Goal: Task Accomplishment & Management: Manage account settings

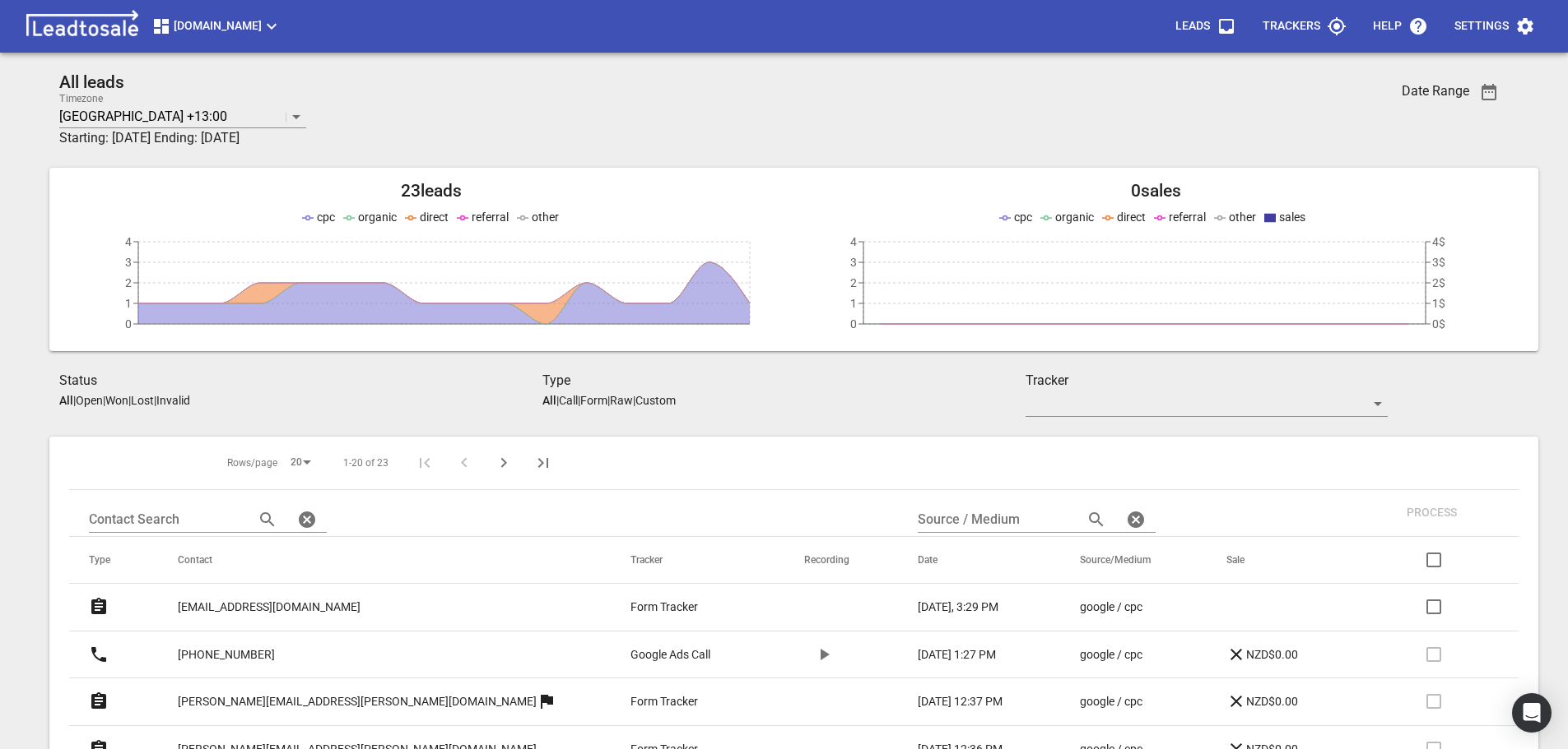
click at [604, 399] on p "Form" at bounding box center [594, 401] width 27 height 13
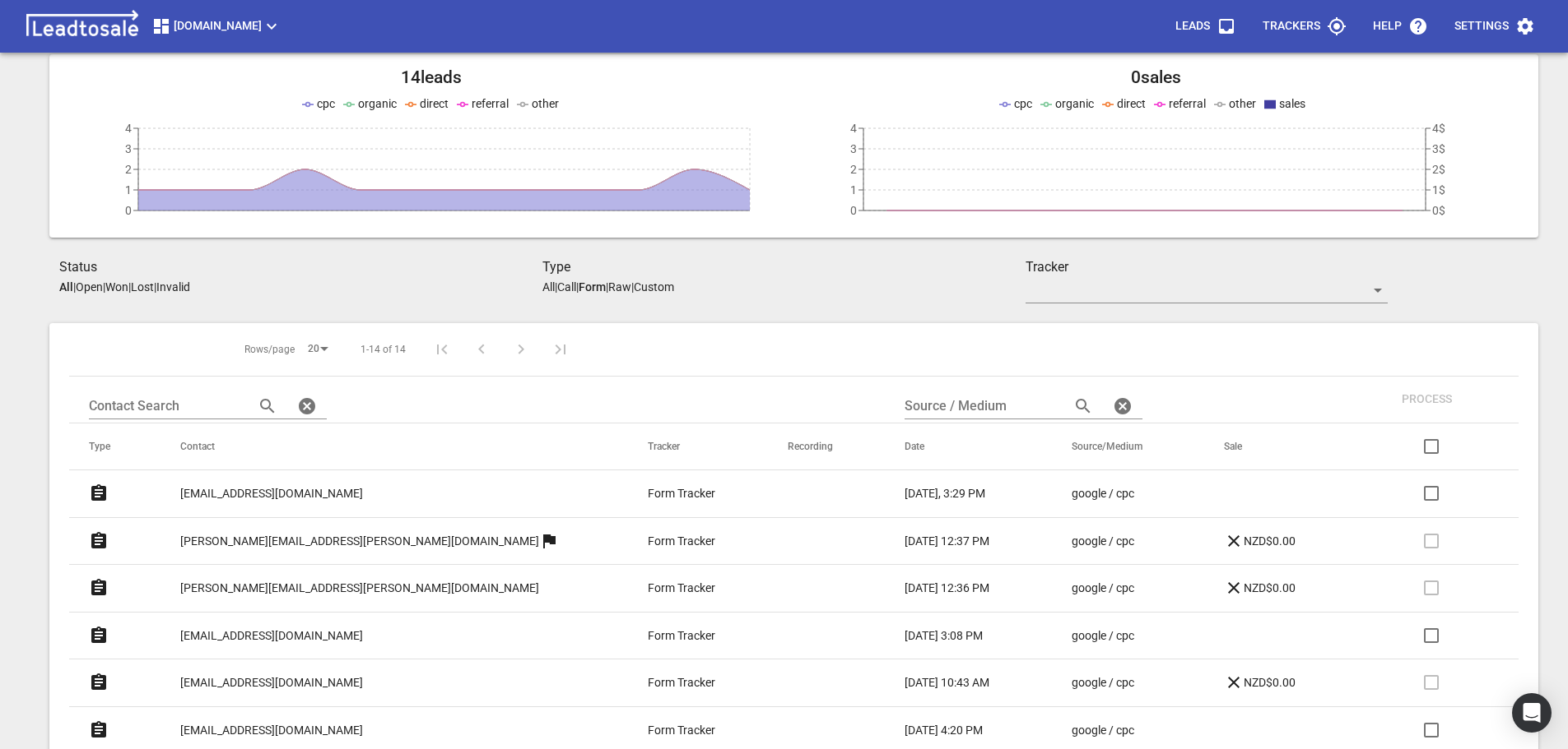
scroll to position [164, 0]
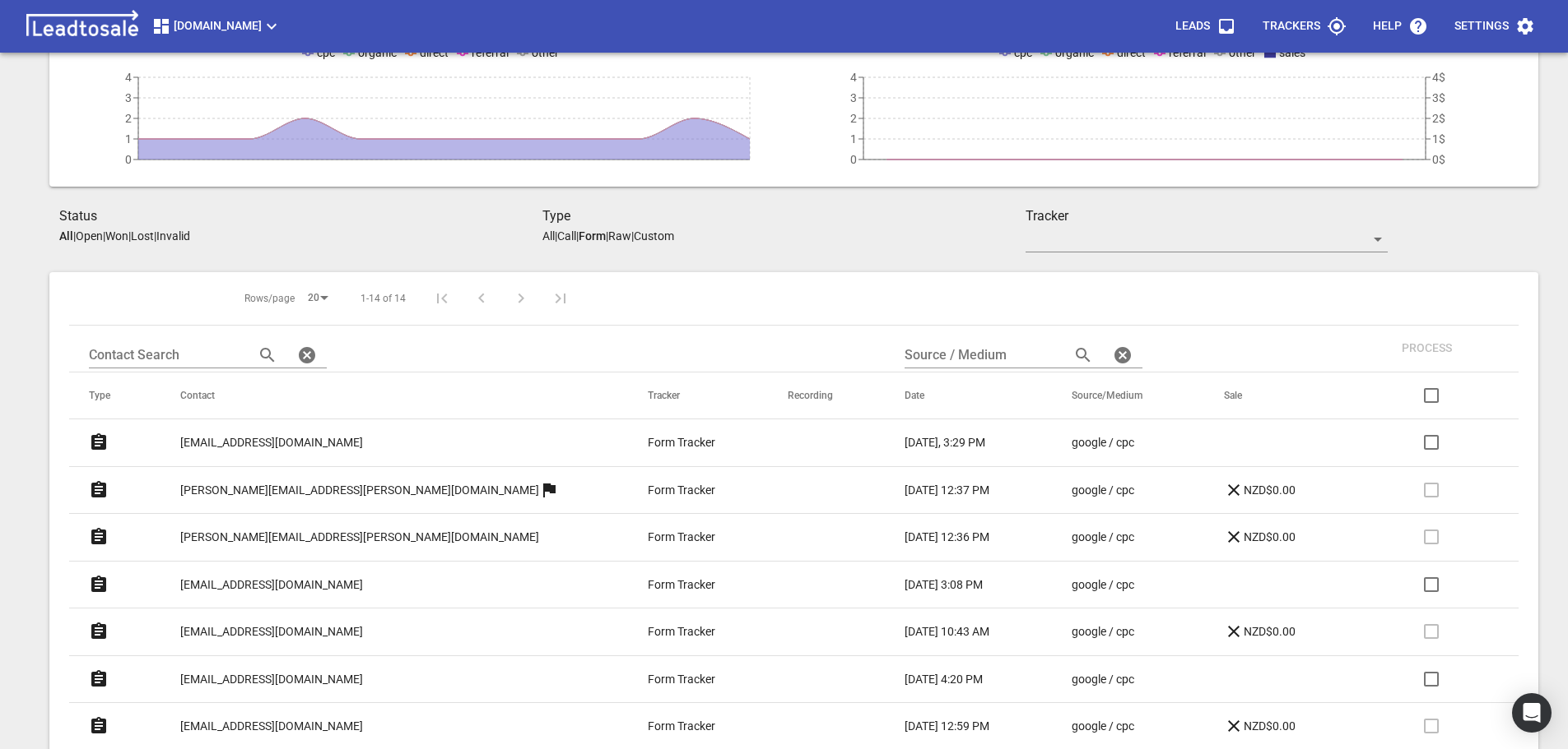
click at [96, 234] on p "Open" at bounding box center [89, 236] width 27 height 13
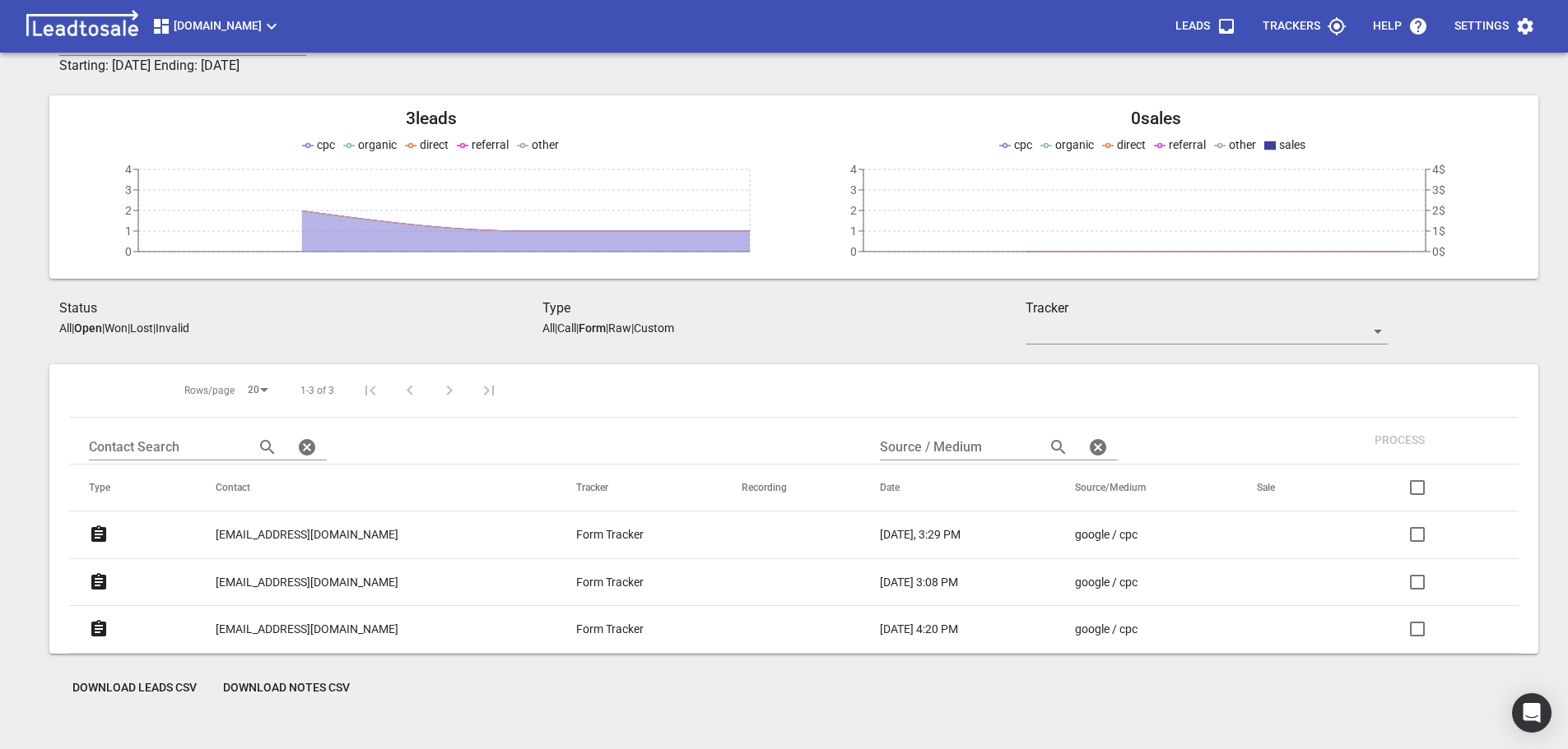
scroll to position [73, 0]
click at [275, 628] on p "artikamoda@hotmail.com" at bounding box center [307, 630] width 183 height 18
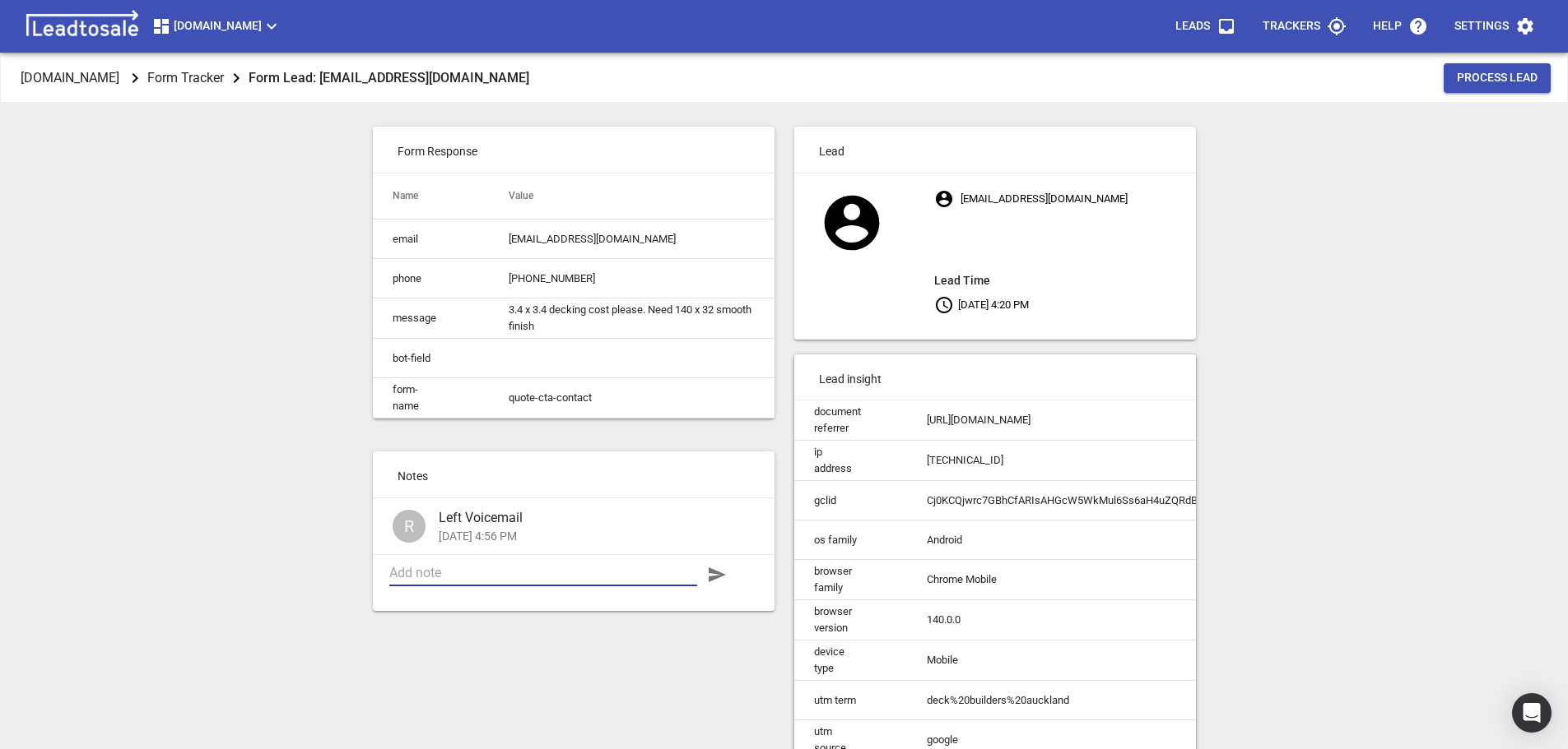
click at [457, 581] on textarea at bounding box center [543, 573] width 308 height 16
click at [454, 581] on textarea "Quotes for Design and" at bounding box center [543, 573] width 308 height 16
click at [606, 581] on textarea "Quotes for Extension Design and" at bounding box center [543, 573] width 308 height 16
type textarea "Quotes for Extension Design and Deck construction sent 30-9-25"
click at [720, 585] on icon "button" at bounding box center [717, 575] width 19 height 19
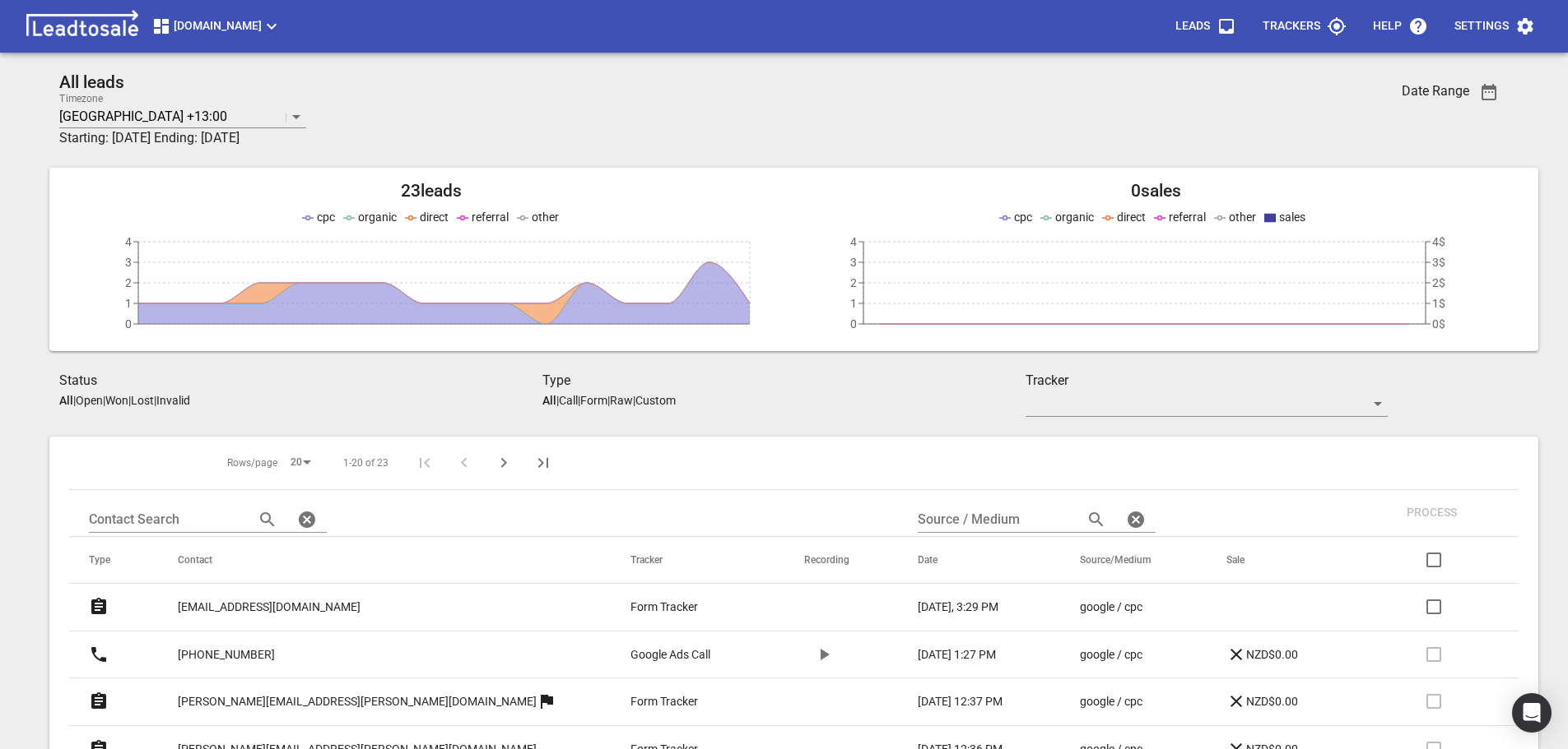
click at [92, 401] on p "Open" at bounding box center [89, 401] width 27 height 13
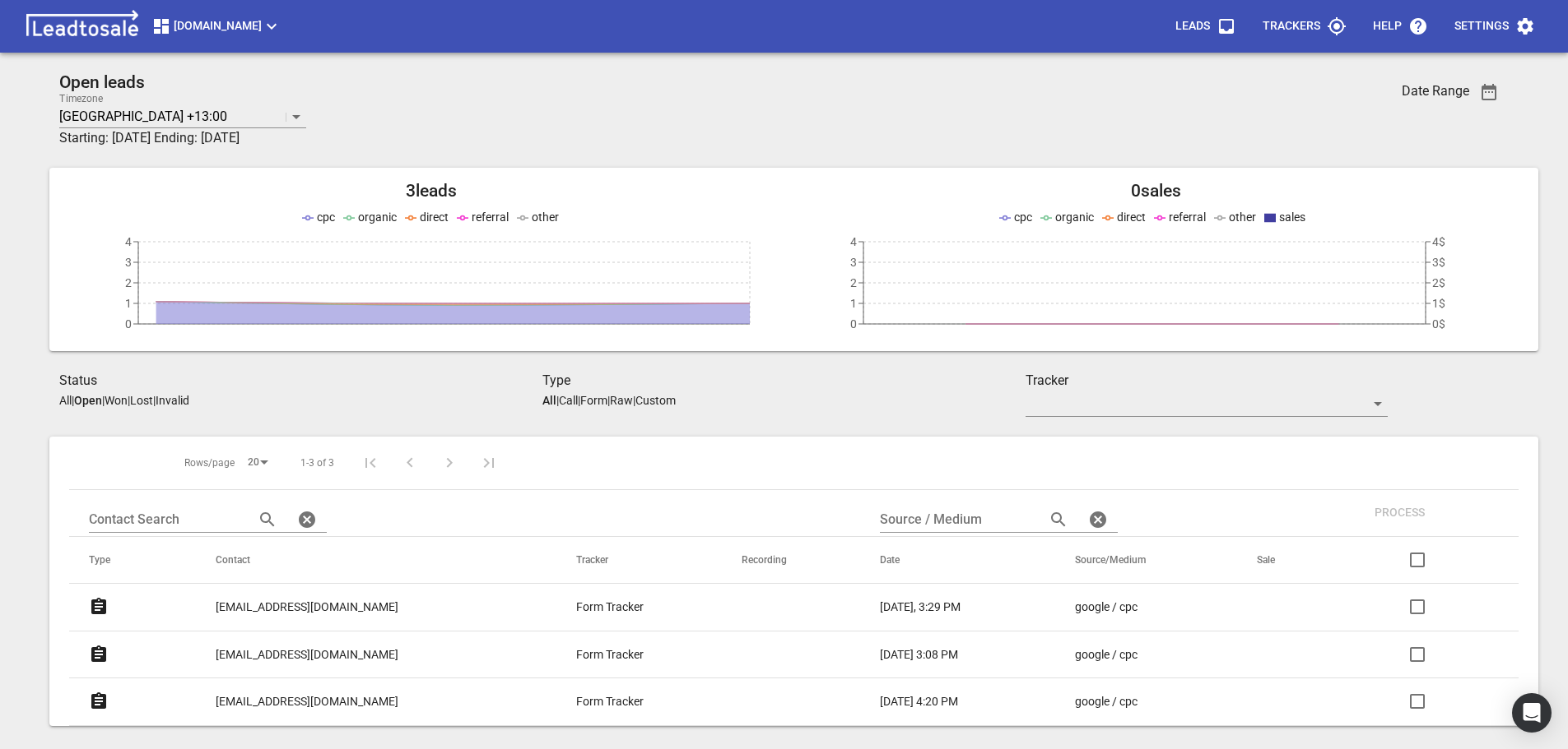
click at [604, 399] on p "Form" at bounding box center [594, 401] width 27 height 13
click at [1487, 95] on icon "button" at bounding box center [1489, 92] width 19 height 19
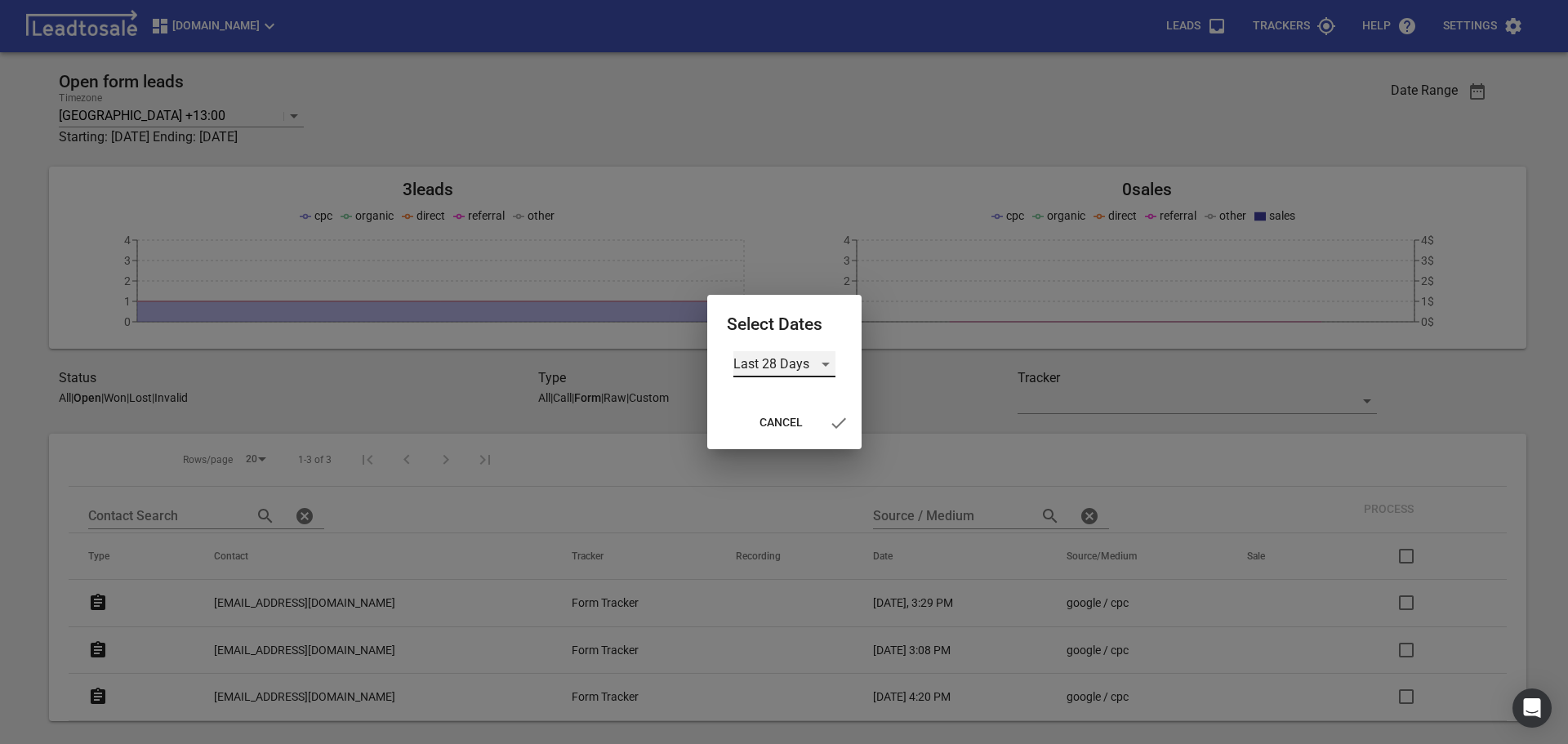
click at [824, 365] on div "Last 28 Days" at bounding box center [784, 365] width 102 height 26
click at [780, 444] on li "All Time" at bounding box center [784, 443] width 102 height 40
click at [825, 423] on icon "button" at bounding box center [829, 423] width 19 height 19
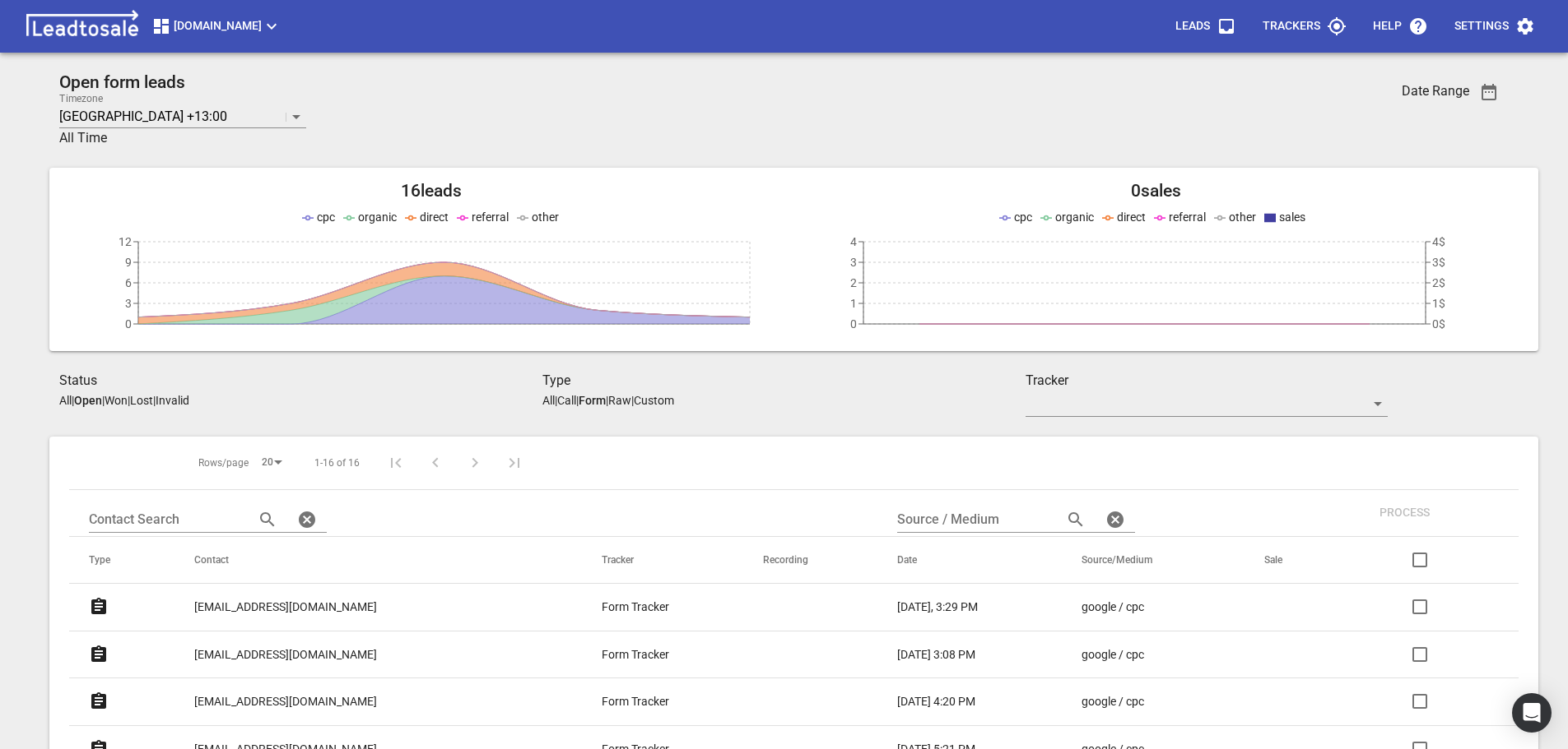
click at [574, 399] on p "Call" at bounding box center [566, 401] width 19 height 13
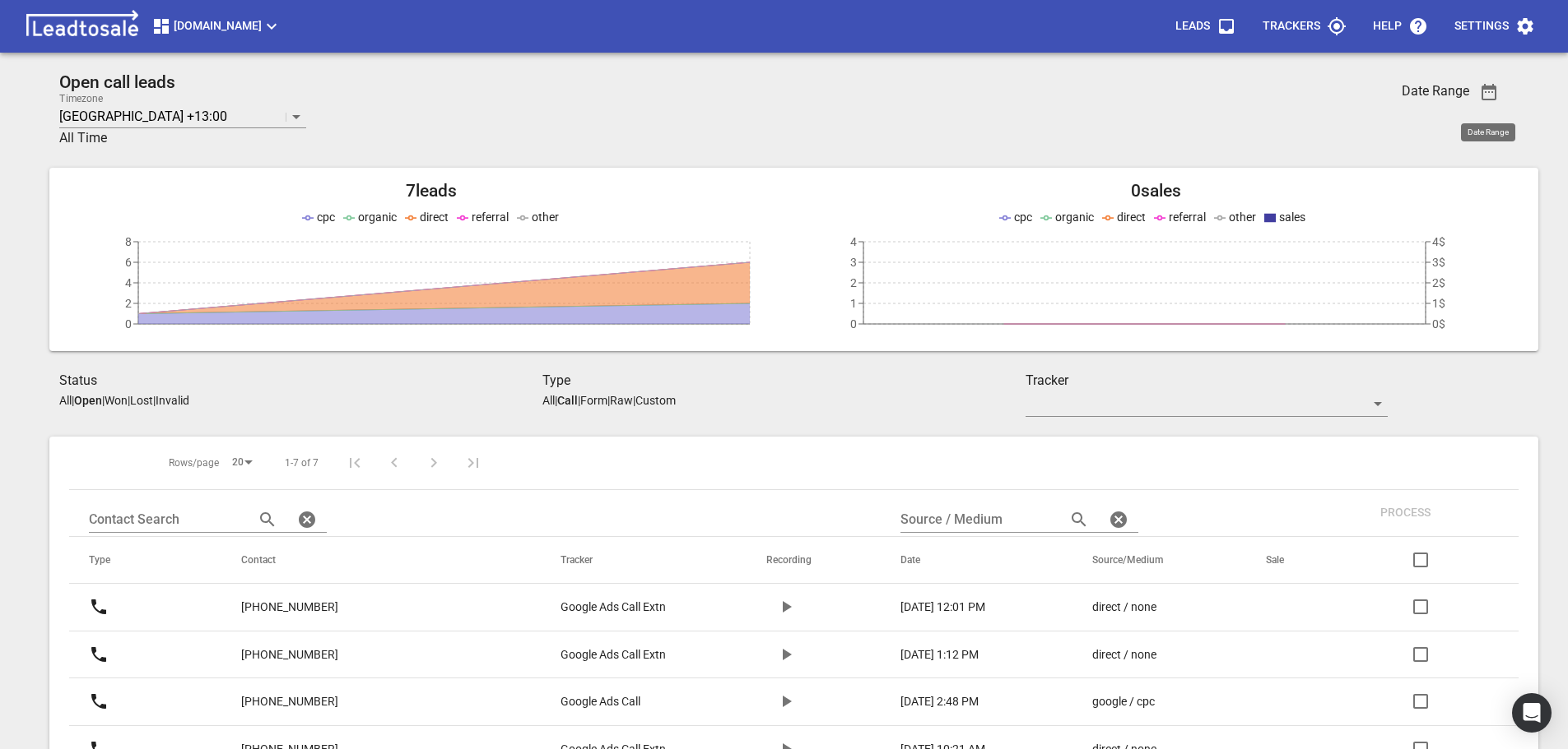
click at [1488, 89] on icon "button" at bounding box center [1488, 92] width 15 height 17
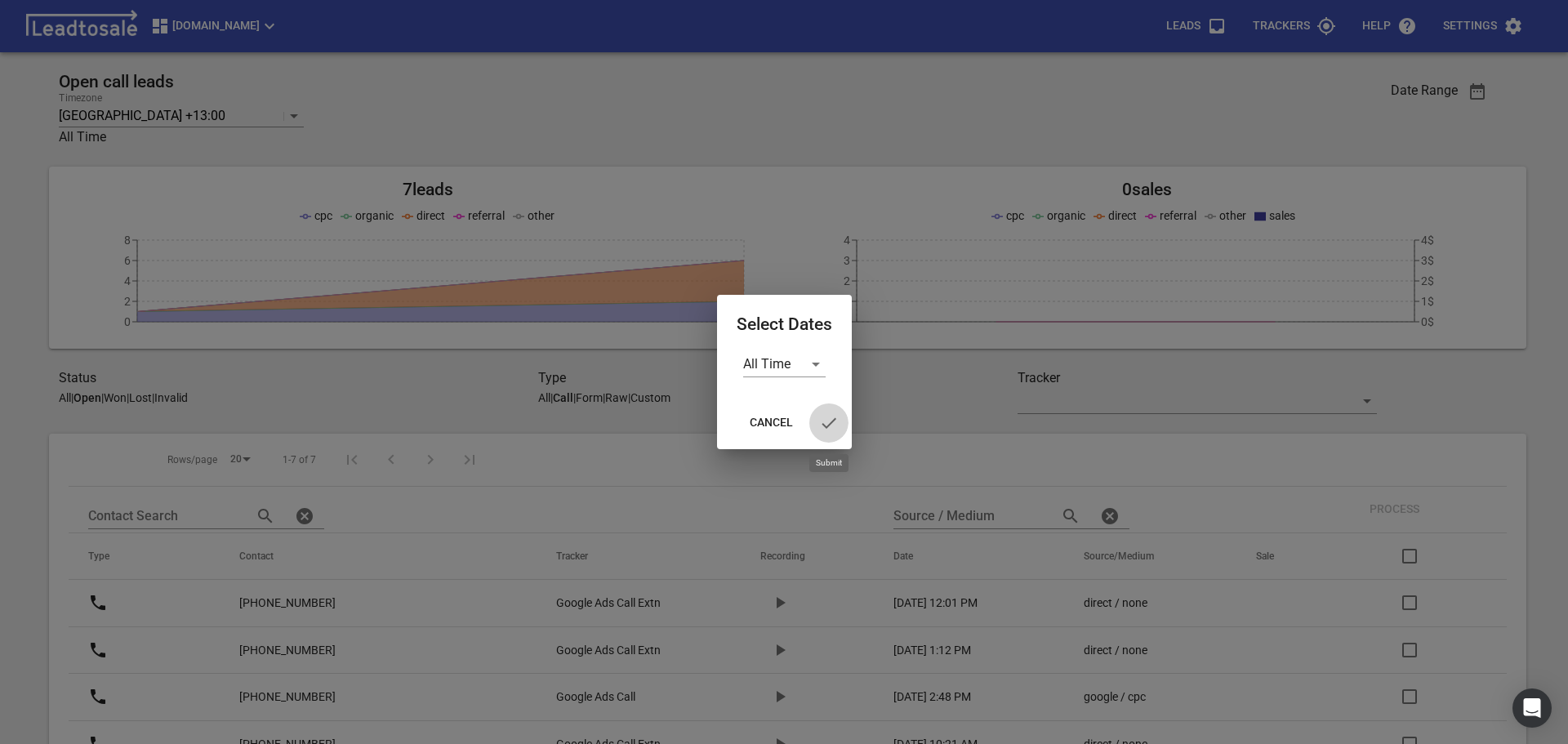
click at [825, 420] on icon "button" at bounding box center [829, 423] width 19 height 19
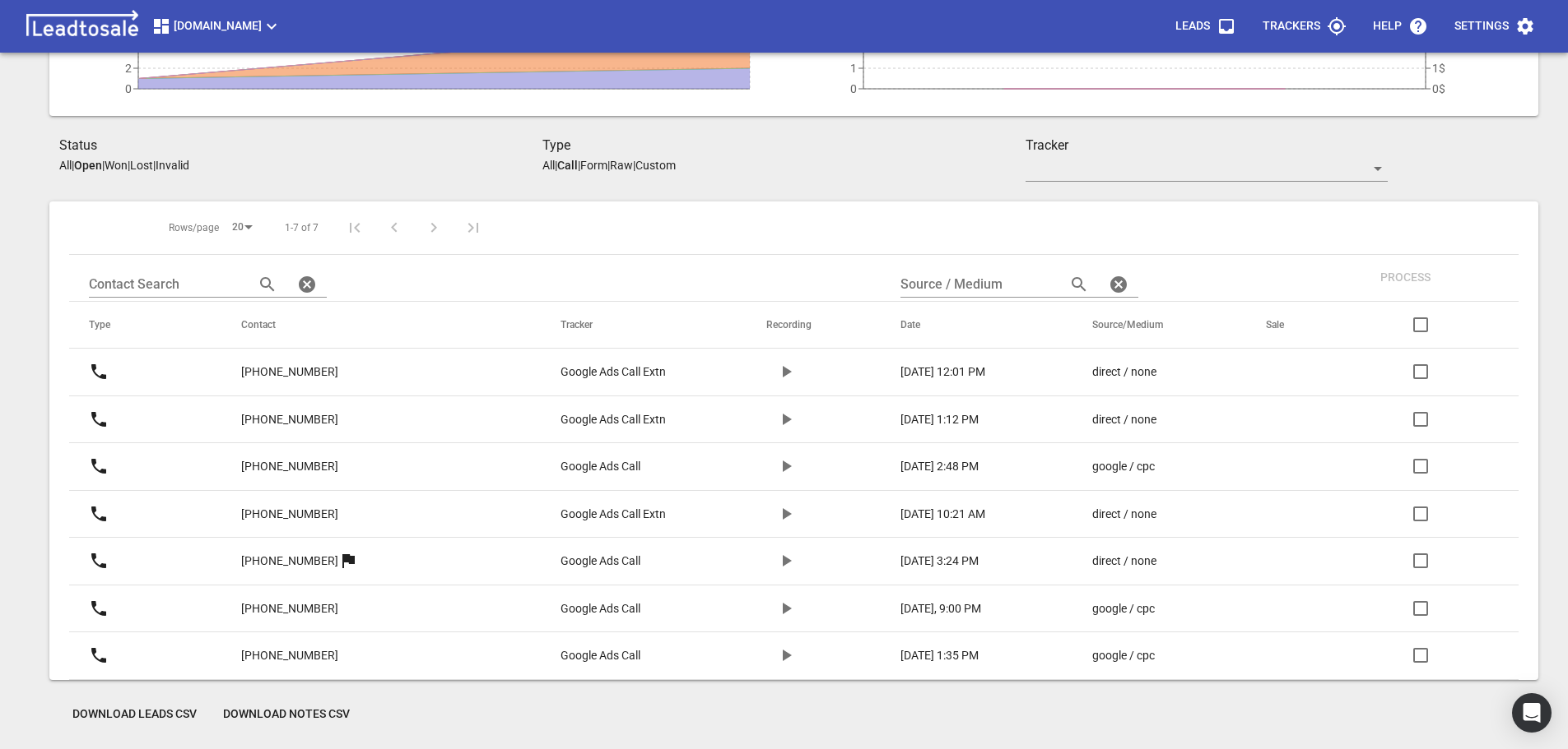
scroll to position [153, 0]
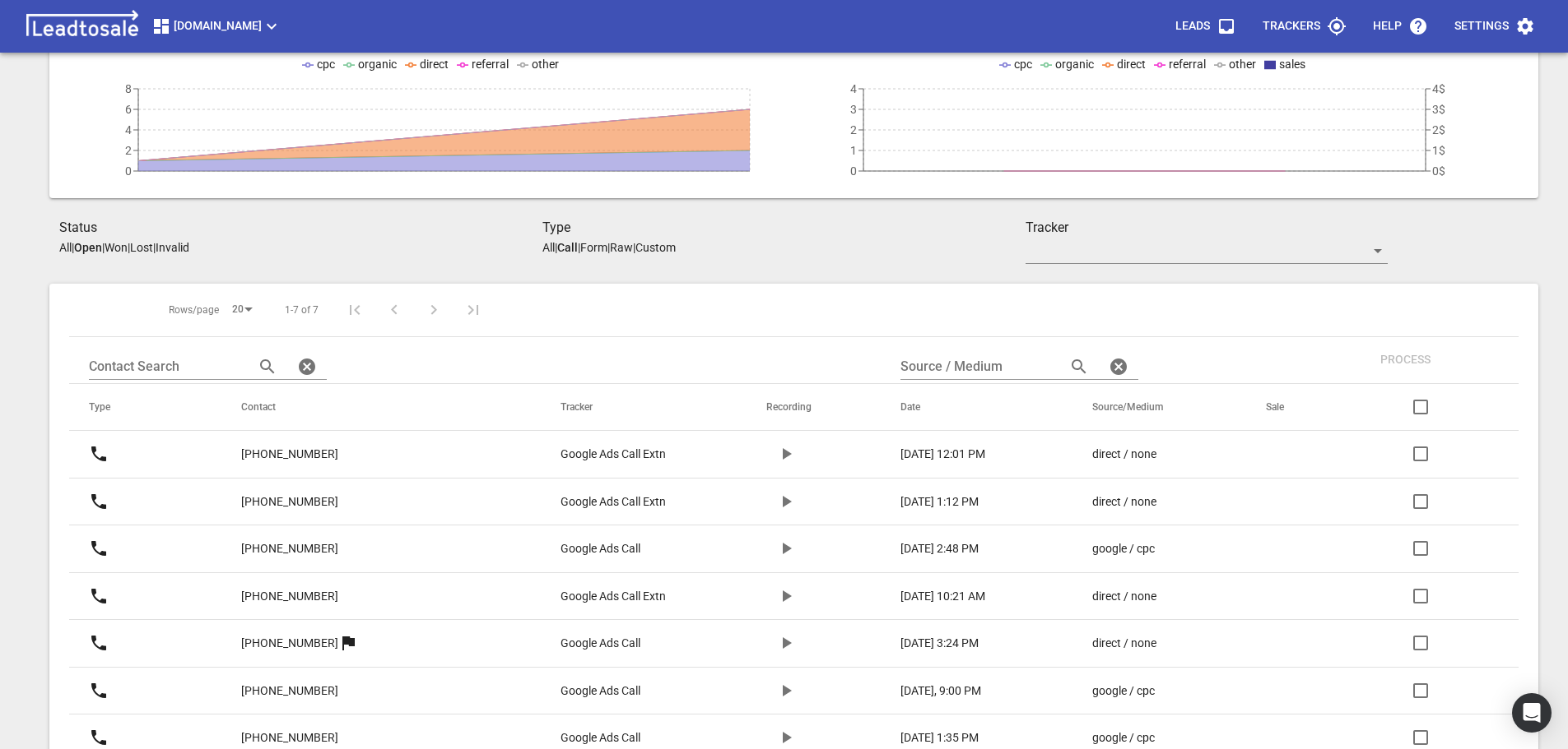
click at [549, 248] on p "All" at bounding box center [549, 248] width 12 height 13
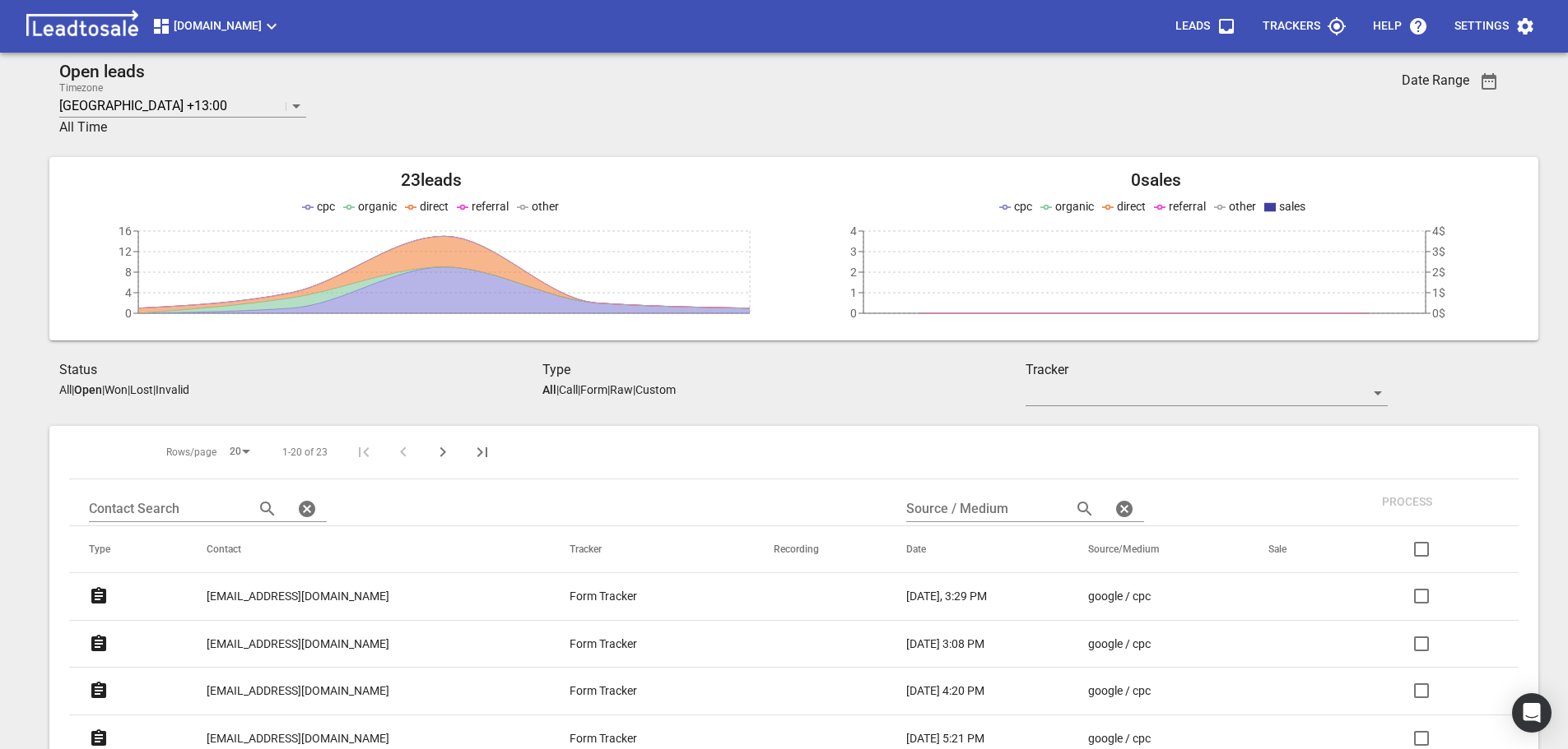
scroll to position [0, 0]
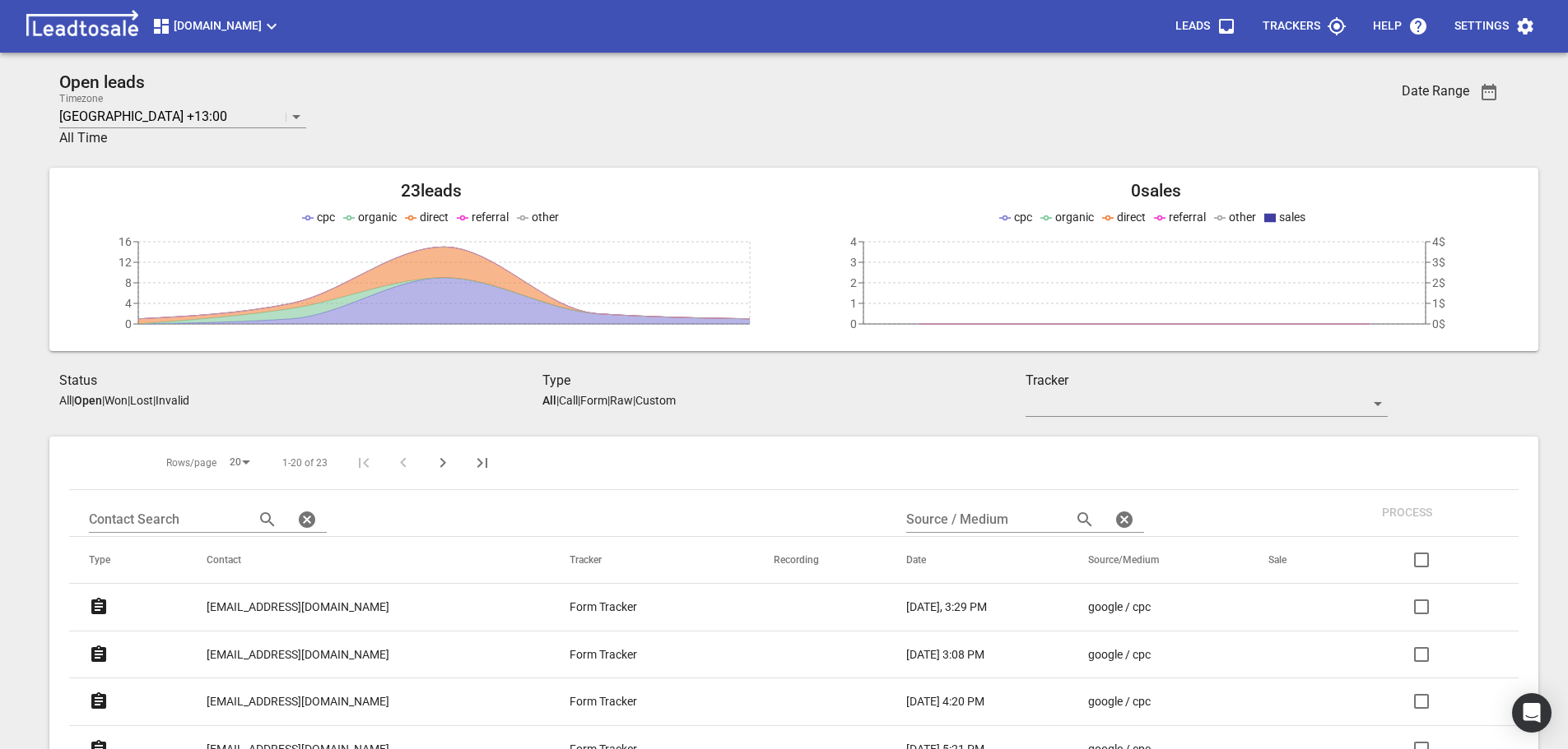
click at [671, 398] on p "Custom" at bounding box center [656, 401] width 41 height 13
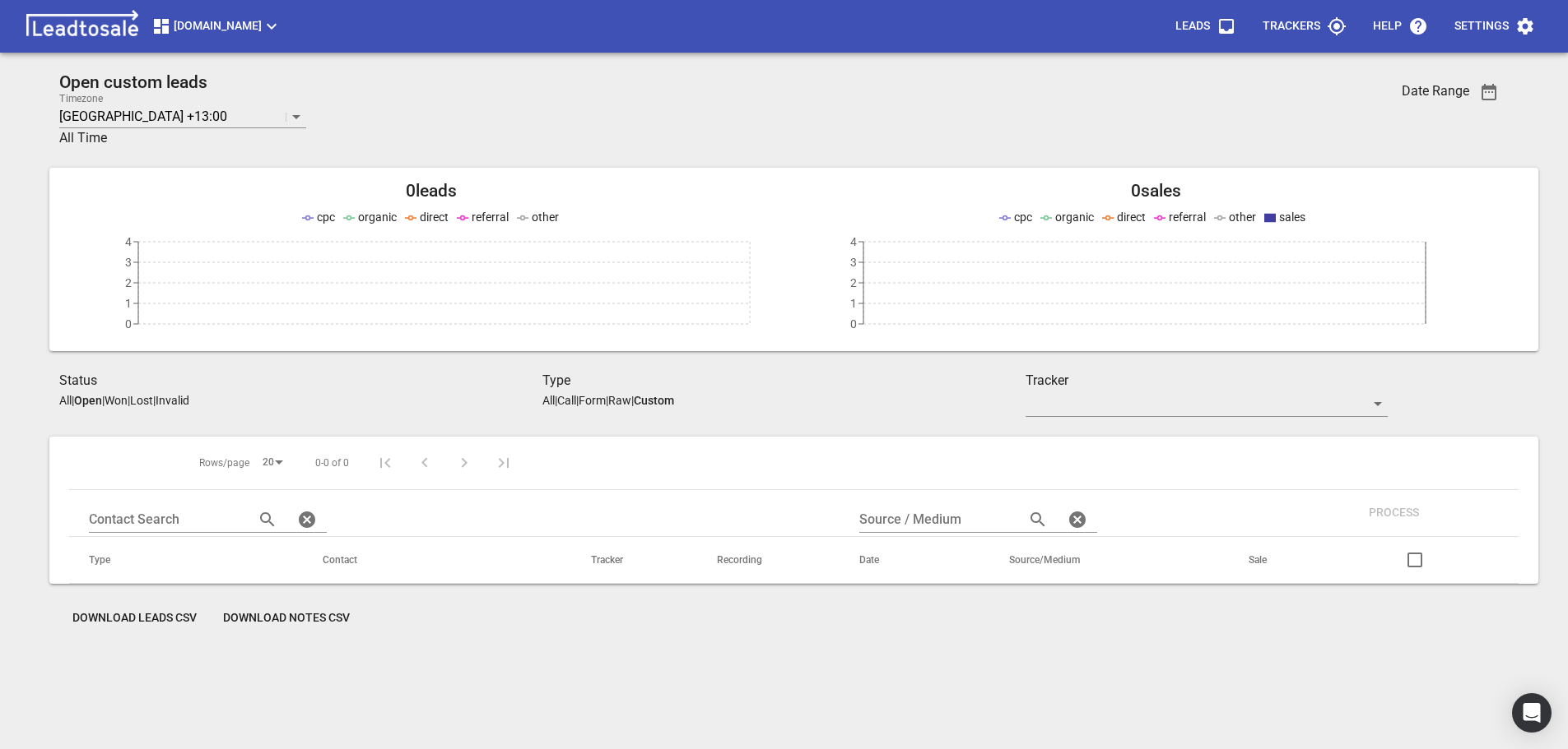
click at [547, 400] on p "All" at bounding box center [549, 401] width 12 height 13
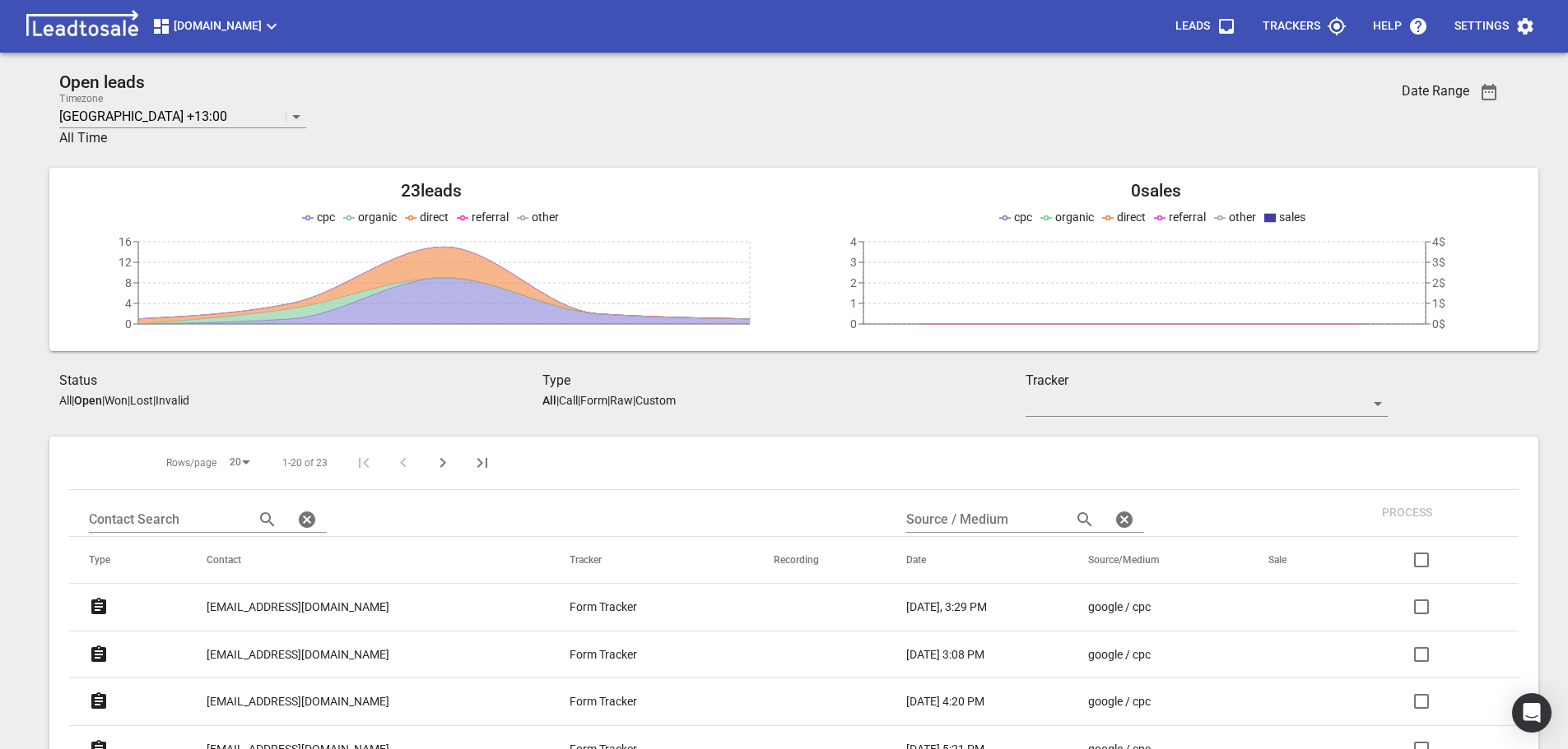
click at [573, 399] on p "Call" at bounding box center [568, 401] width 19 height 13
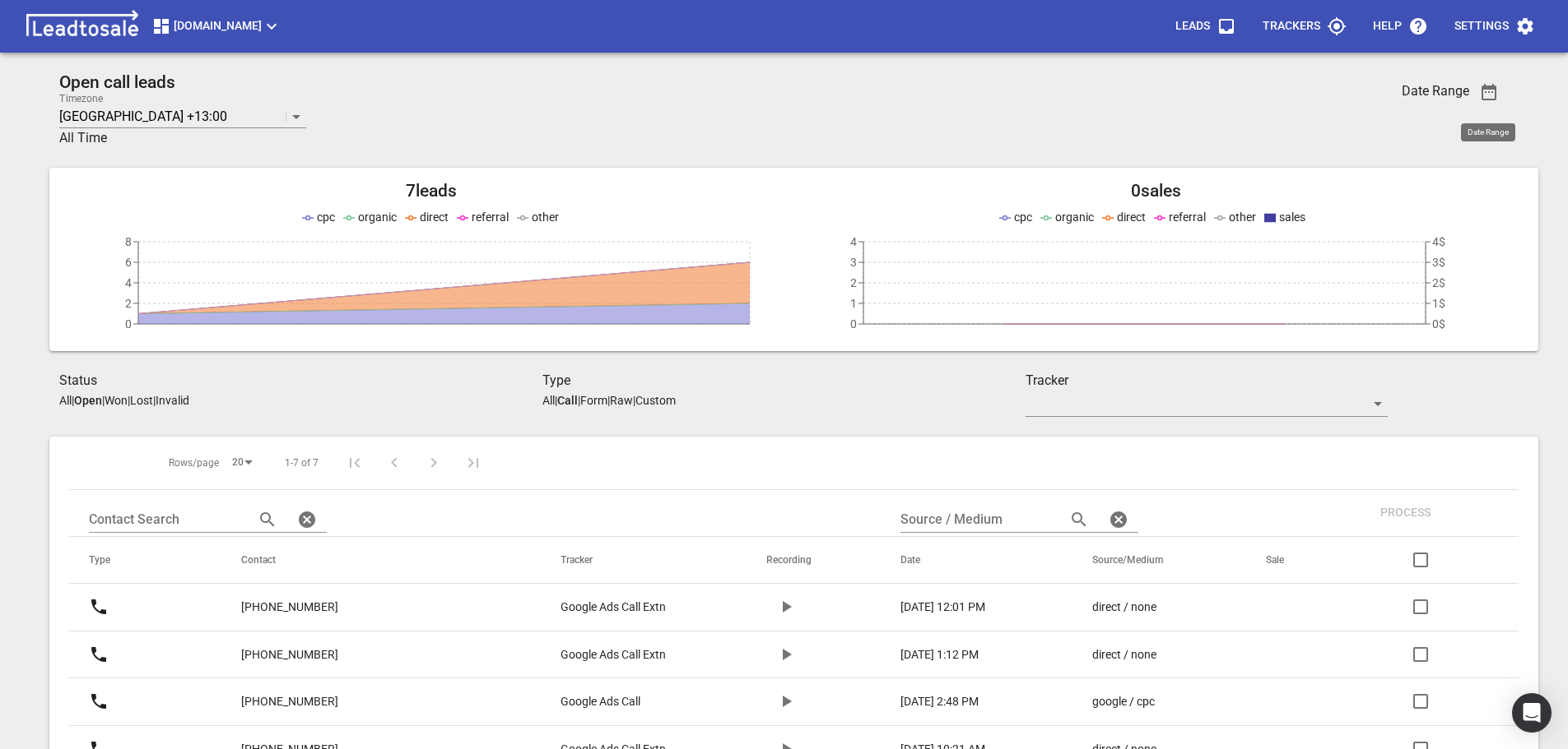
click at [1489, 95] on icon "button" at bounding box center [1489, 92] width 19 height 19
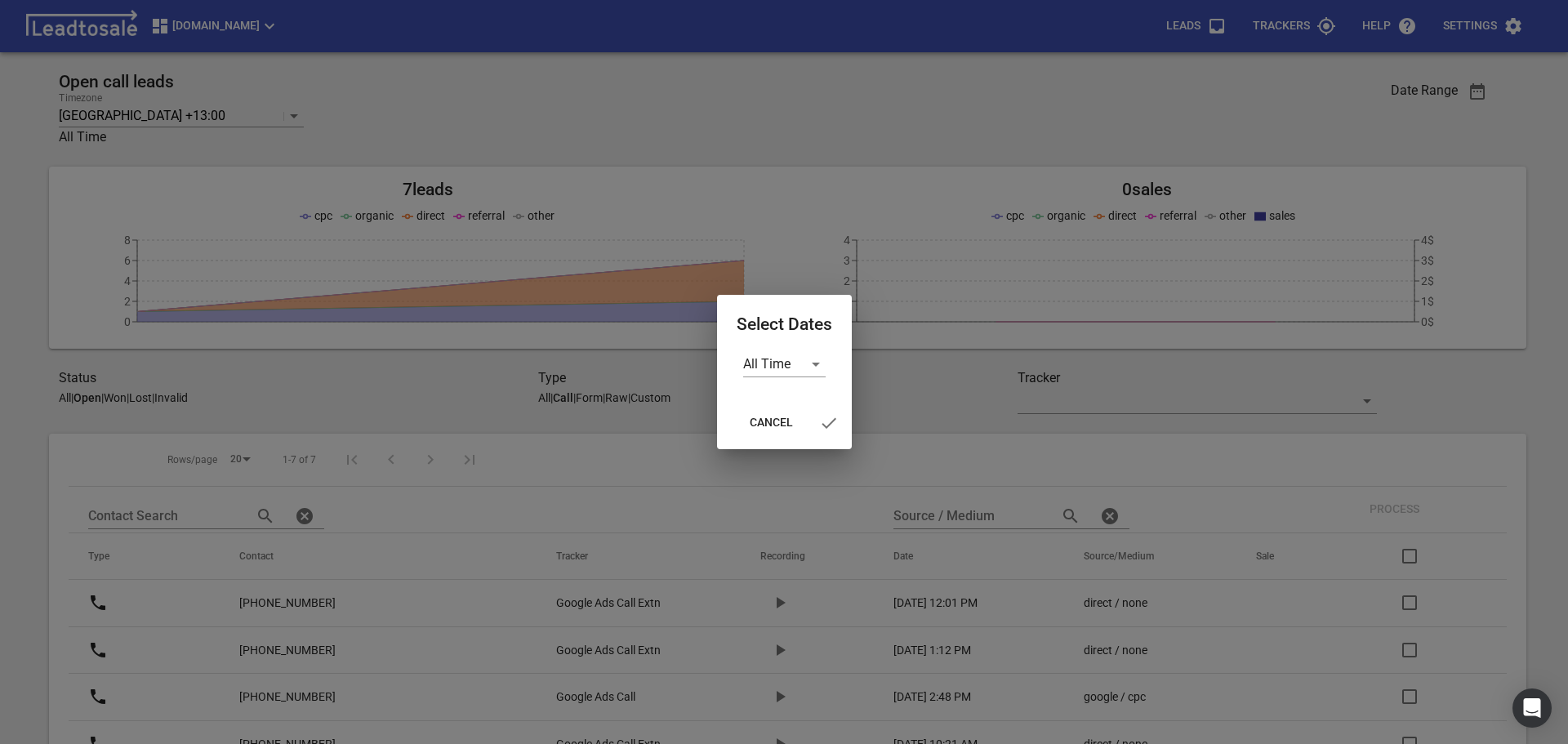
click at [1491, 139] on div at bounding box center [784, 372] width 1568 height 744
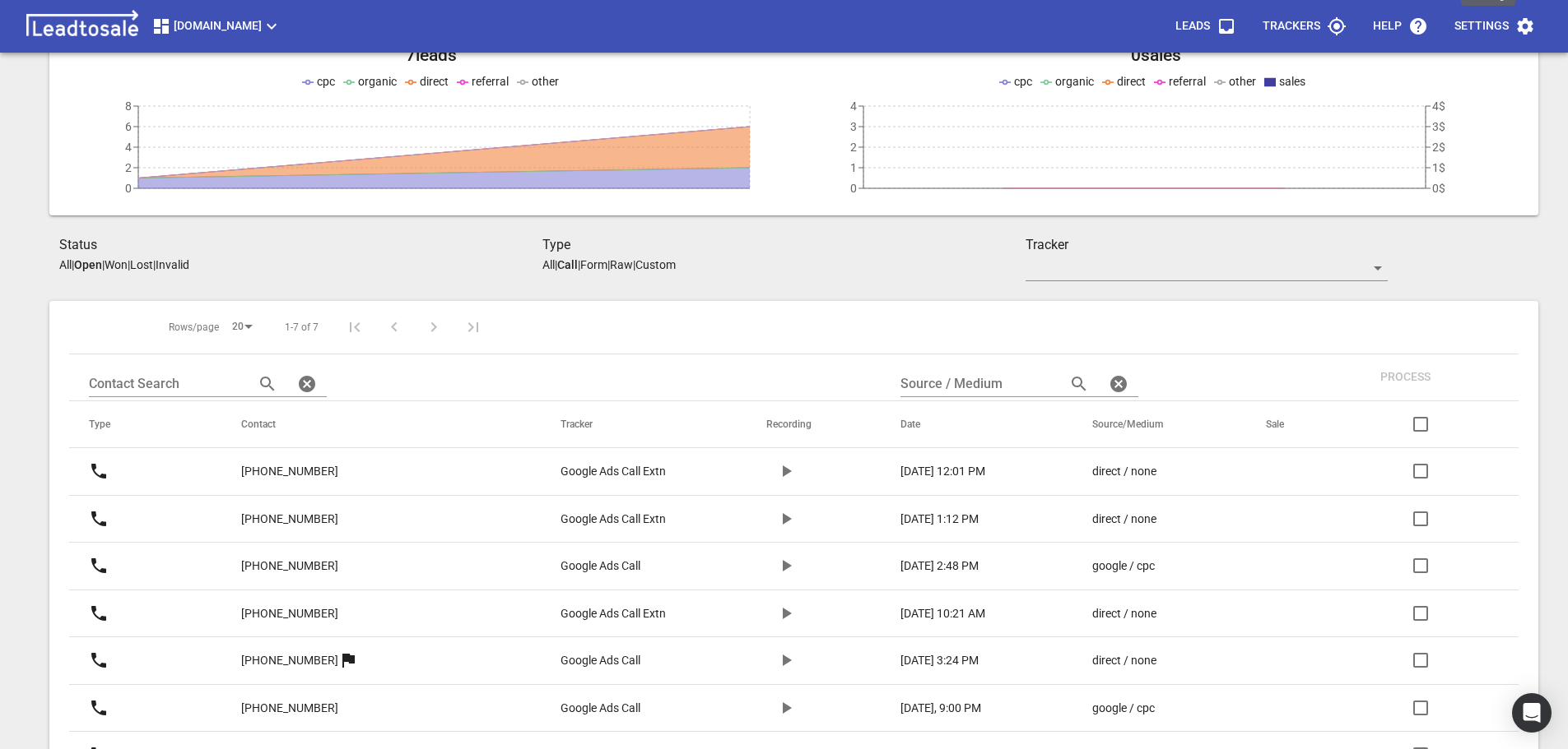
scroll to position [235, 0]
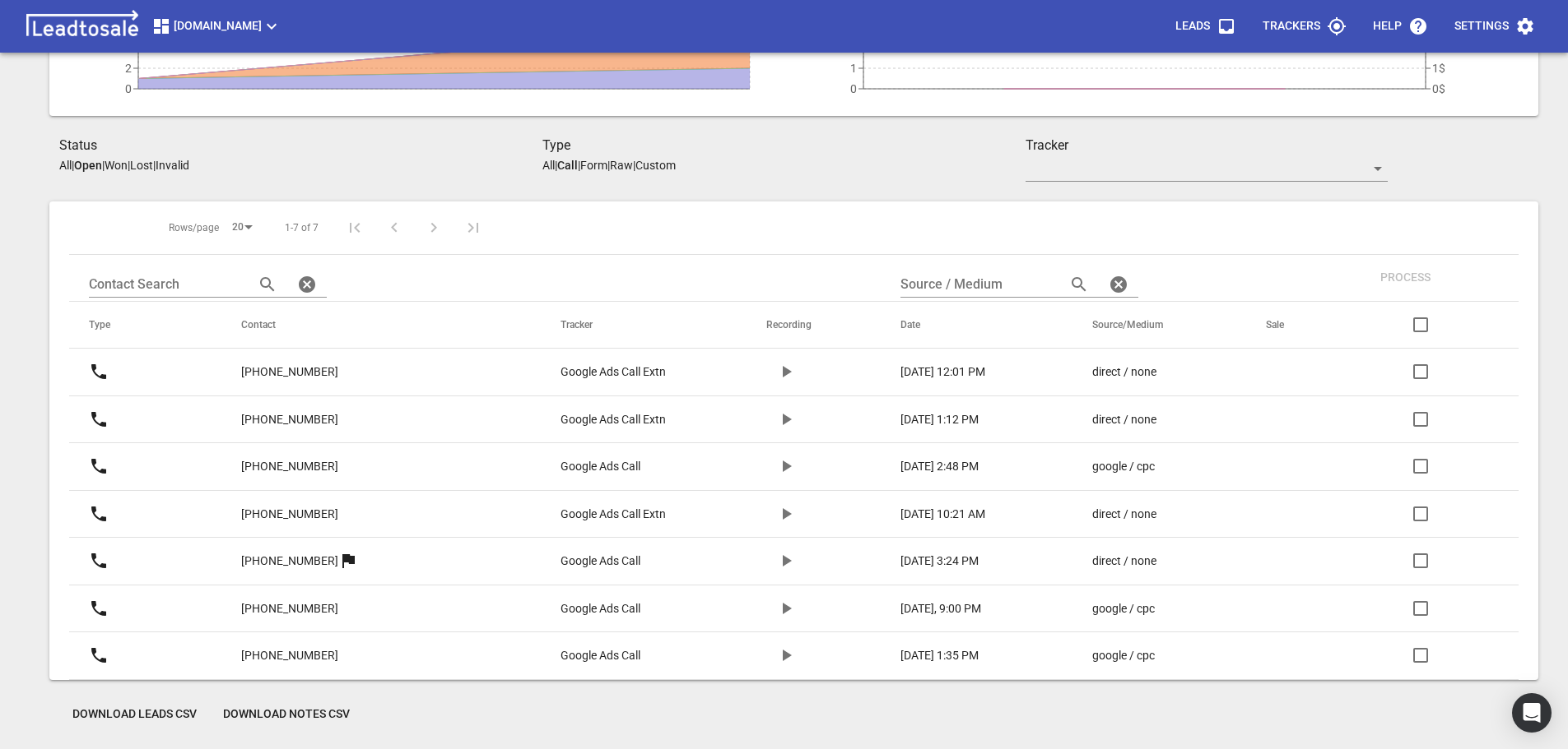
click at [1387, 22] on p "Help" at bounding box center [1387, 26] width 29 height 17
click at [575, 163] on aside "Call" at bounding box center [567, 165] width 20 height 13
click at [989, 283] on input "text" at bounding box center [977, 285] width 152 height 27
type input "0272957415"
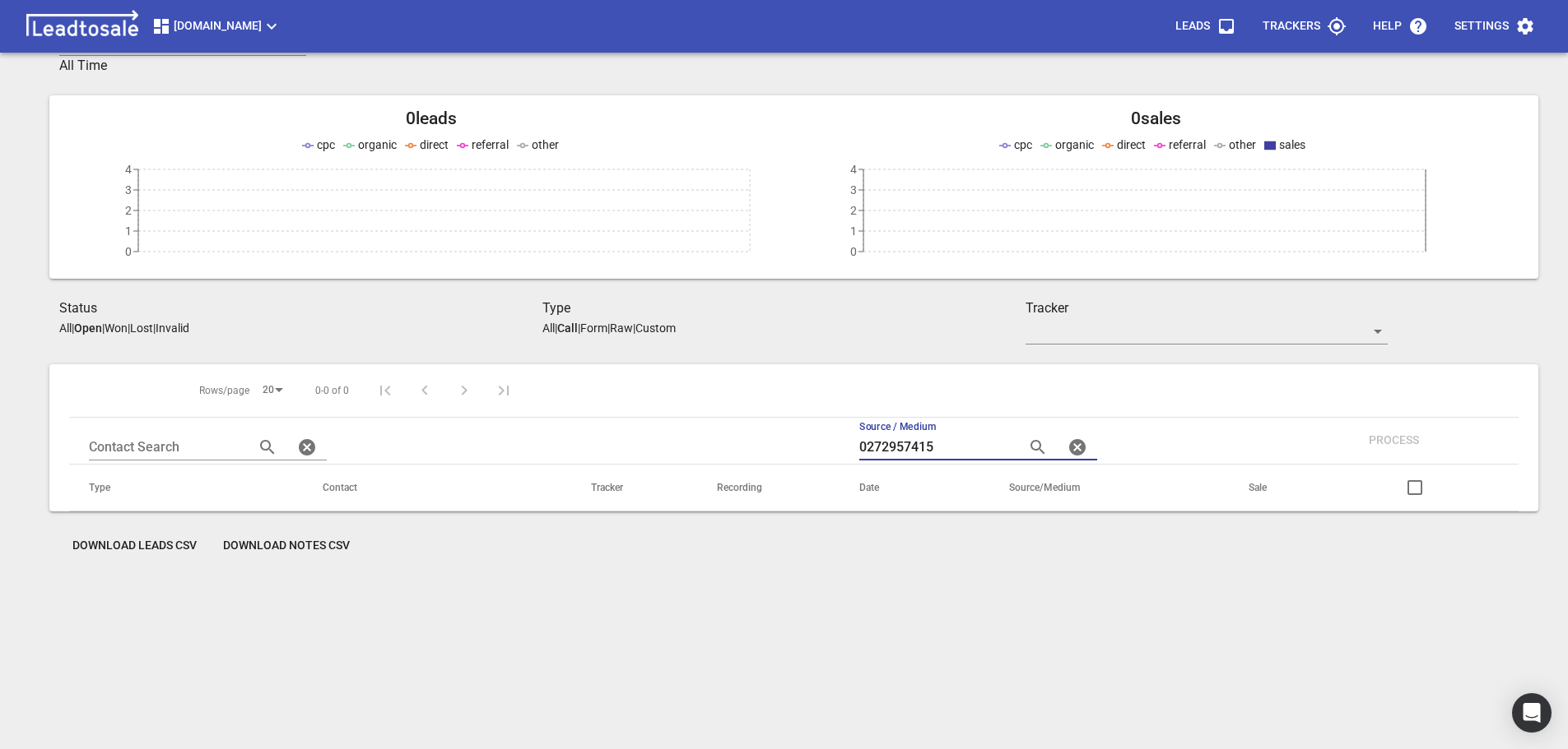
scroll to position [73, 0]
click at [1071, 450] on icon "button" at bounding box center [1078, 447] width 19 height 19
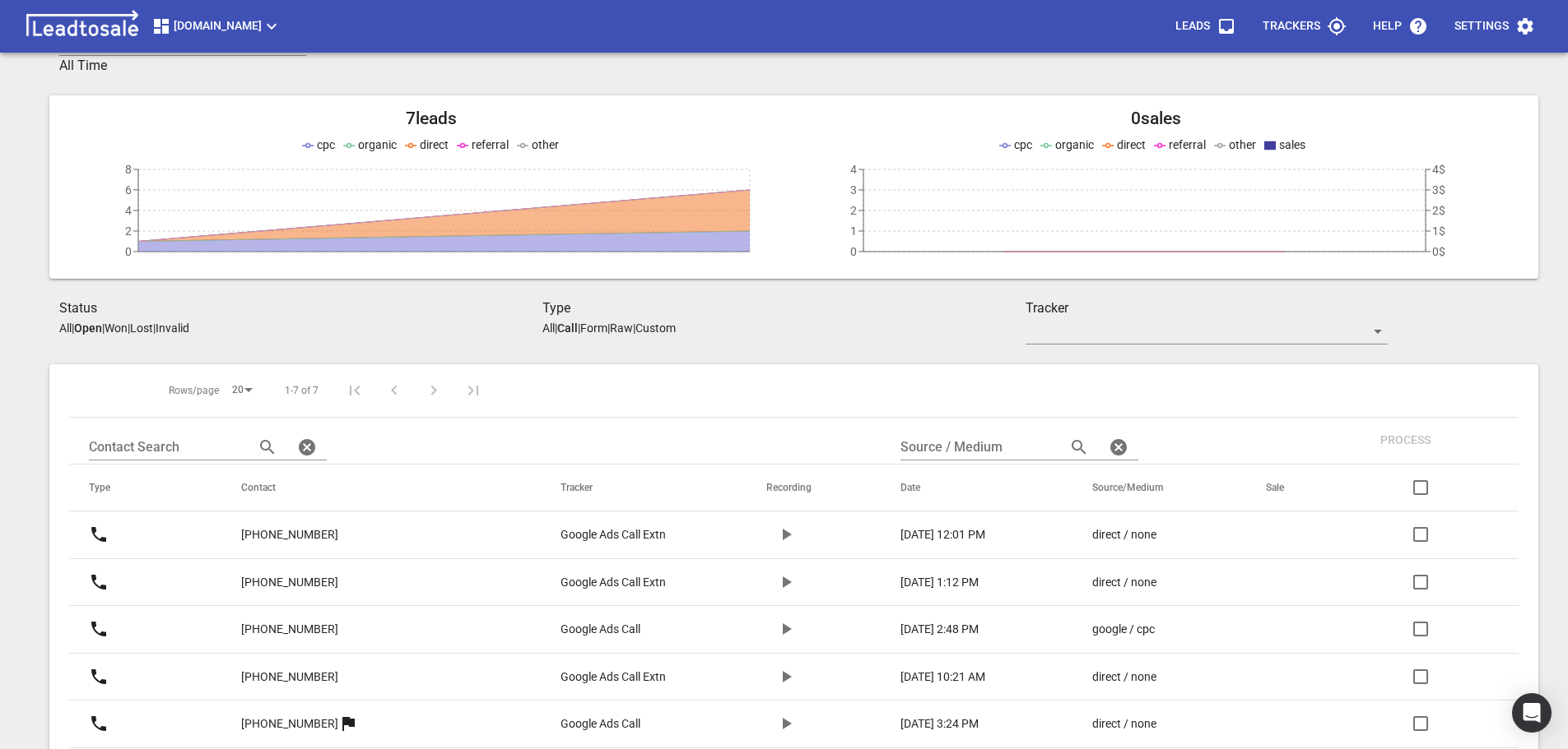
click at [676, 327] on p "Custom" at bounding box center [656, 328] width 41 height 13
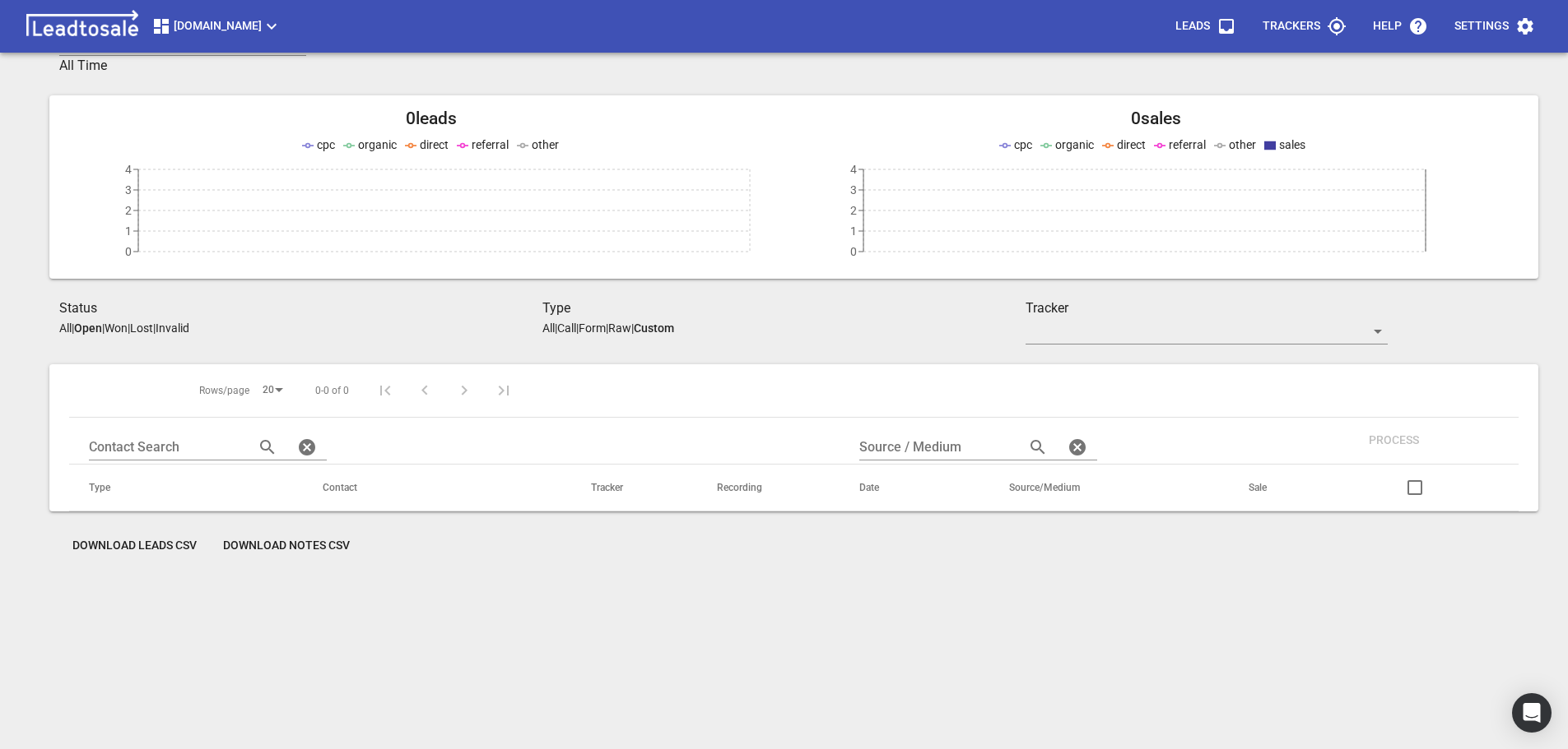
click at [573, 327] on p "Call" at bounding box center [566, 328] width 19 height 13
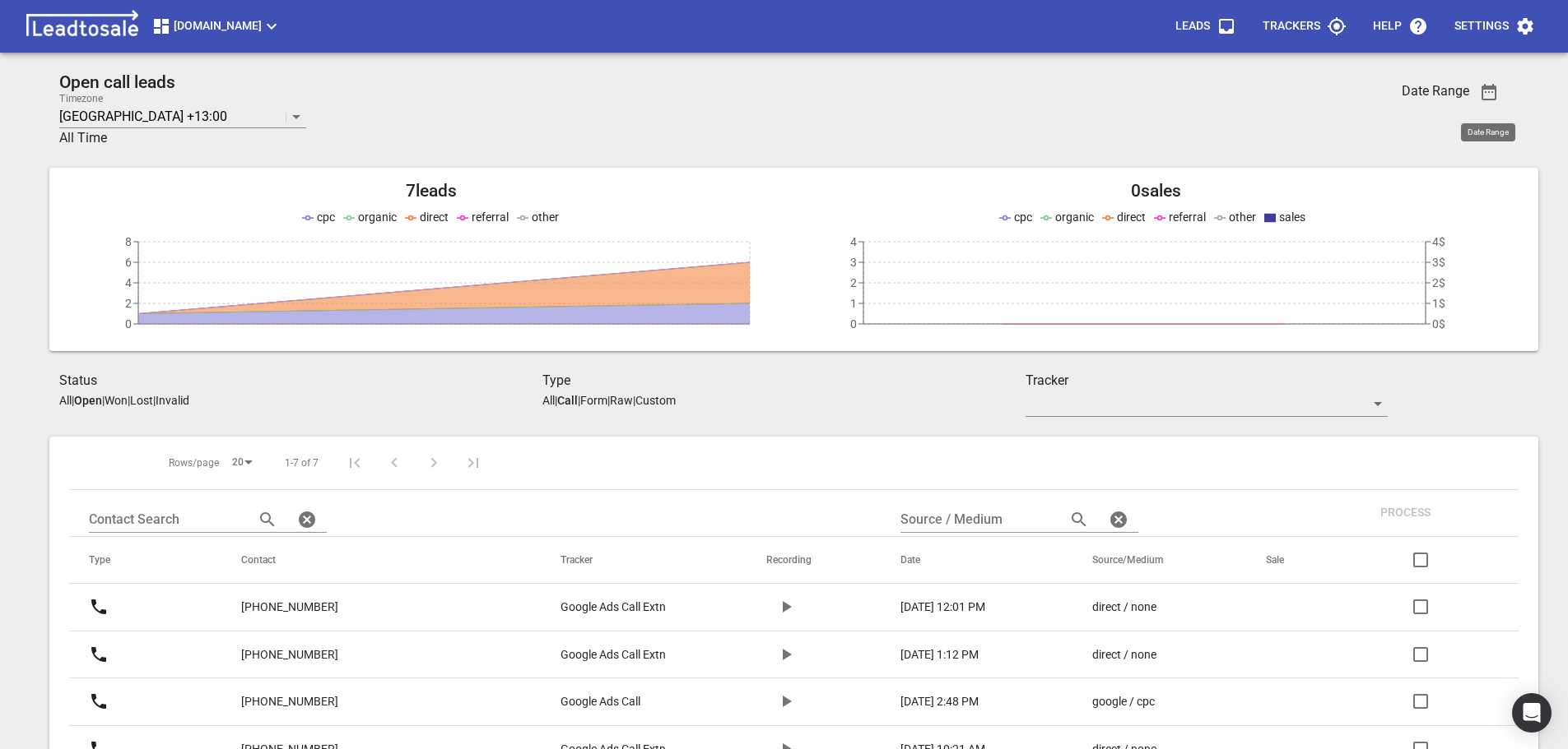
click at [1487, 93] on icon "button" at bounding box center [1489, 92] width 19 height 19
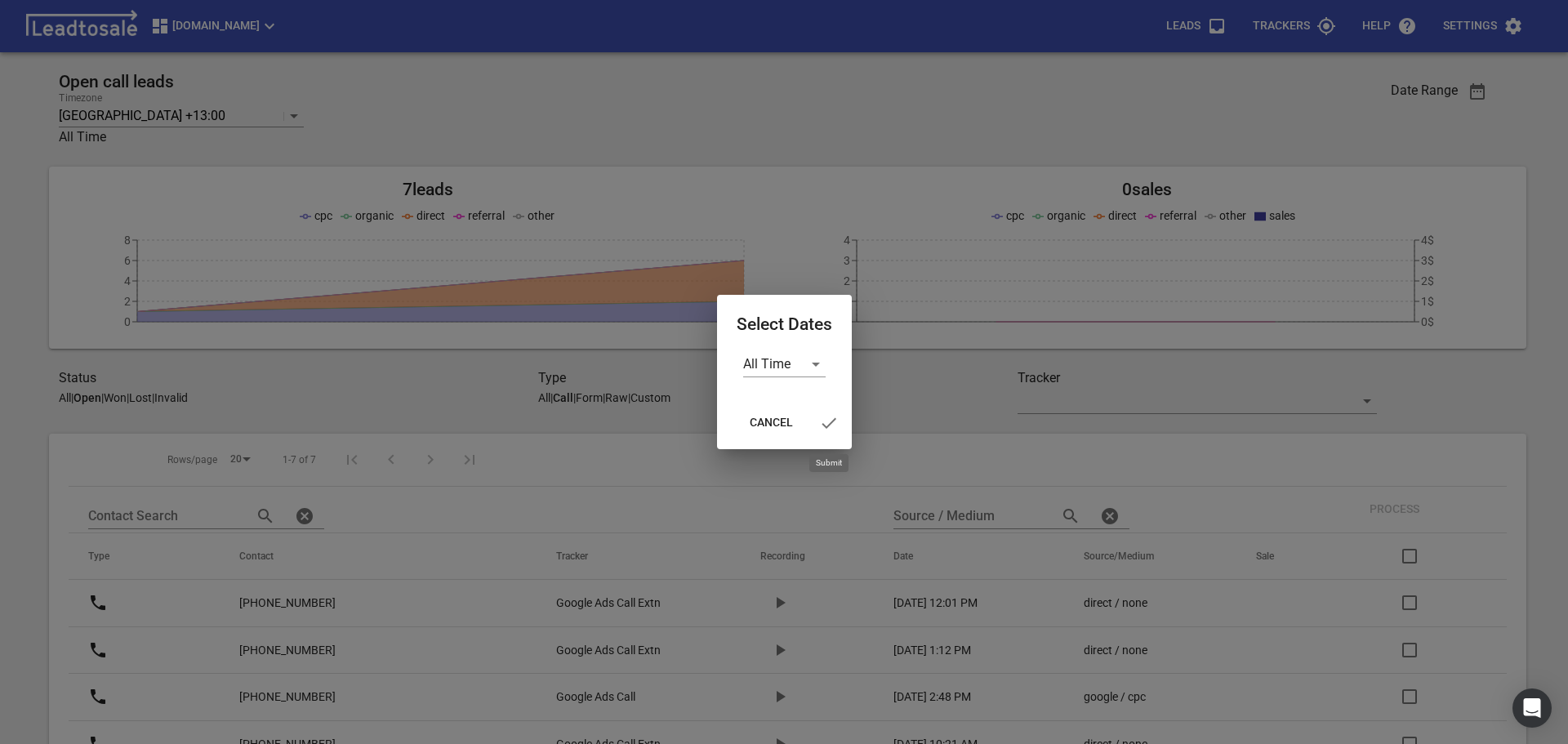
click at [831, 428] on icon "button" at bounding box center [829, 423] width 19 height 19
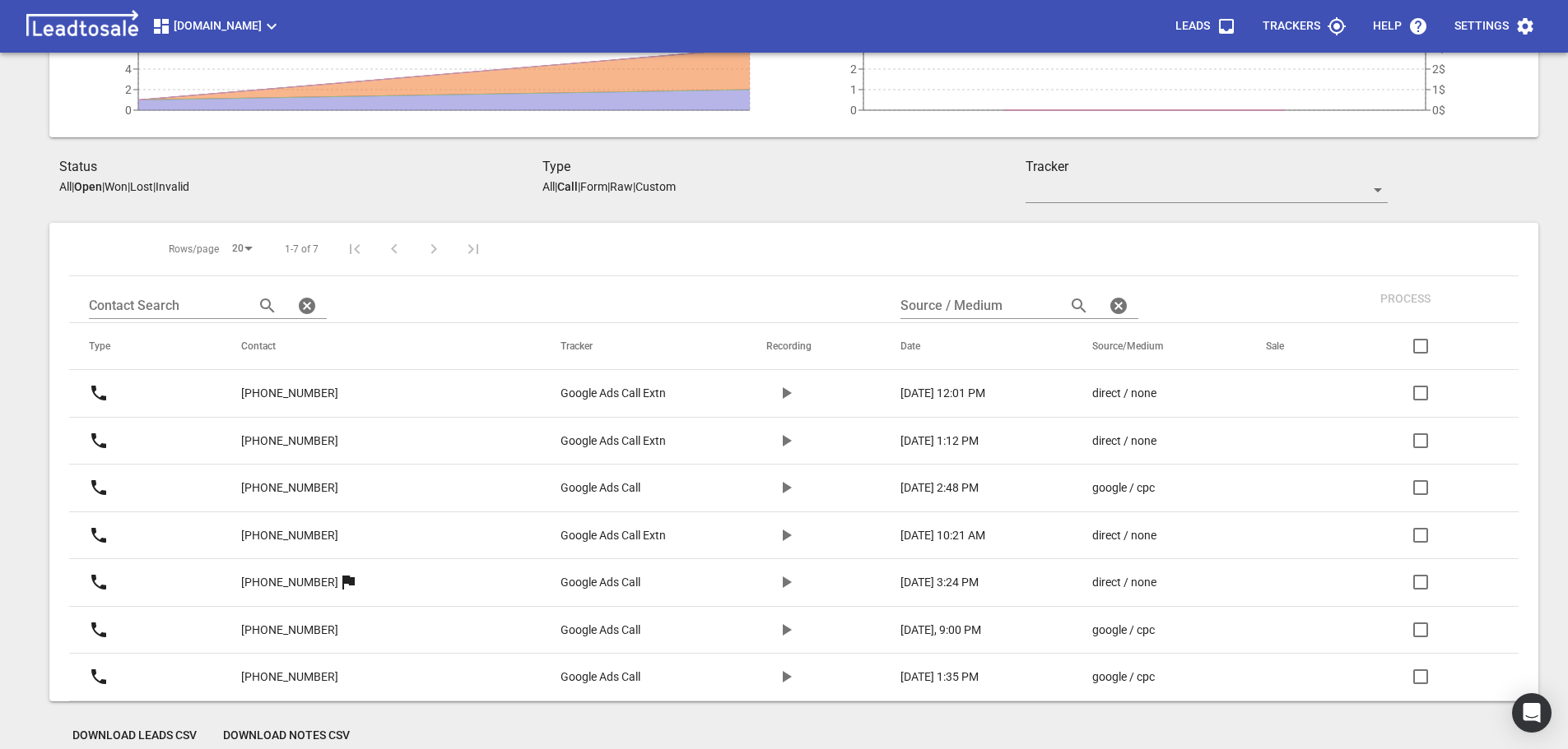
scroll to position [235, 0]
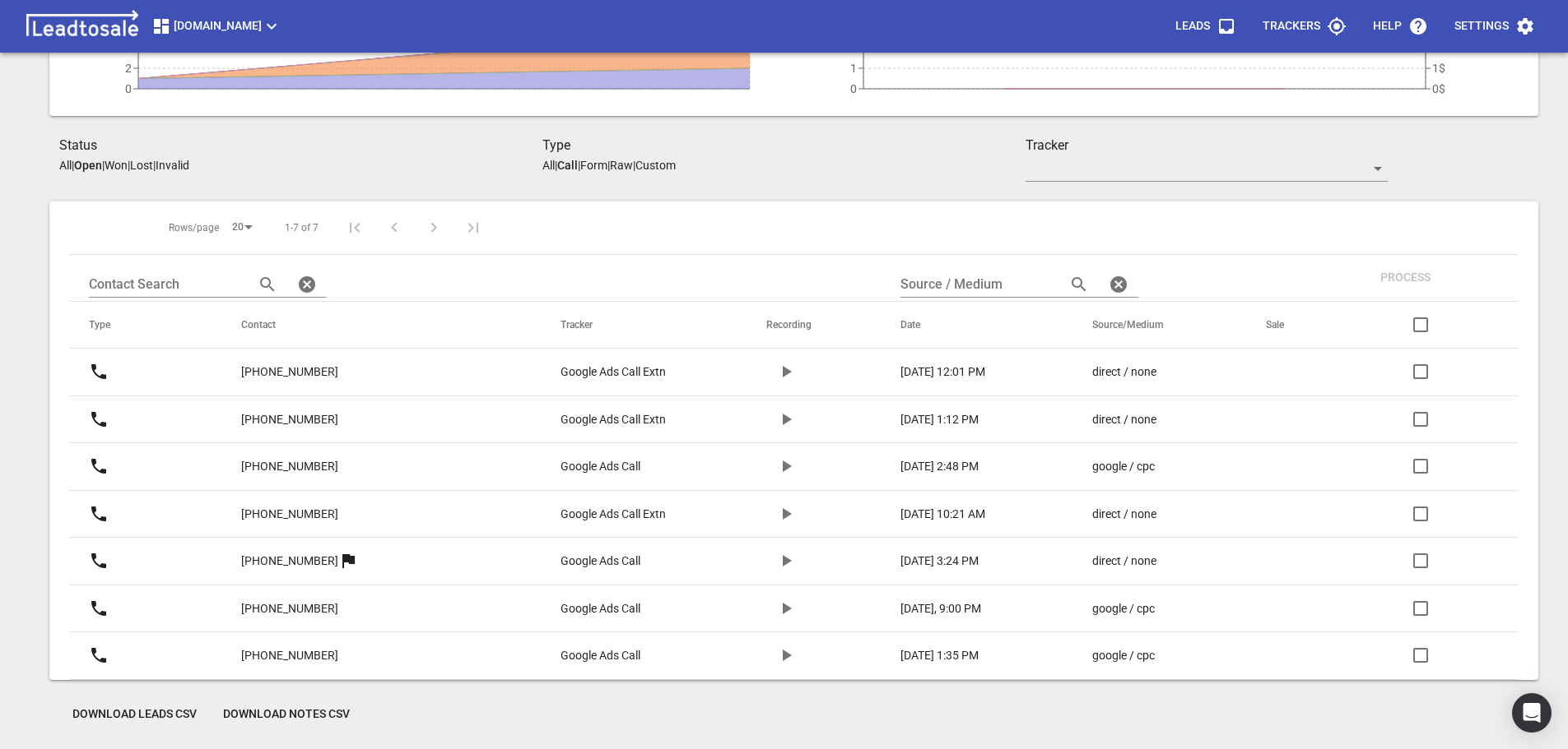
click at [549, 163] on p "All" at bounding box center [549, 165] width 12 height 13
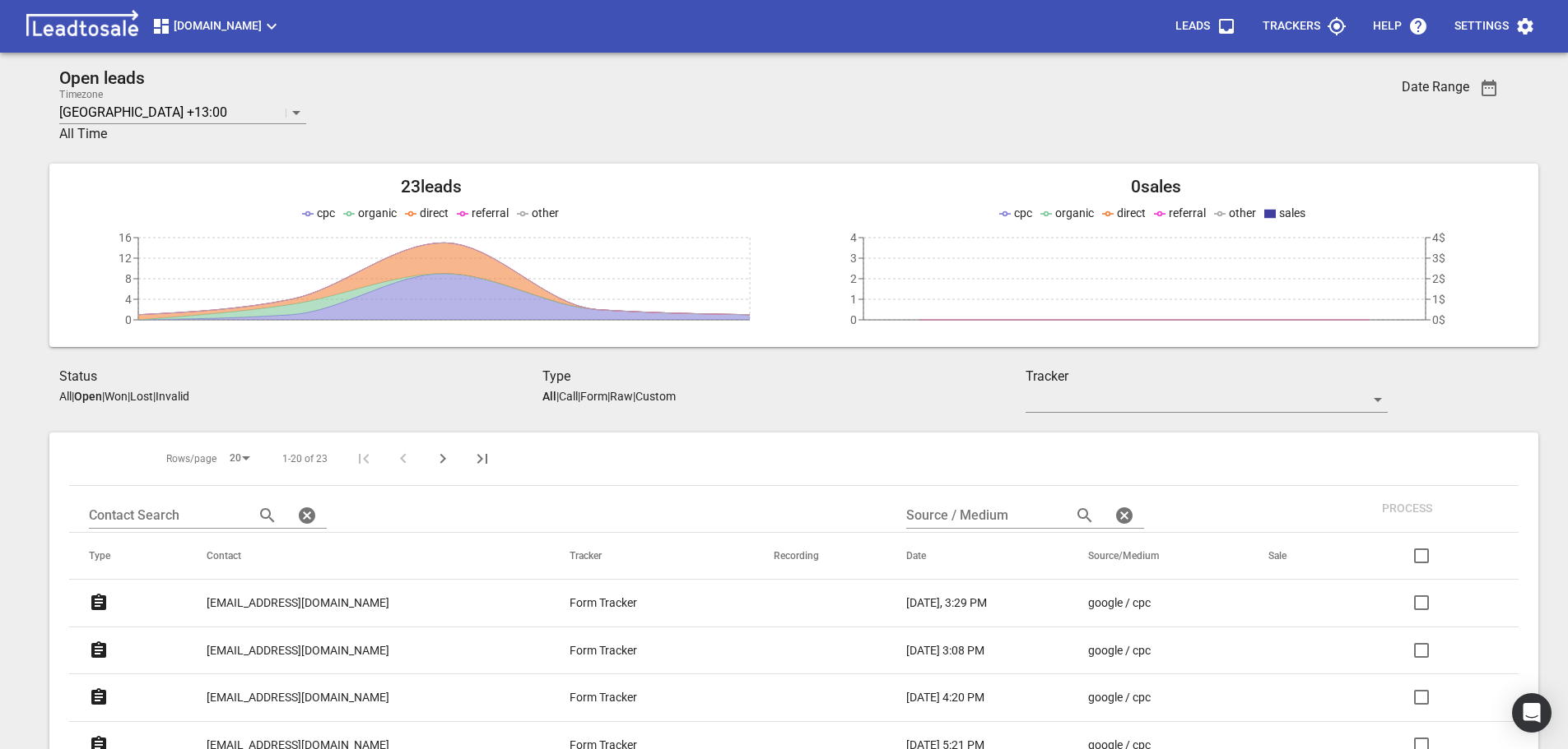
scroll to position [0, 0]
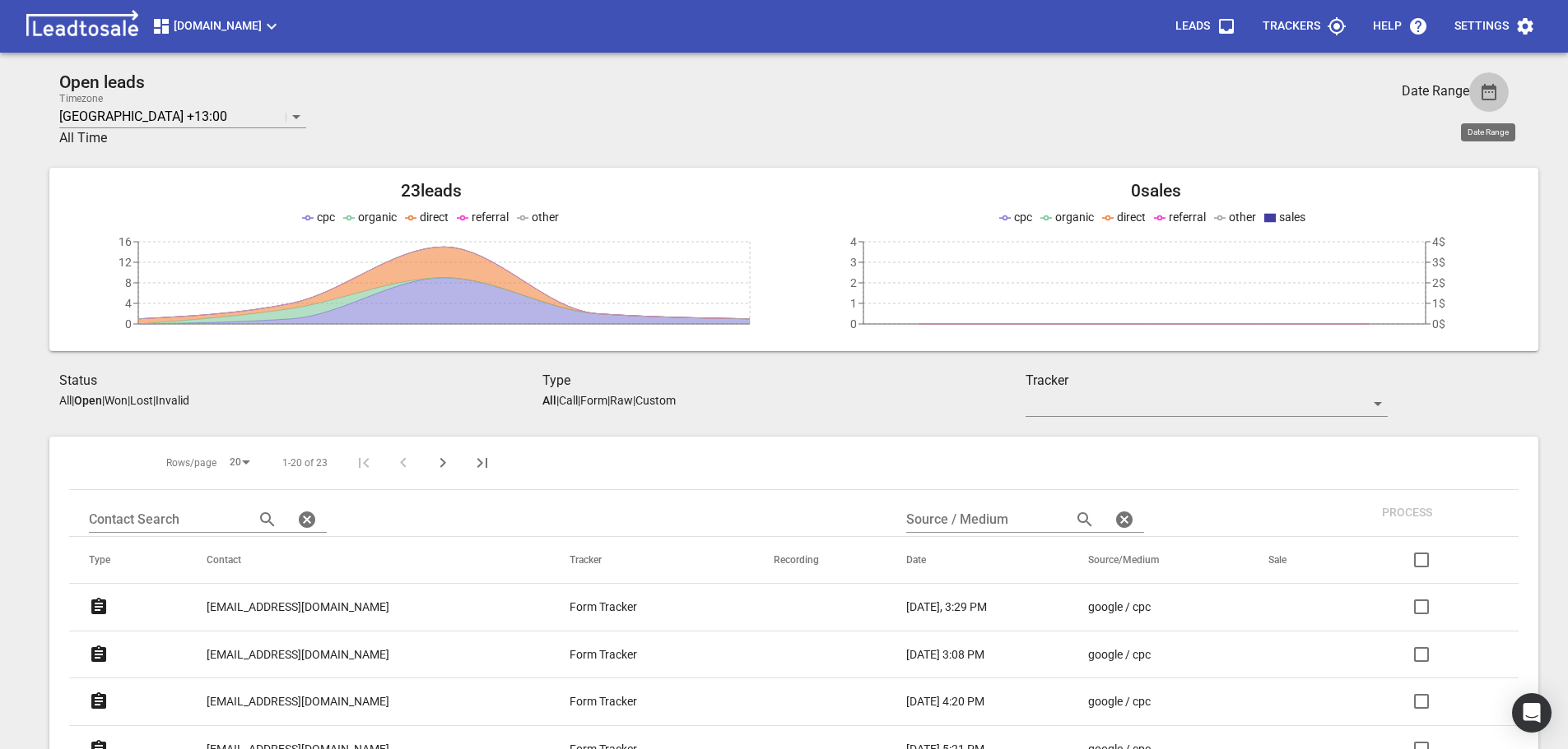
click at [1483, 90] on icon "button" at bounding box center [1489, 92] width 19 height 19
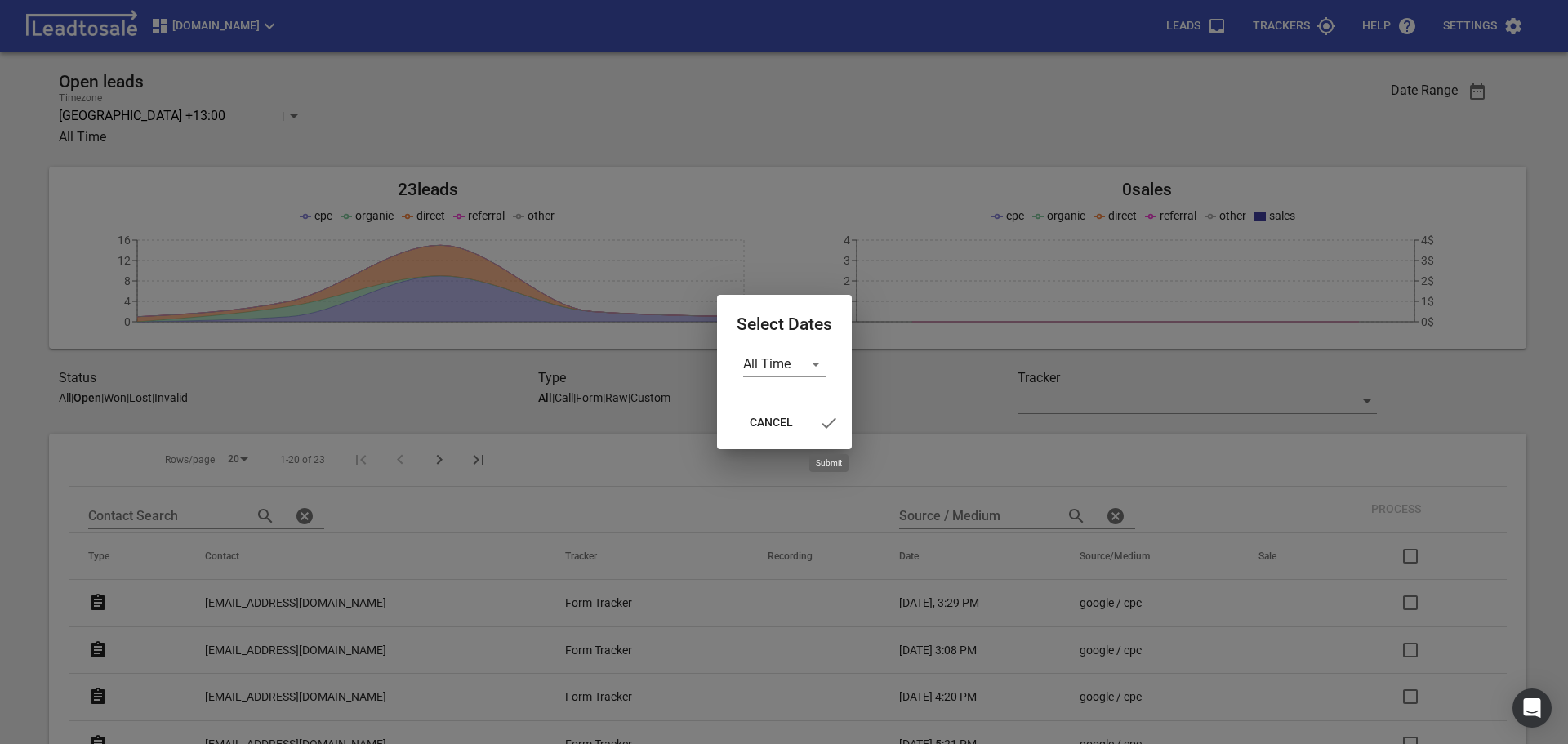
click at [836, 420] on icon "button" at bounding box center [829, 423] width 19 height 19
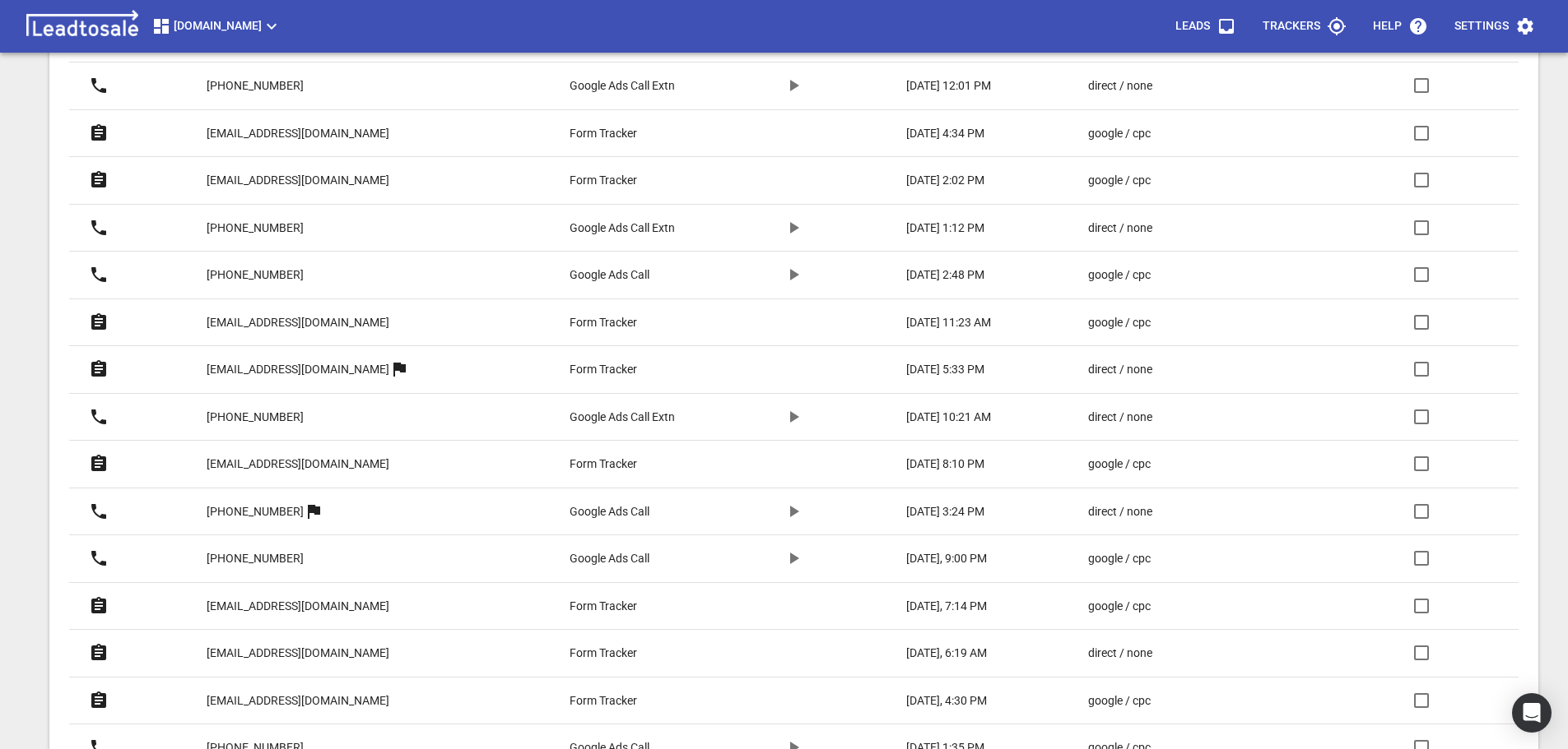
scroll to position [740, 0]
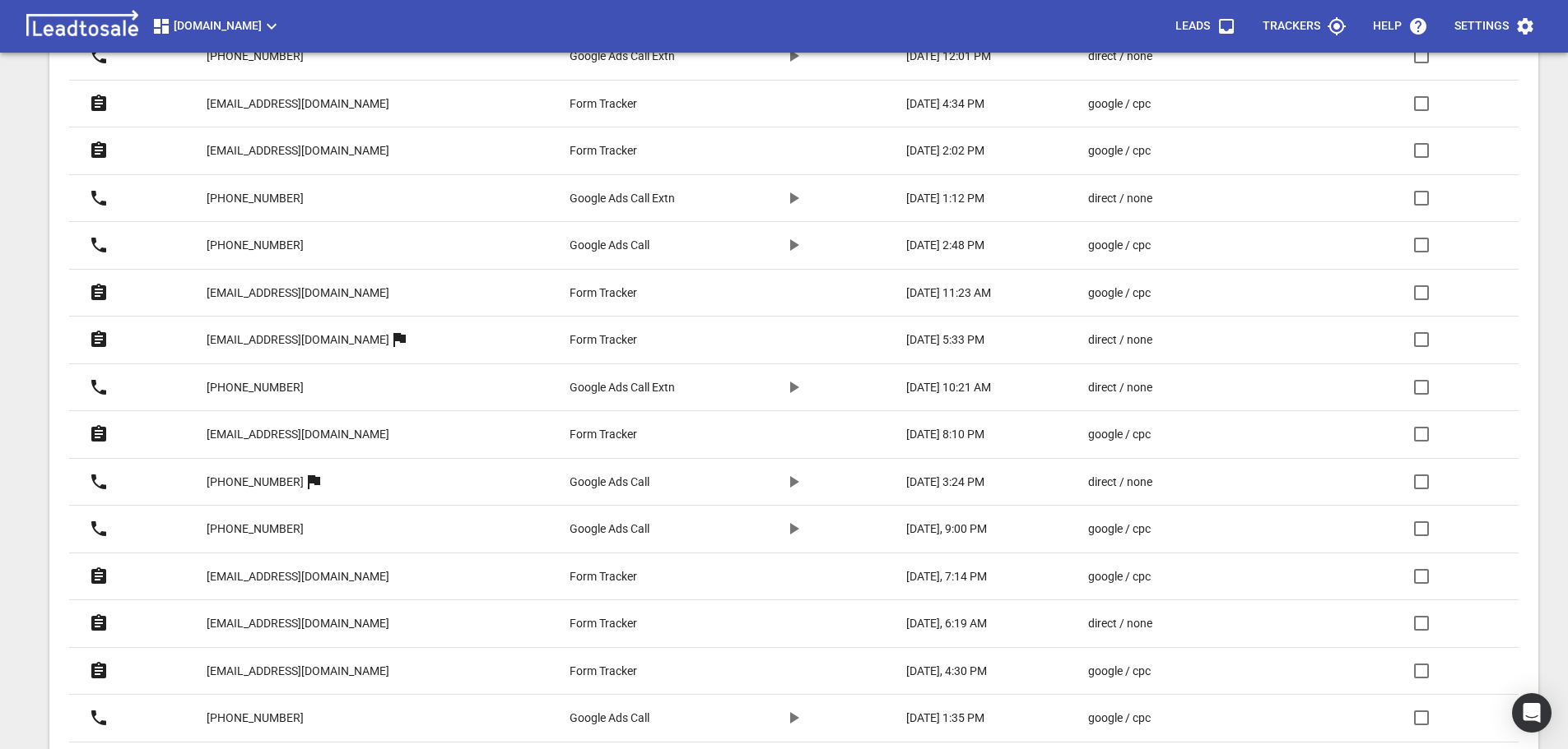
click at [333, 433] on p "[EMAIL_ADDRESS][DOMAIN_NAME]" at bounding box center [297, 435] width 183 height 18
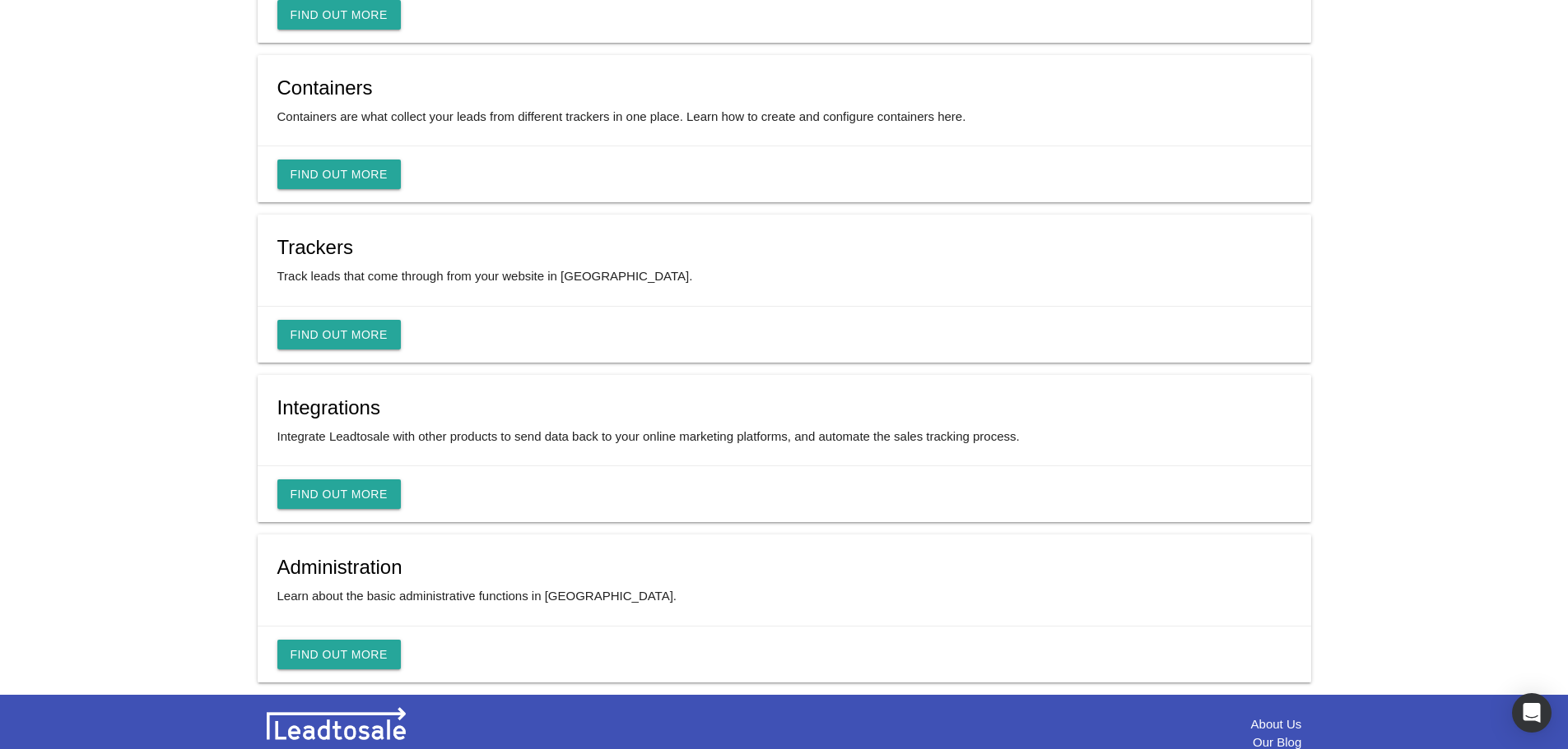
scroll to position [445, 0]
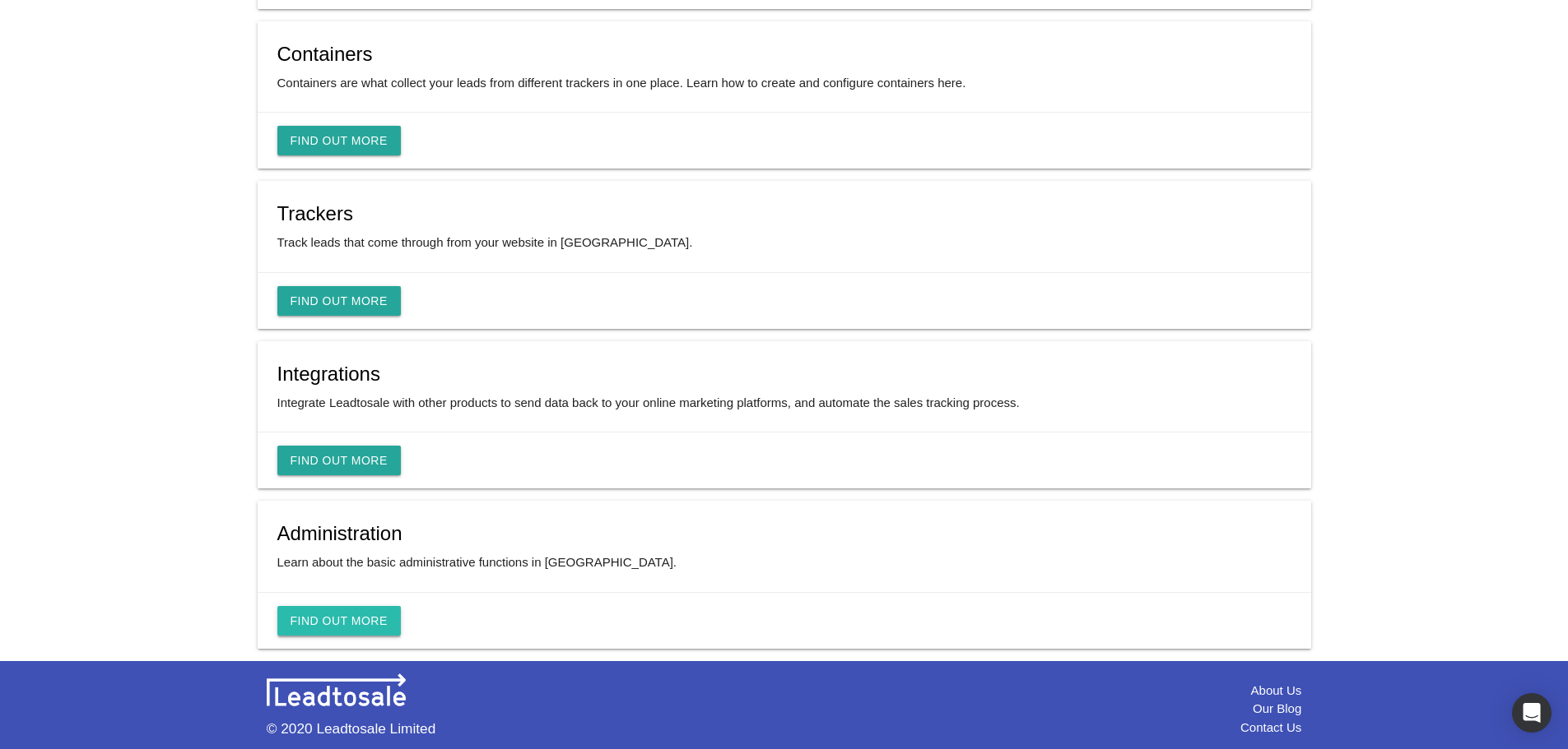
click at [352, 624] on link "Find Out More" at bounding box center [339, 621] width 124 height 29
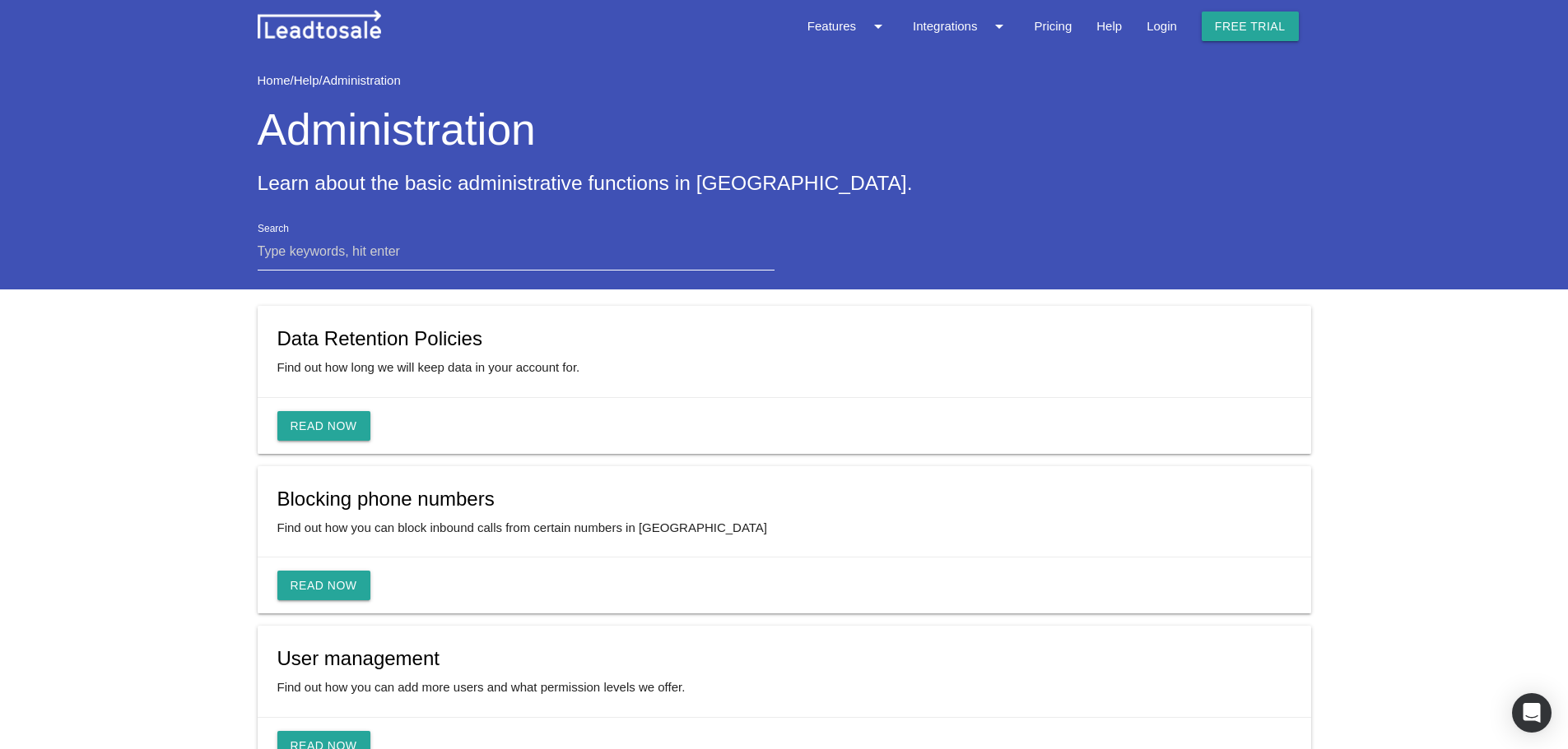
click at [325, 30] on img at bounding box center [319, 24] width 124 height 29
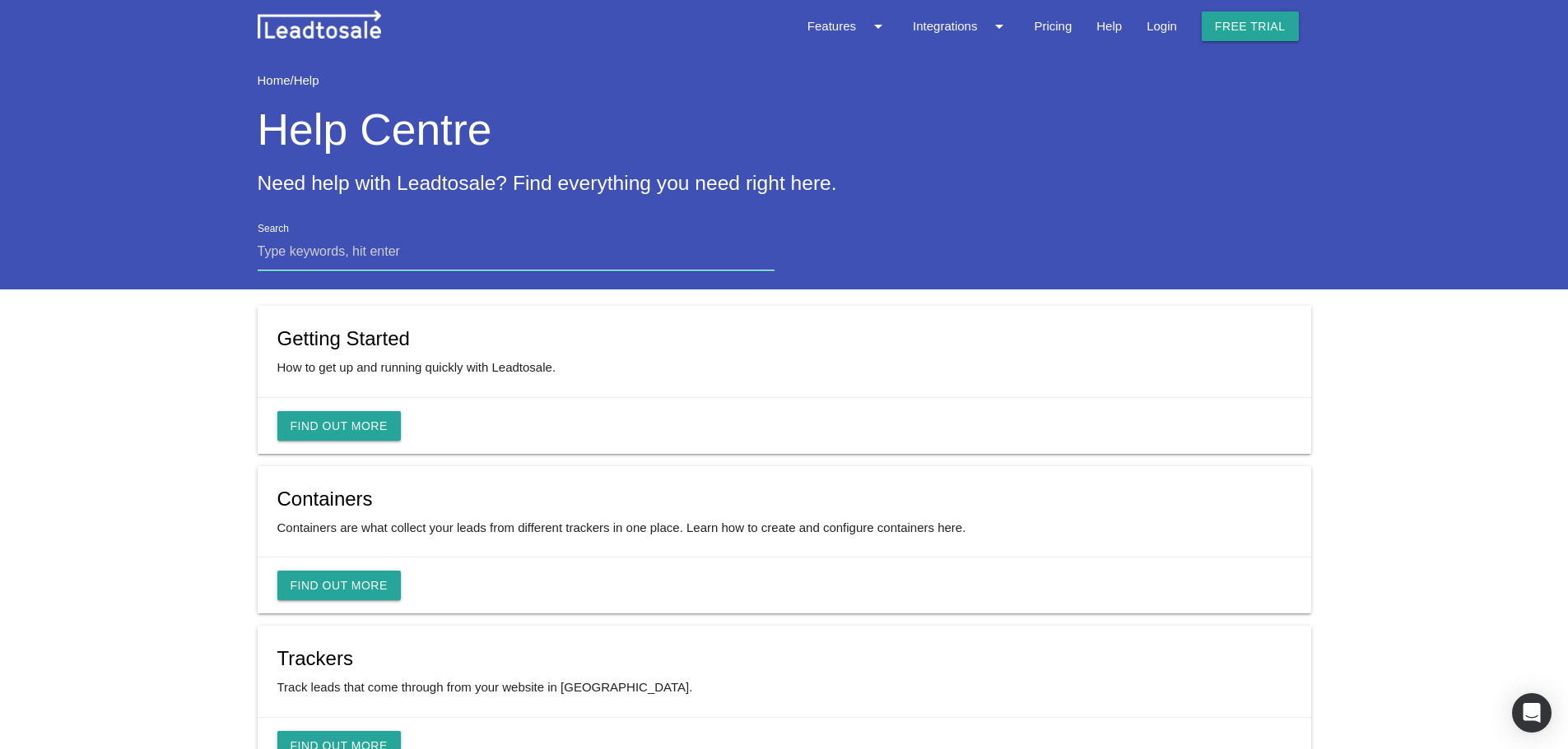
click at [409, 253] on input "Search" at bounding box center [516, 251] width 518 height 38
type input "add"
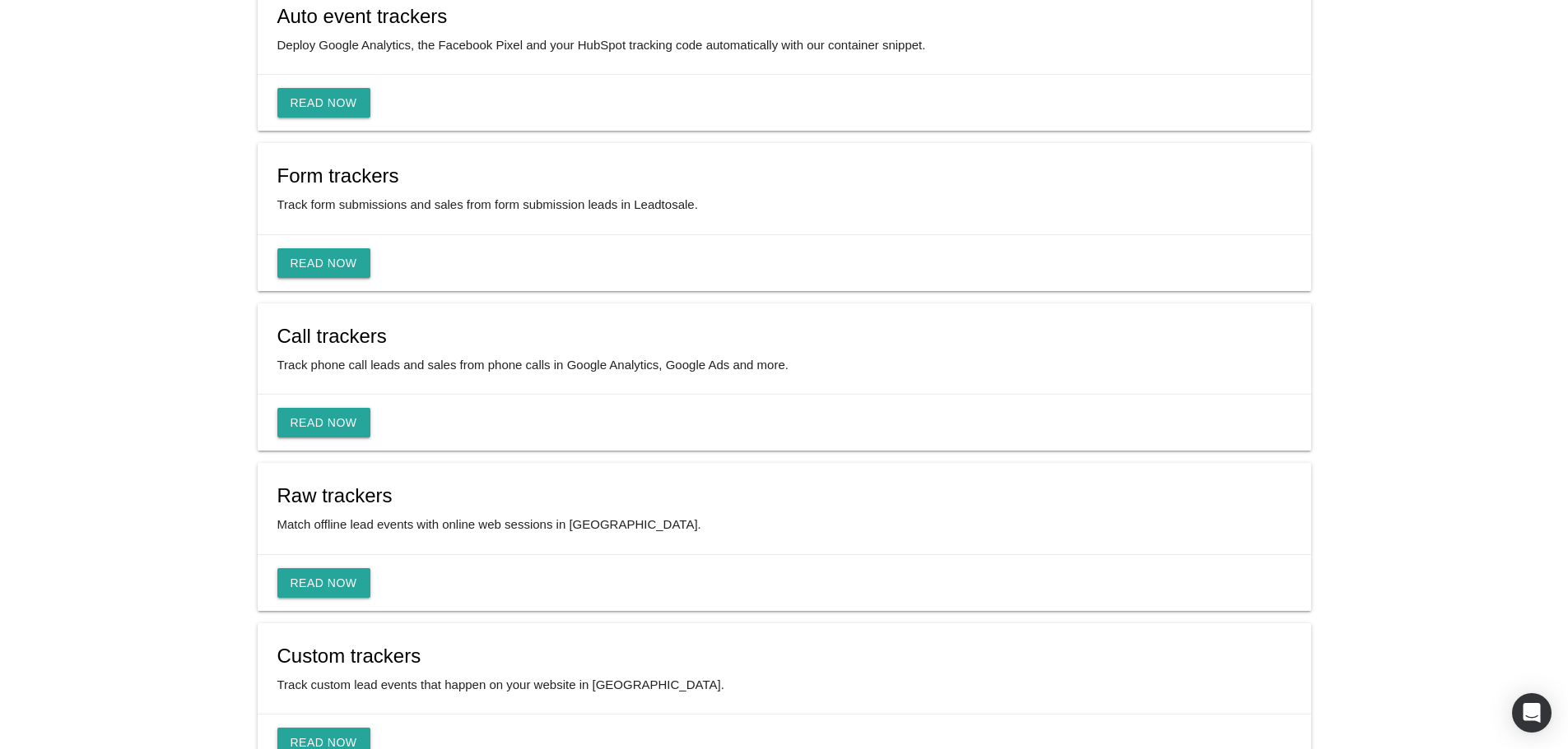
scroll to position [1151, 0]
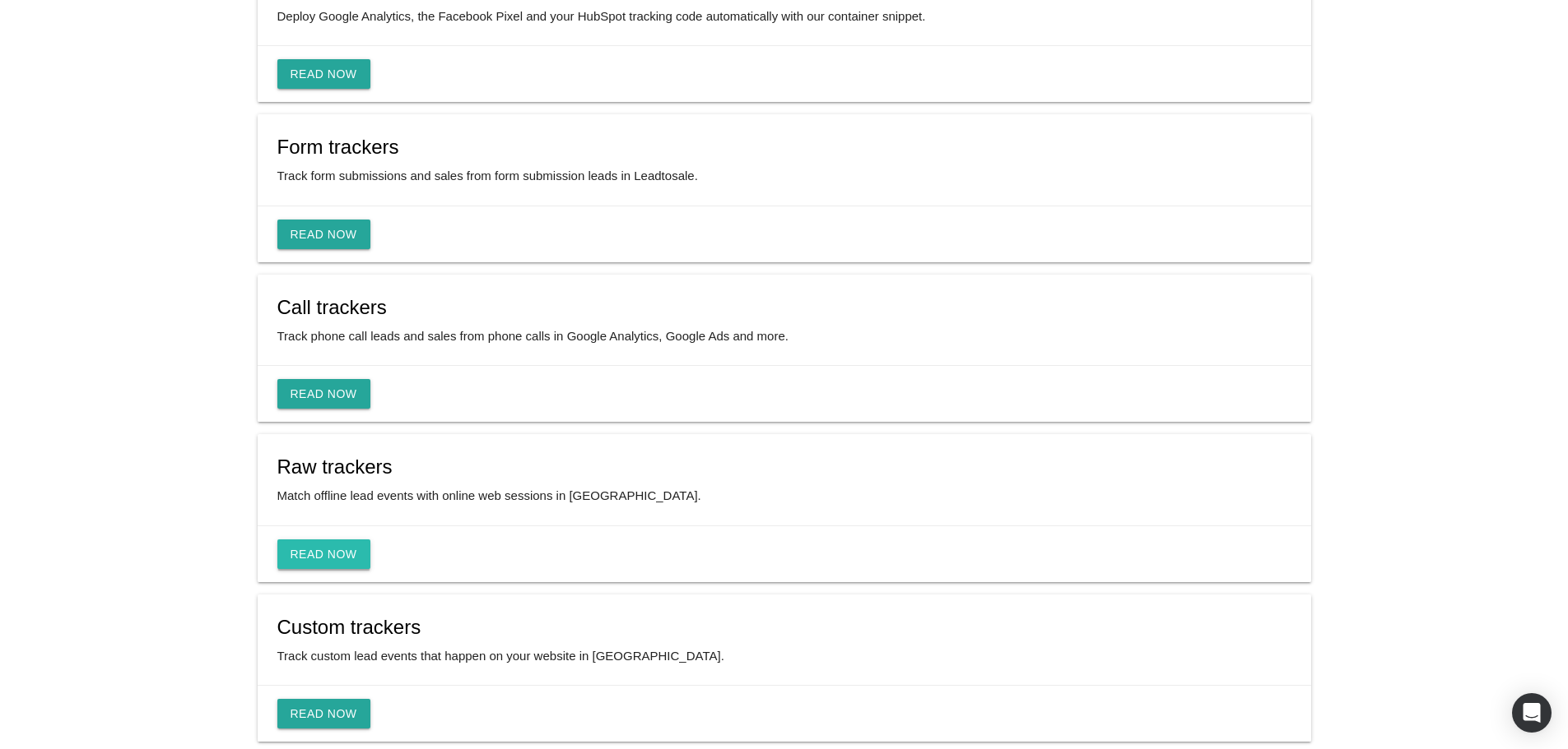
click at [323, 555] on link "Read Now" at bounding box center [323, 554] width 93 height 29
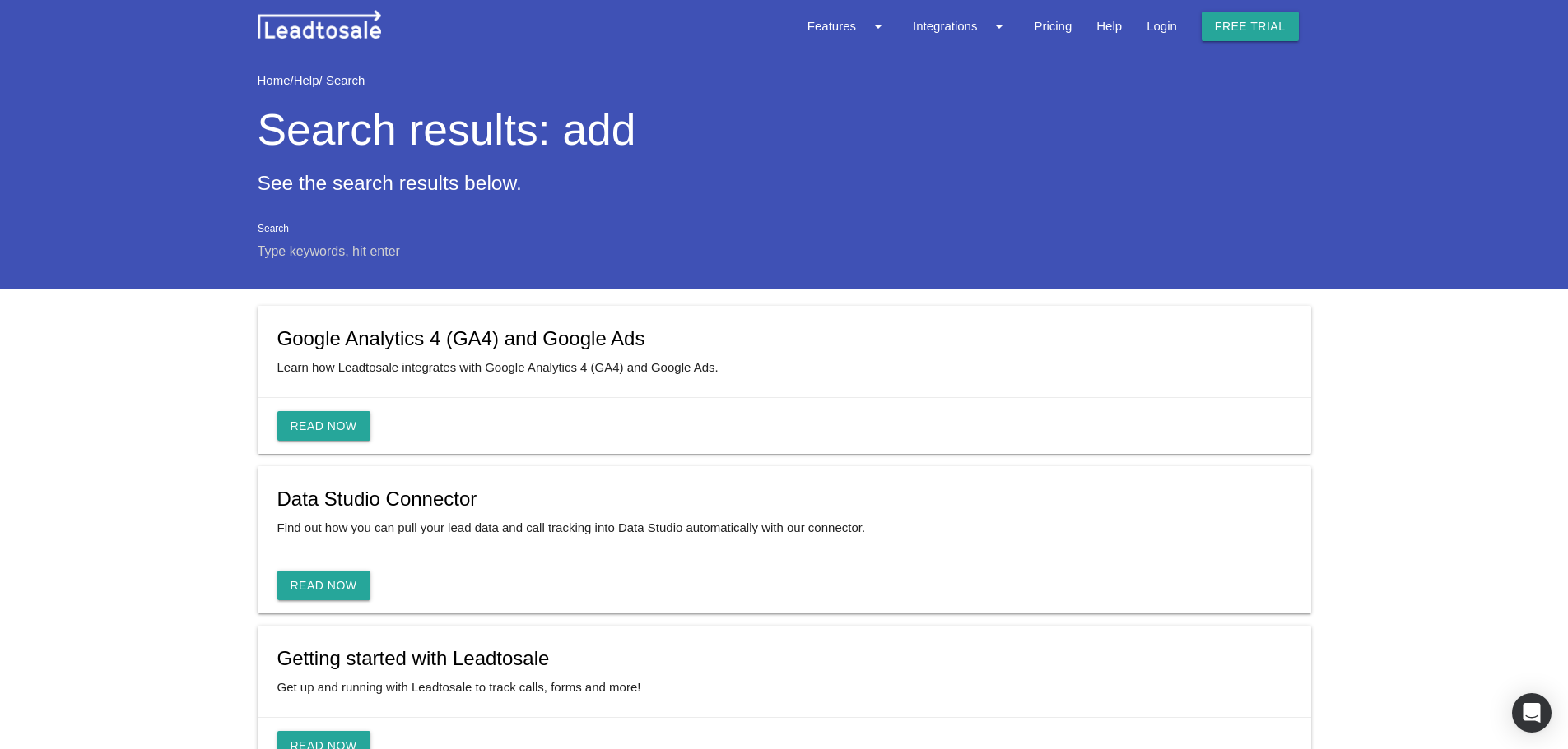
scroll to position [1151, 0]
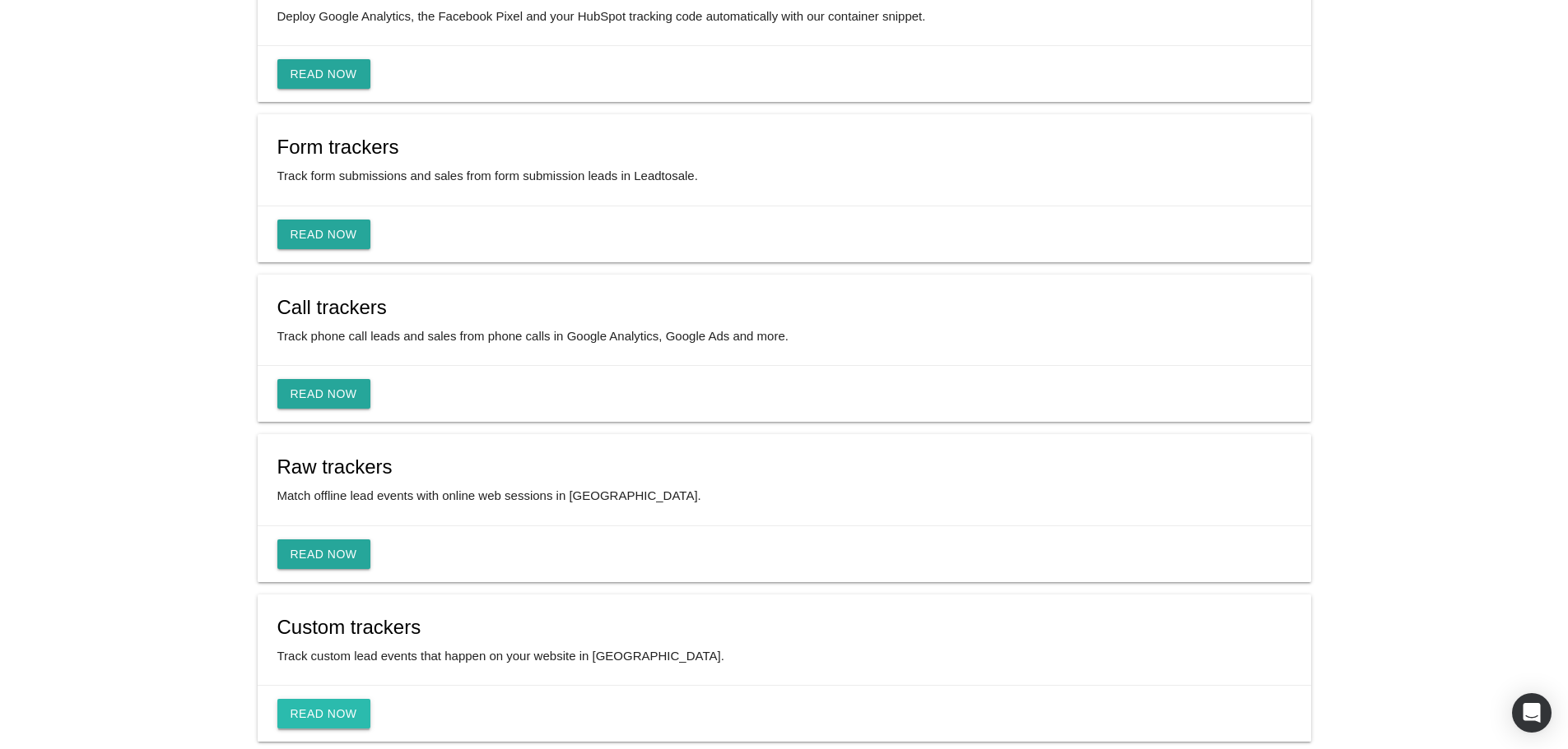
click at [336, 715] on link "Read Now" at bounding box center [323, 714] width 93 height 29
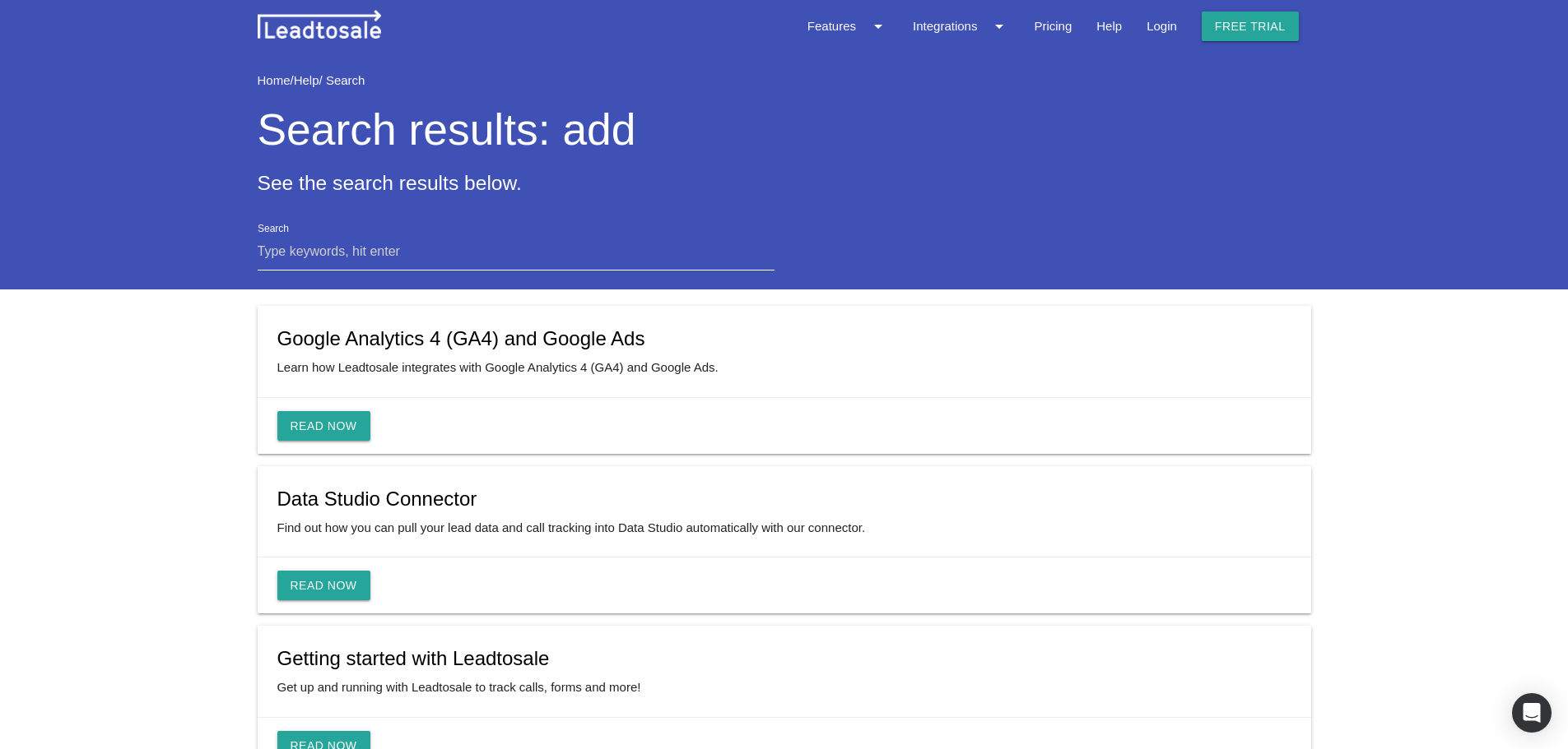
scroll to position [1151, 0]
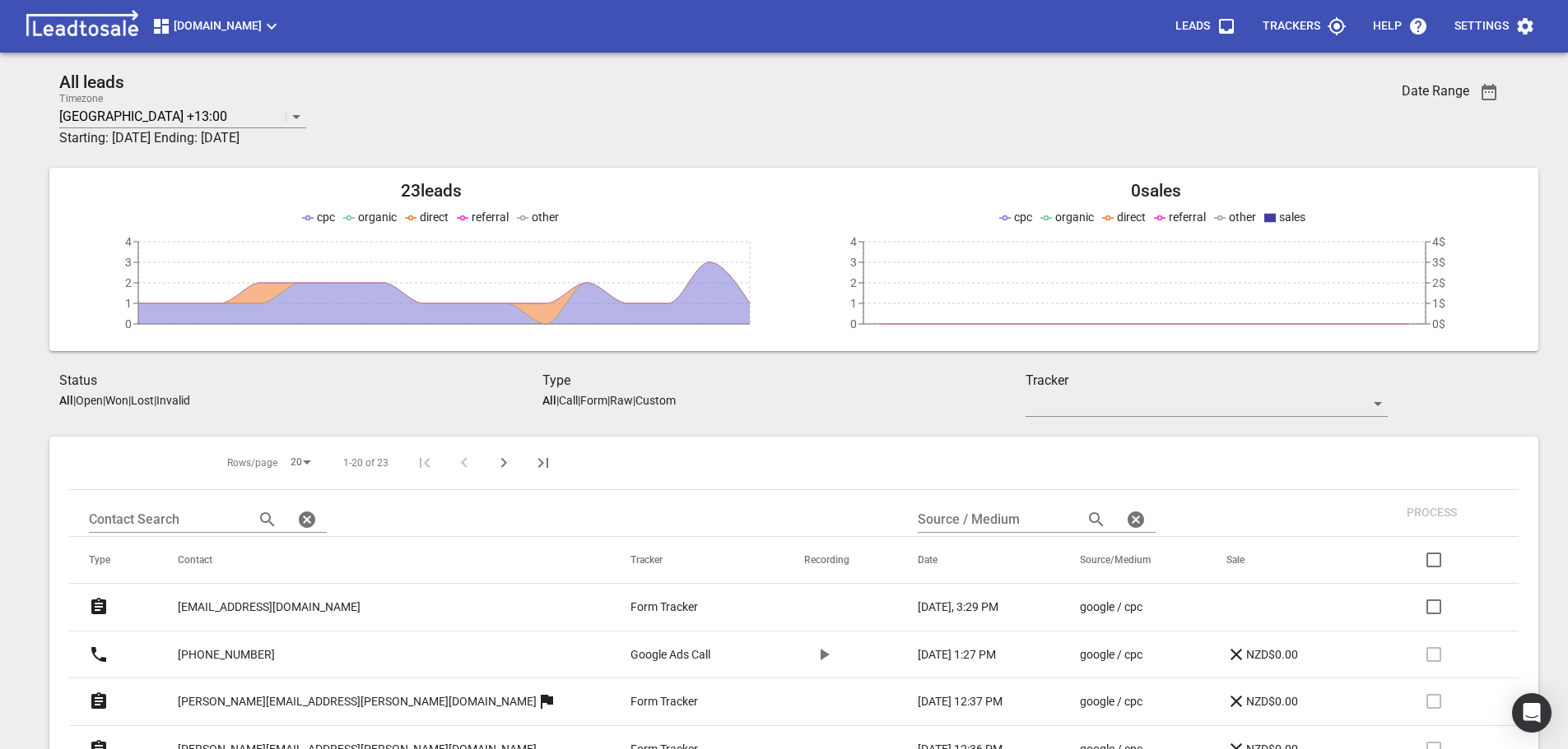
click at [88, 396] on p "Open" at bounding box center [89, 401] width 27 height 13
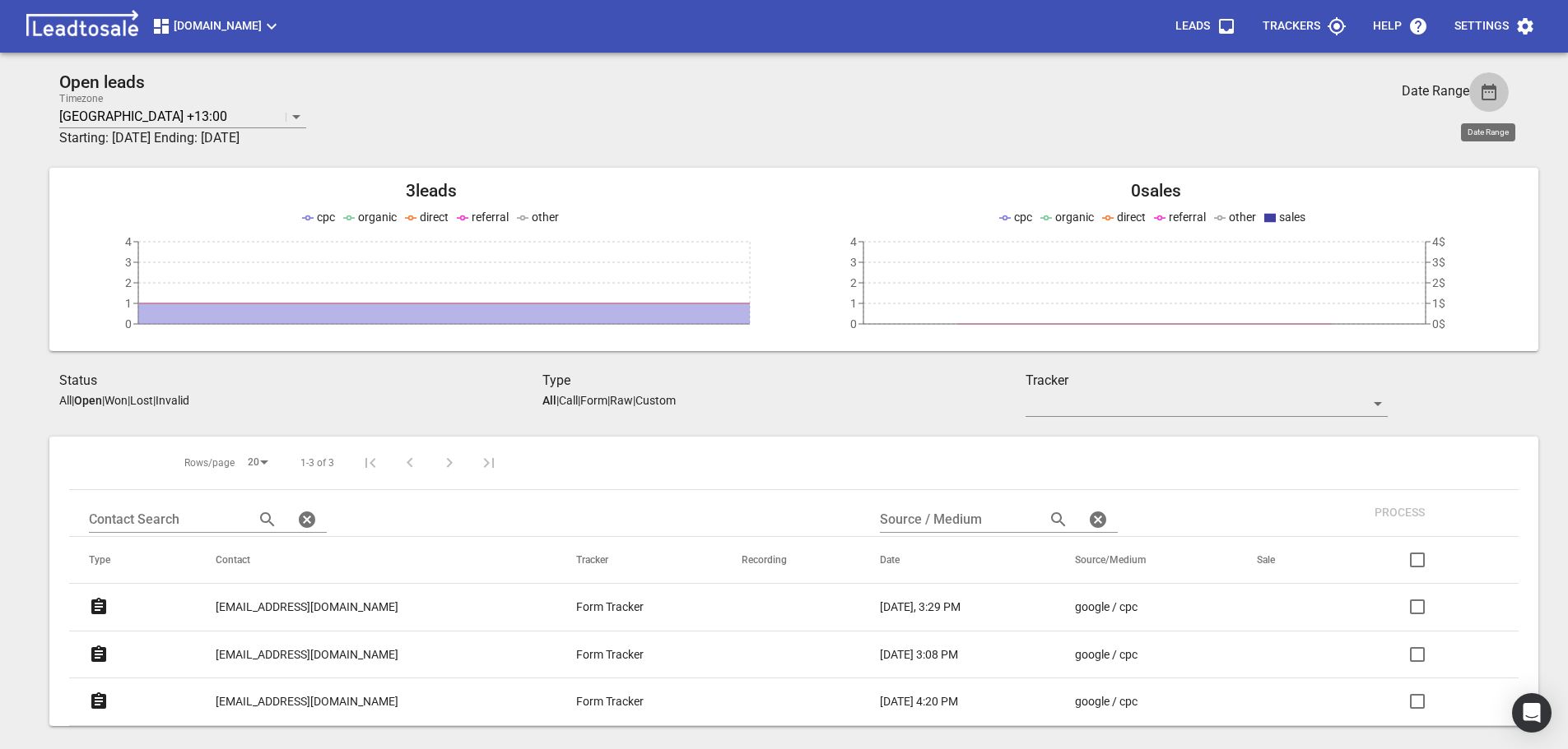
click at [1485, 88] on icon "button" at bounding box center [1488, 92] width 15 height 17
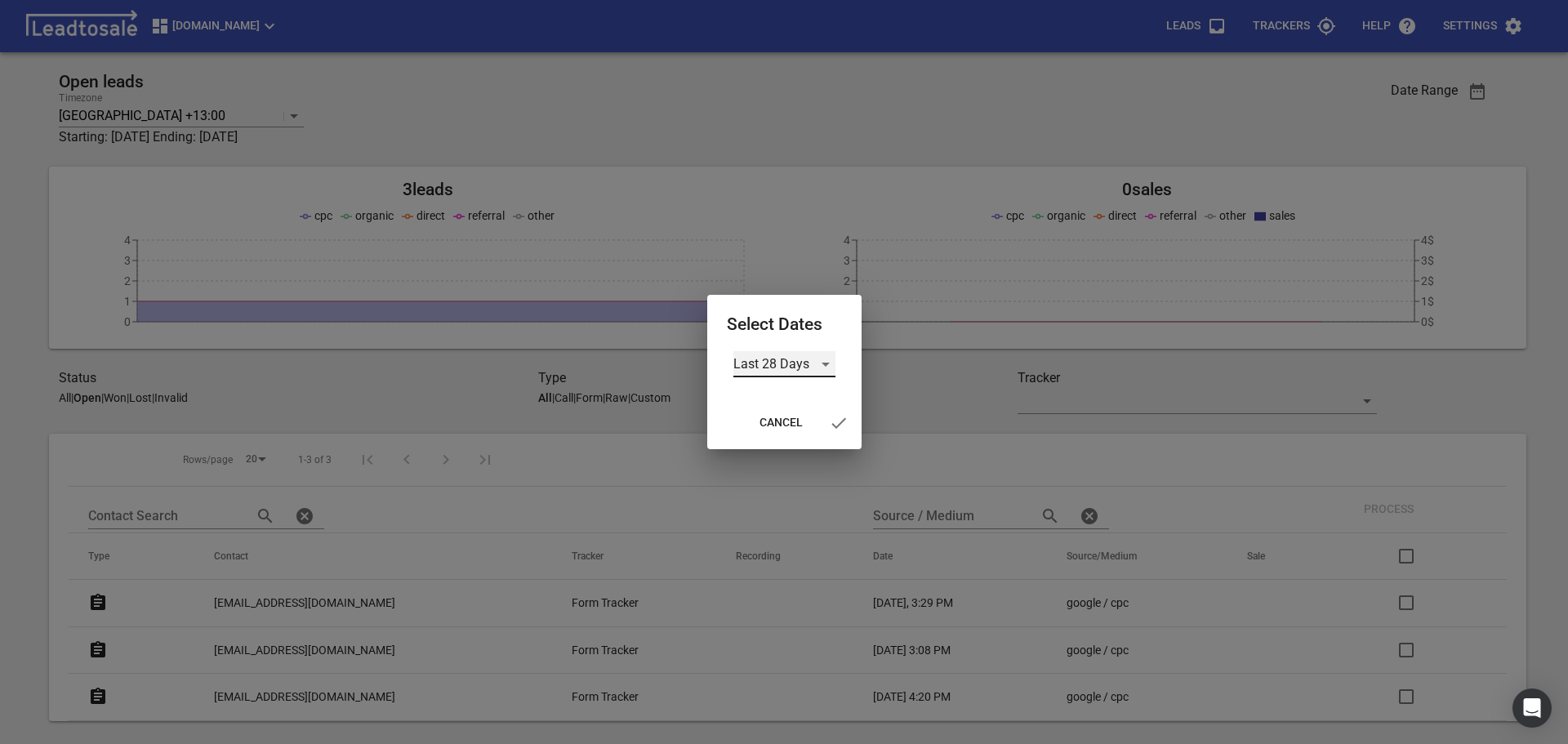
click at [822, 363] on div "Last 28 Days" at bounding box center [784, 365] width 102 height 26
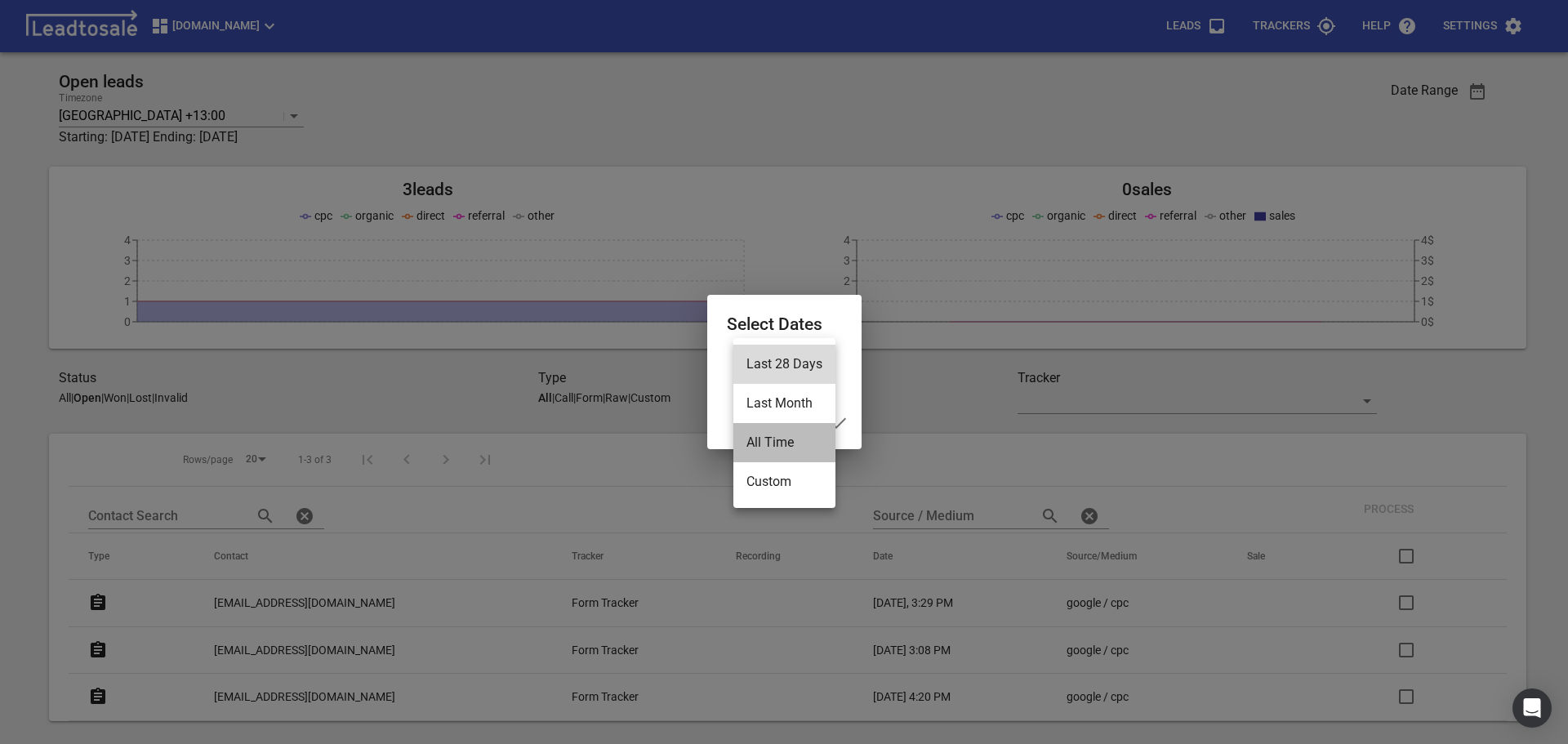
click at [766, 436] on li "All Time" at bounding box center [784, 443] width 102 height 40
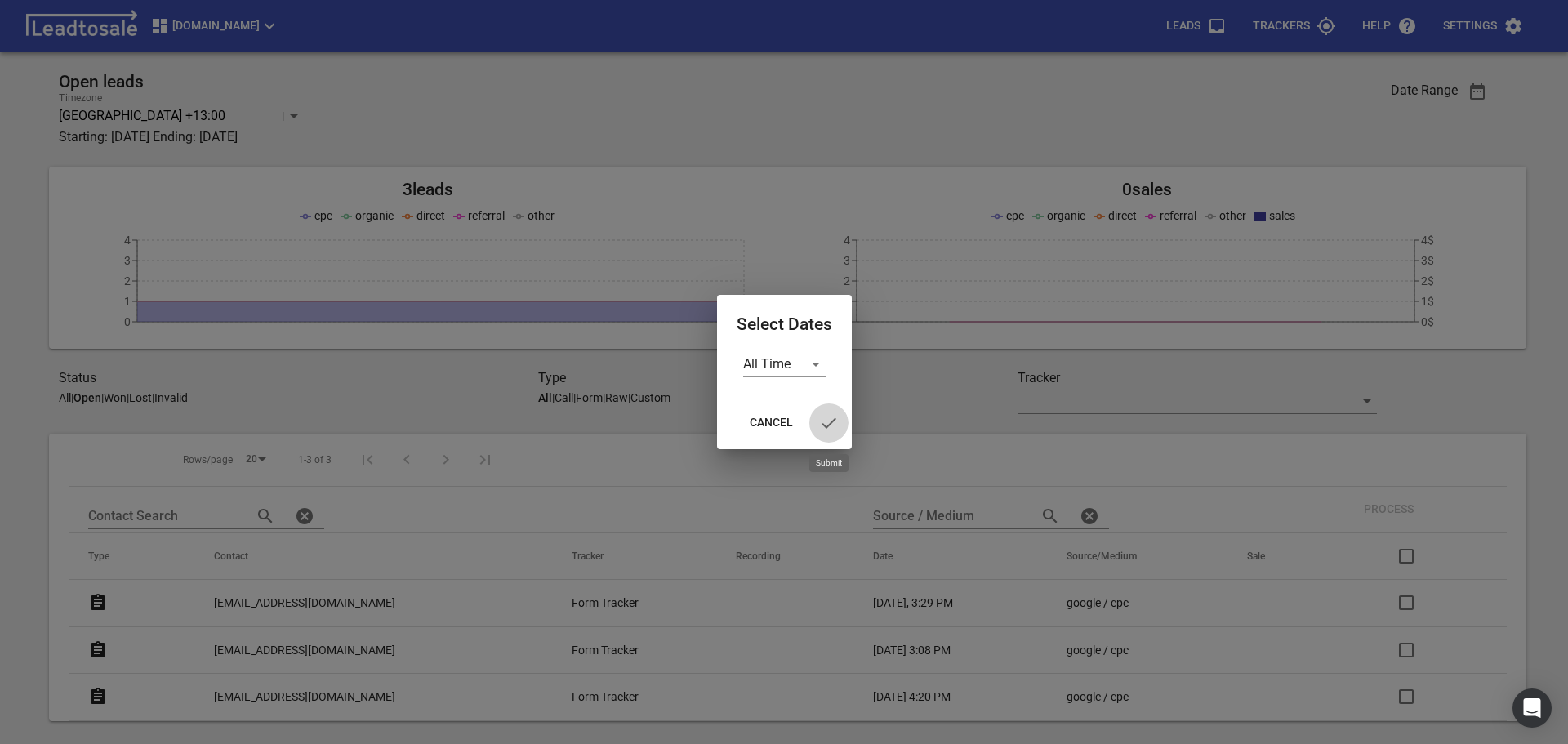
click at [828, 427] on icon "button" at bounding box center [829, 423] width 15 height 11
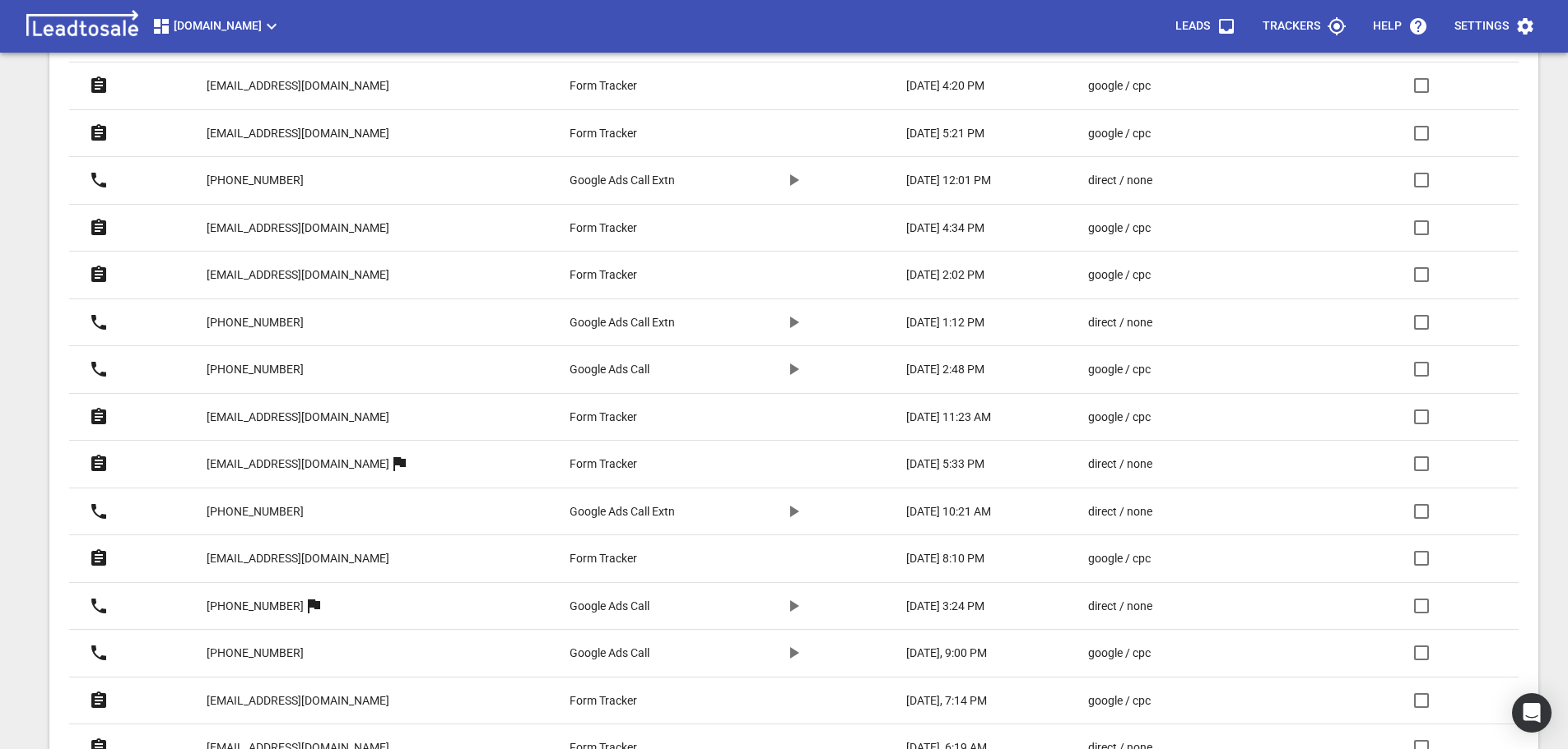
scroll to position [658, 0]
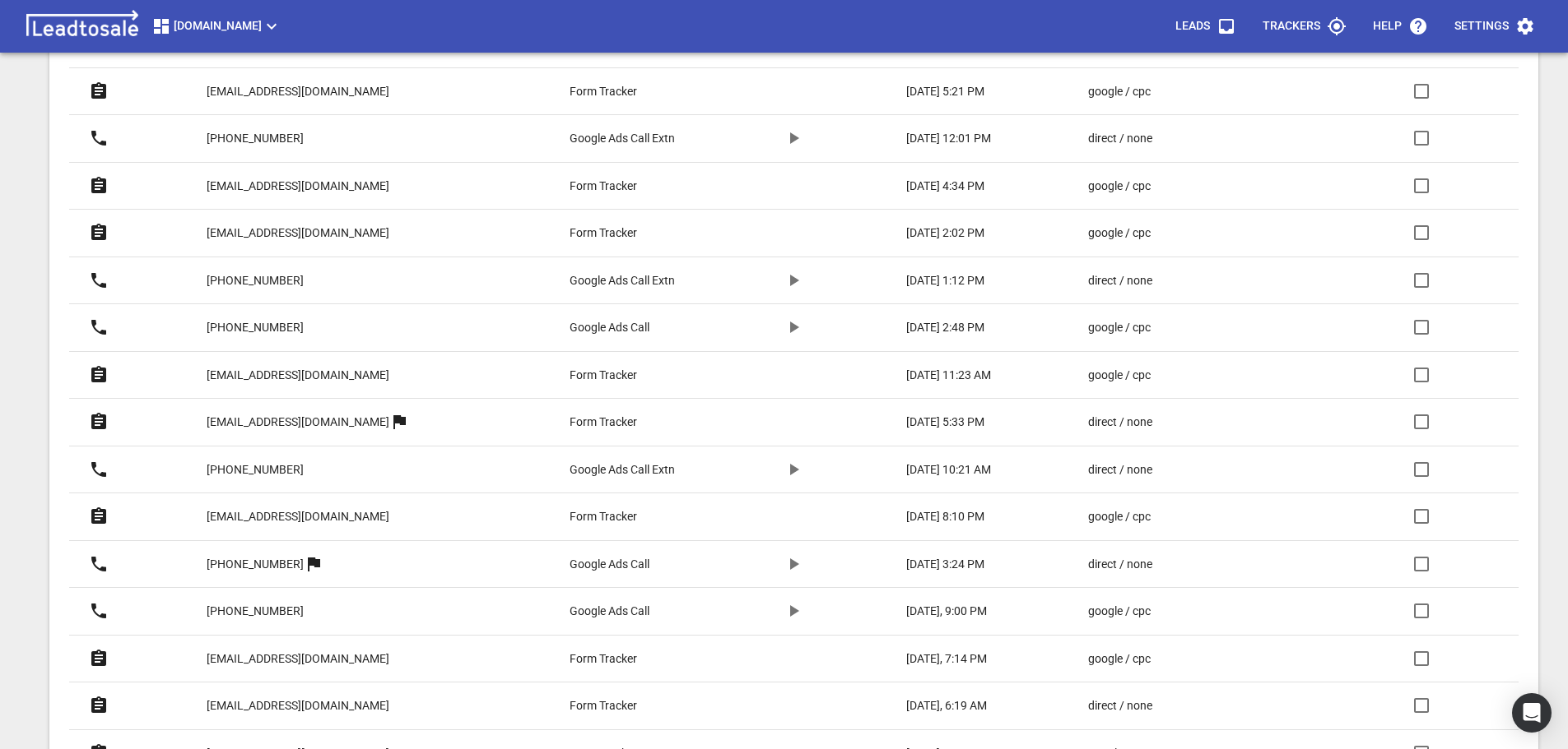
click at [342, 516] on p "[EMAIL_ADDRESS][DOMAIN_NAME]" at bounding box center [297, 517] width 183 height 18
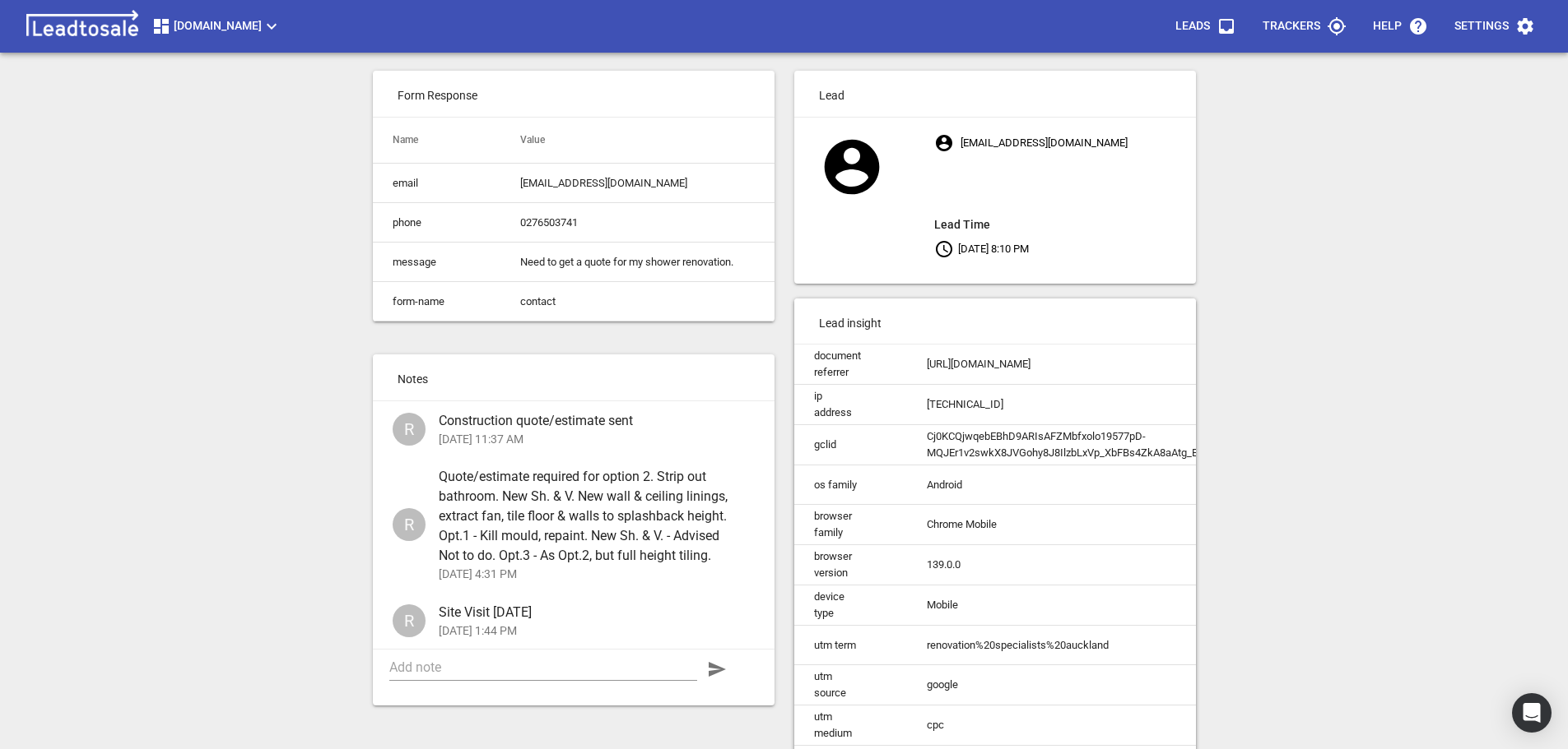
scroll to position [155, 0]
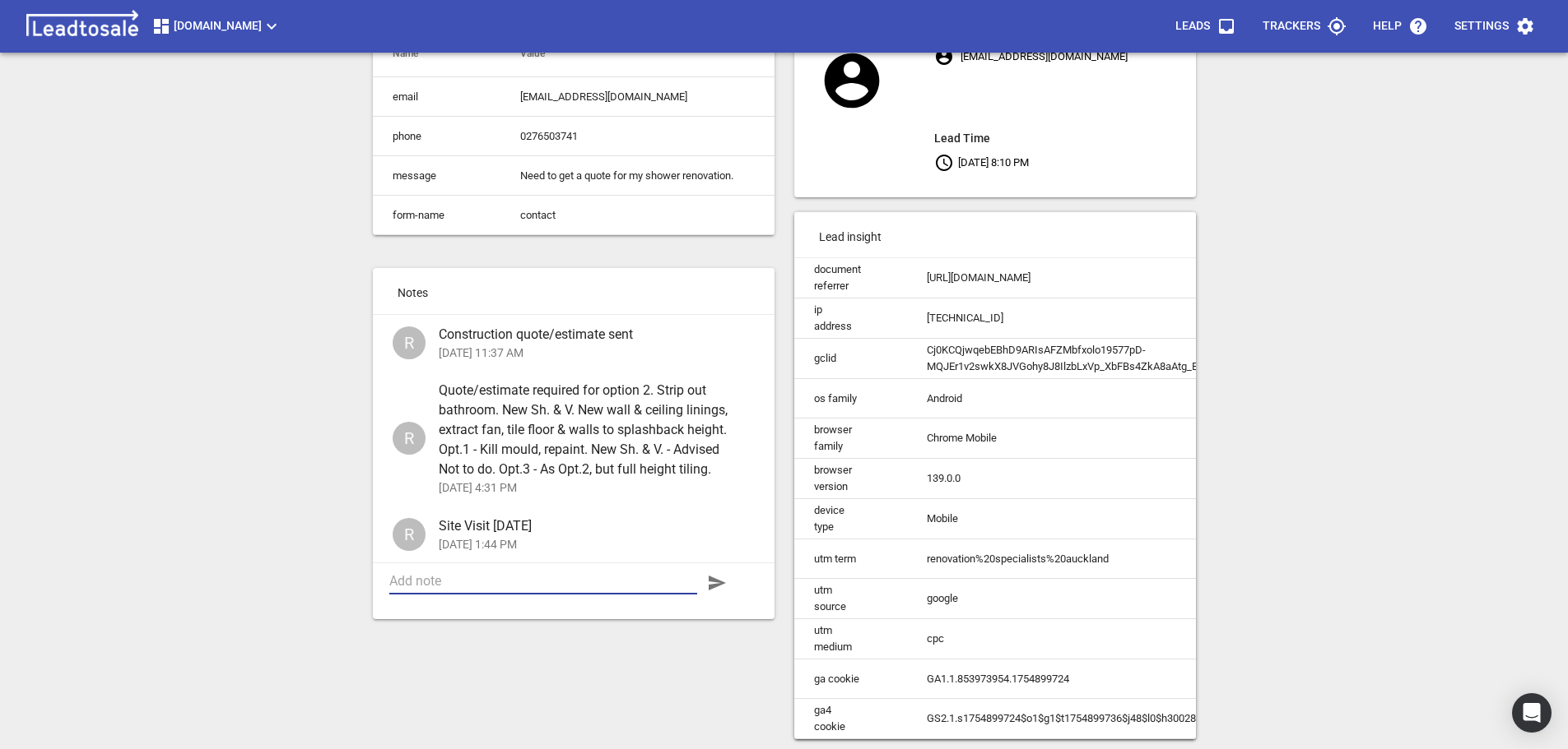
click at [464, 577] on textarea at bounding box center [543, 581] width 308 height 16
click at [523, 581] on textarea "Quote sent [DATE]" at bounding box center [543, 588] width 308 height 31
type textarea "Quote sent [DATE] within budget agreed on site. Not going ahead as can't afford…"
click at [717, 583] on icon "button" at bounding box center [718, 583] width 18 height 15
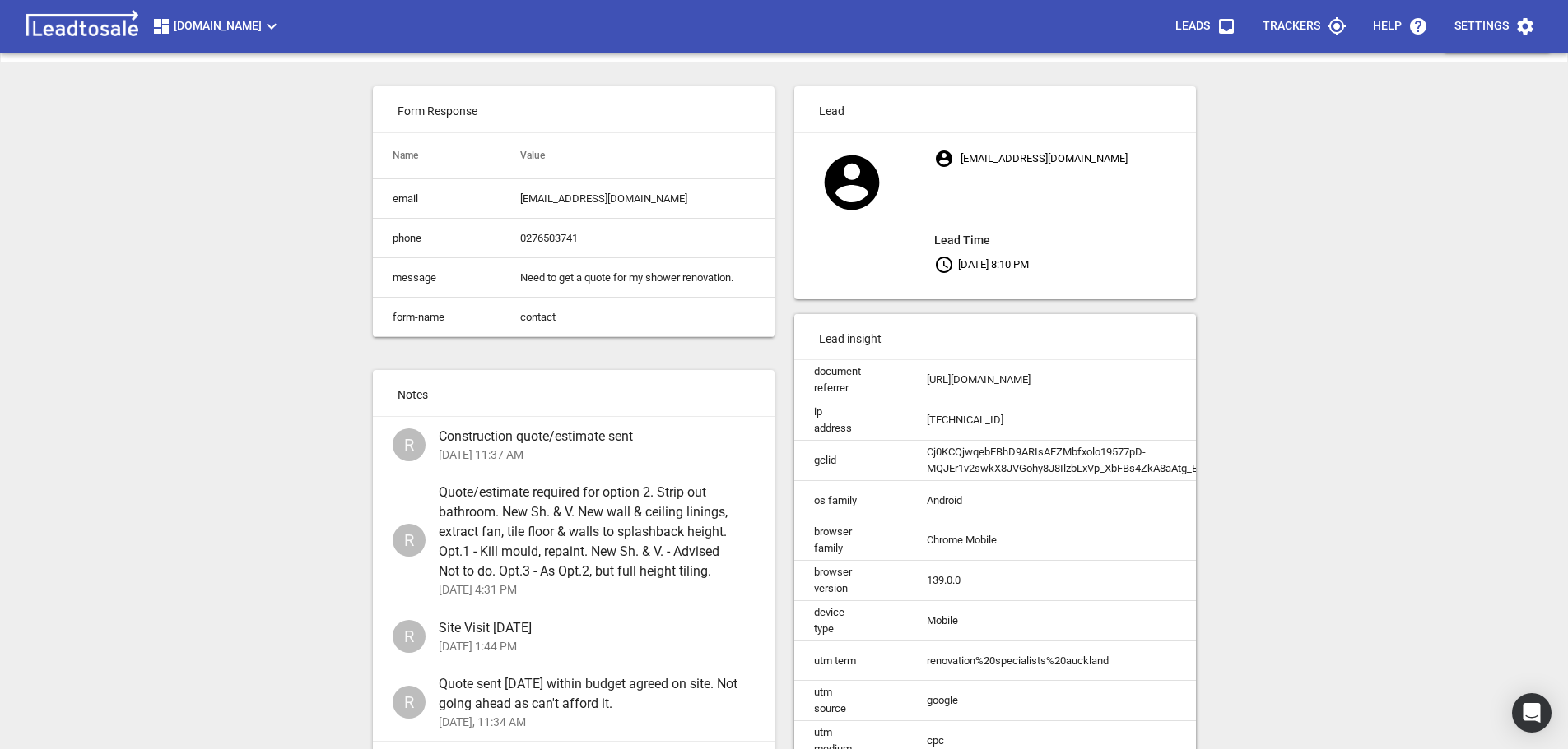
scroll to position [0, 0]
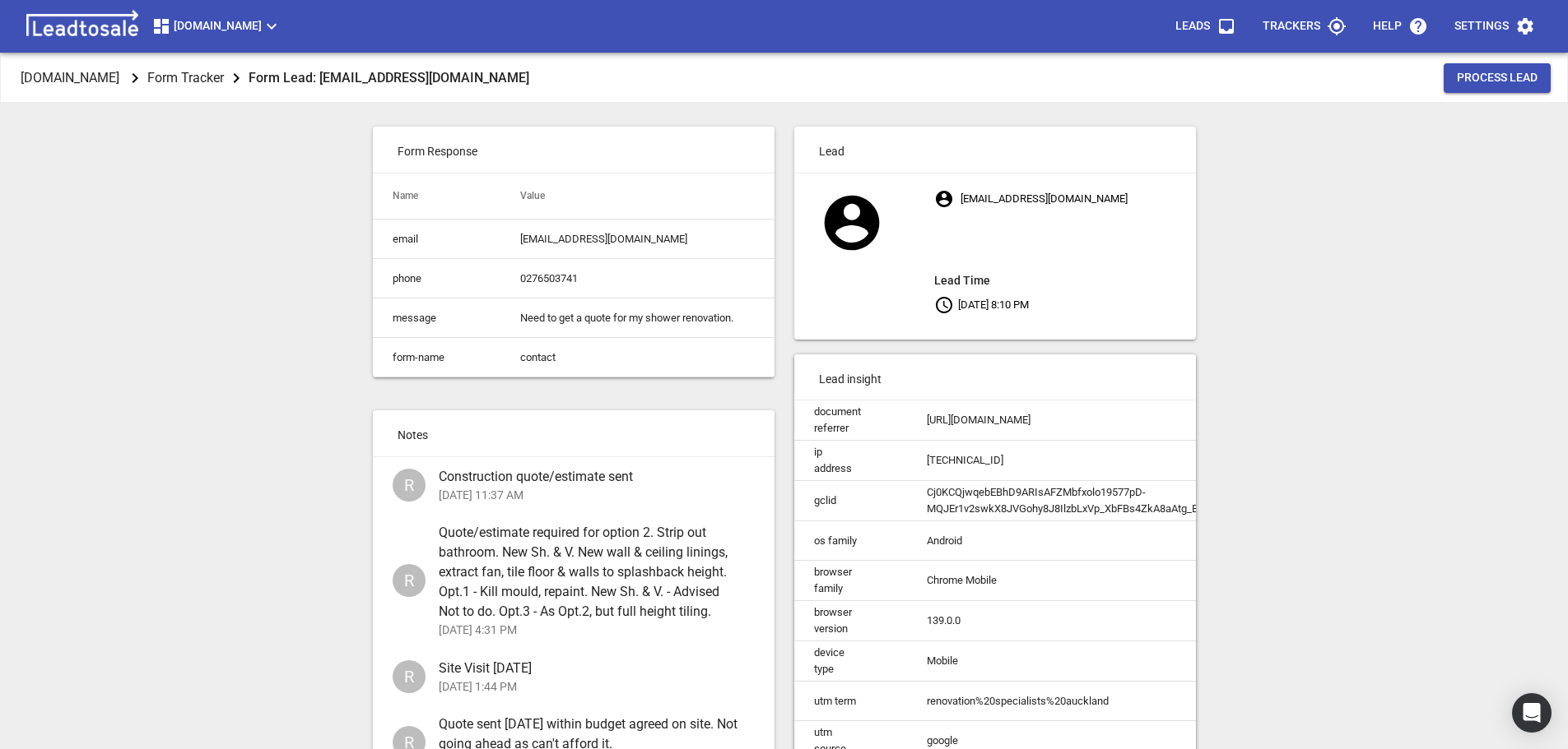
click at [1477, 74] on span "Process Lead" at bounding box center [1497, 78] width 81 height 17
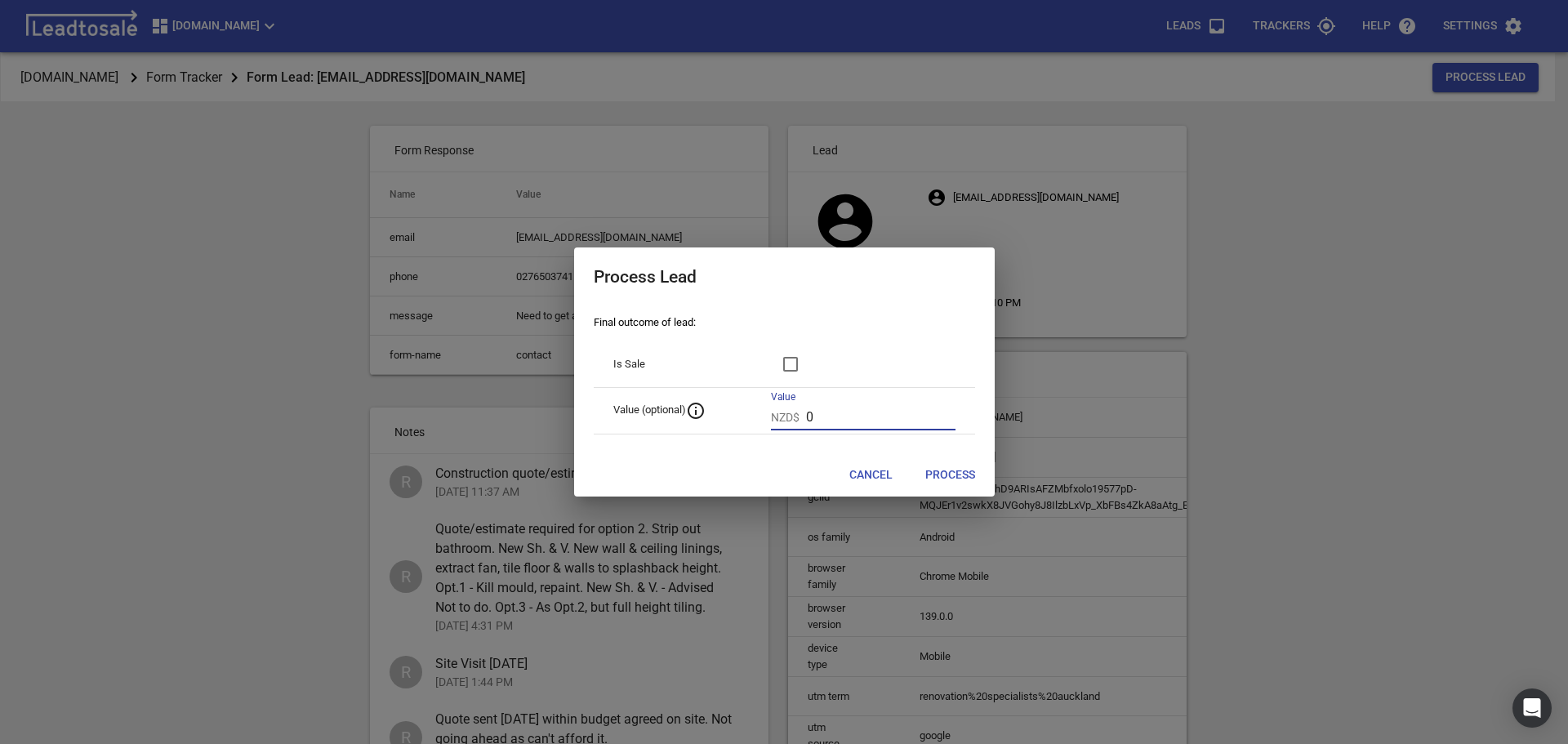
click at [850, 420] on input "0" at bounding box center [881, 417] width 149 height 26
drag, startPoint x: 850, startPoint y: 420, endPoint x: 754, endPoint y: 420, distance: 96.0
click at [754, 420] on tr "Value (optional)  Value NZD$ 0" at bounding box center [784, 410] width 381 height 47
type input "27500"
click at [944, 474] on span "Process" at bounding box center [950, 475] width 50 height 17
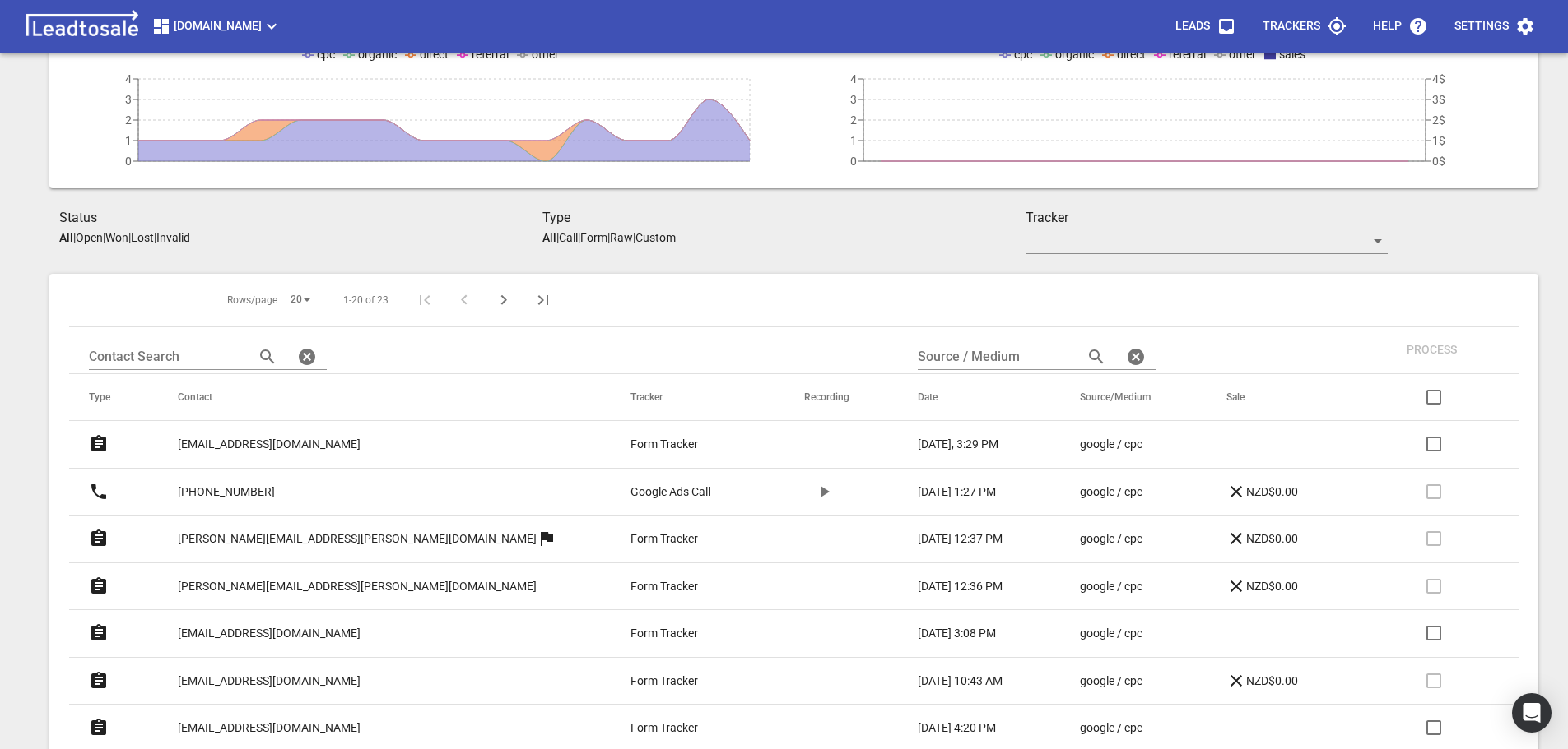
scroll to position [82, 0]
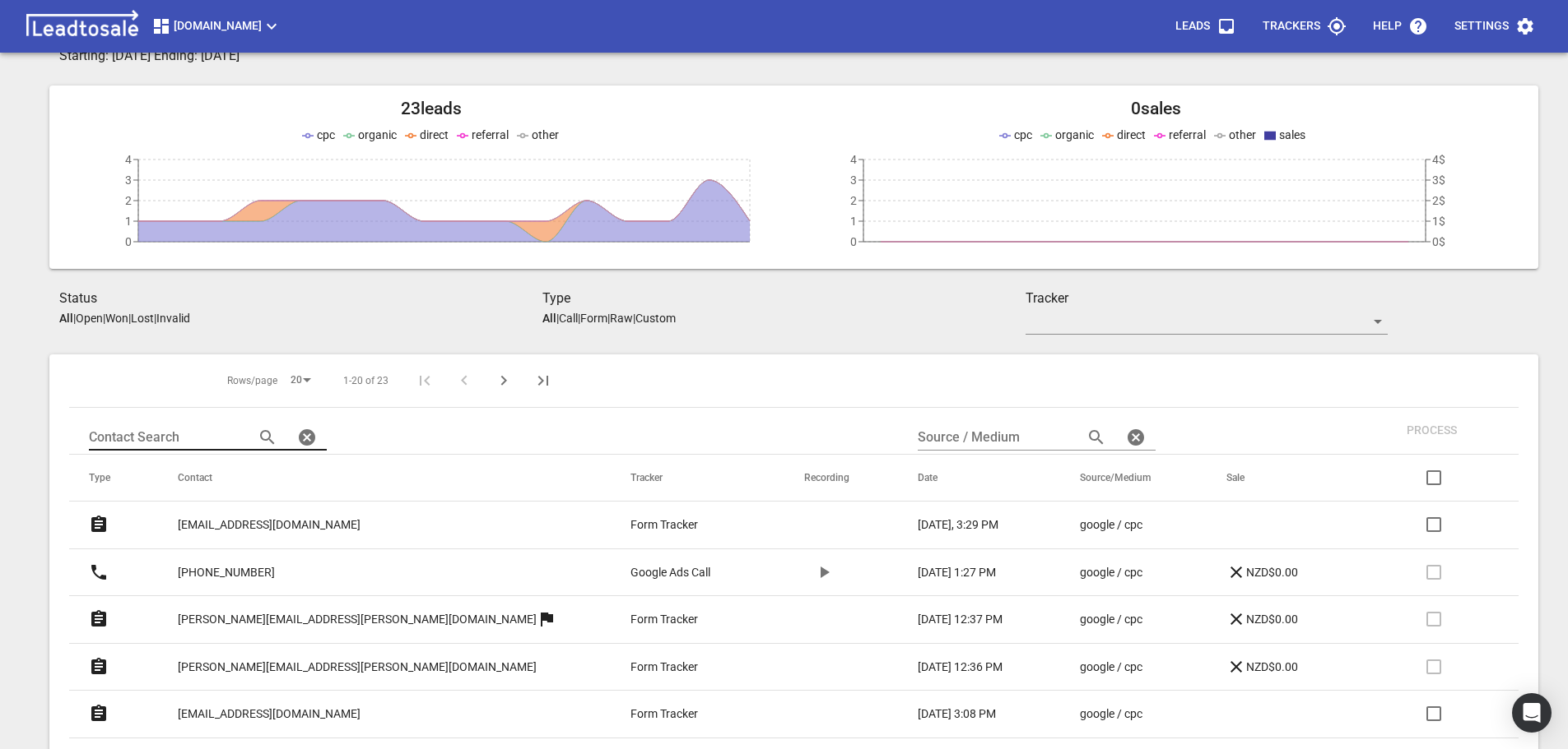
click at [159, 431] on input "text" at bounding box center [165, 438] width 152 height 27
type input "manumua"
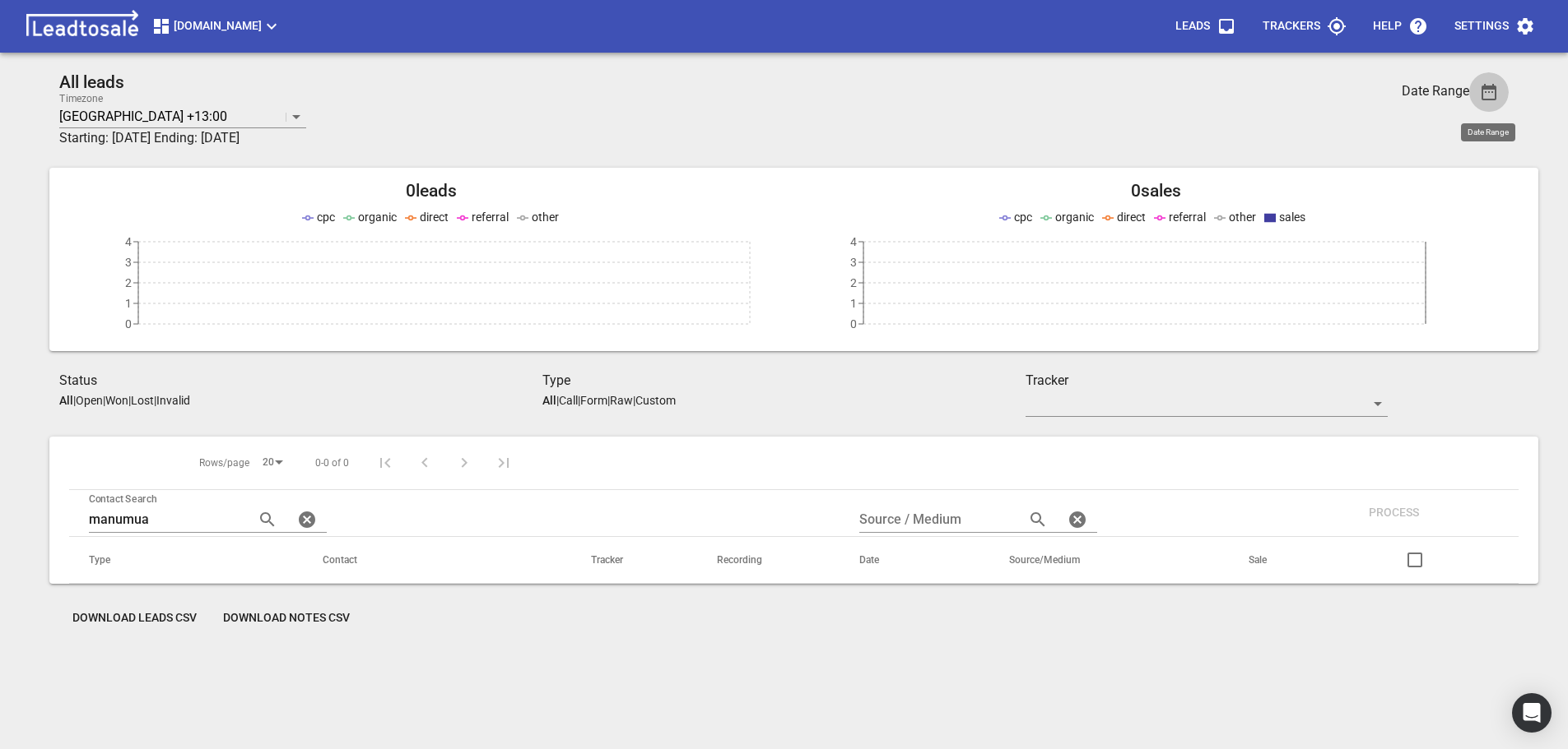
click at [1491, 99] on icon "button" at bounding box center [1488, 92] width 15 height 17
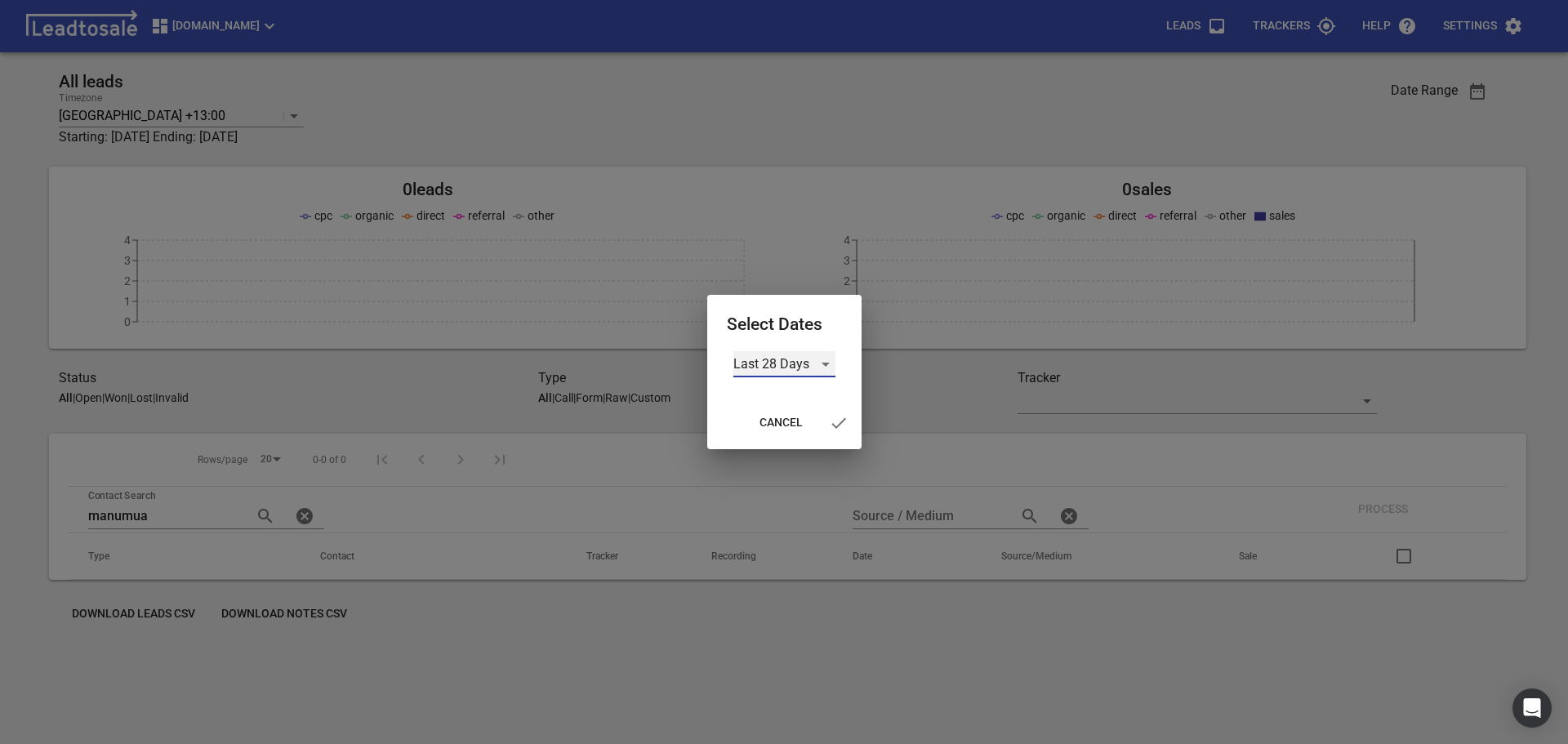
click at [825, 365] on div "Last 28 Days" at bounding box center [784, 365] width 102 height 26
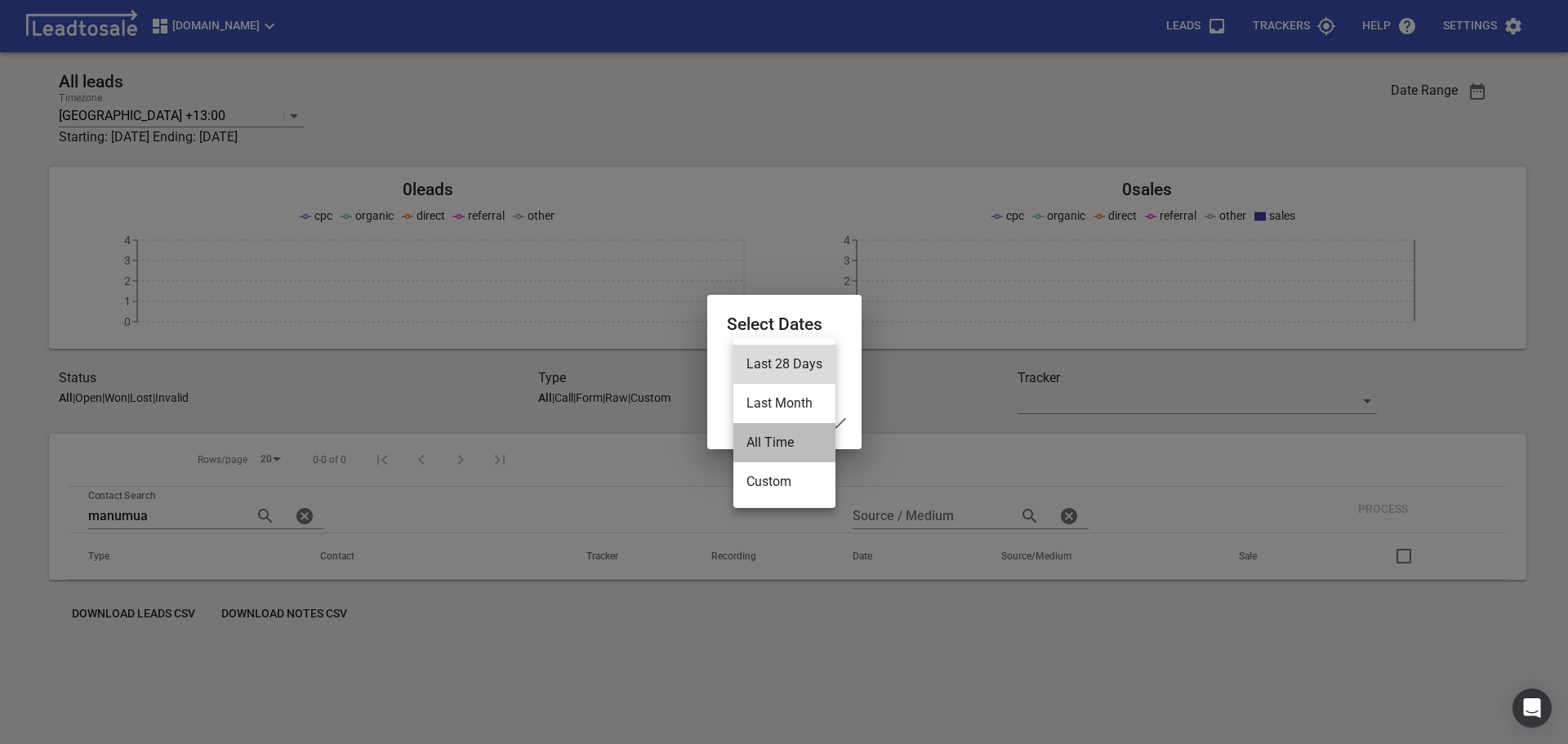
click at [778, 445] on li "All Time" at bounding box center [784, 443] width 102 height 40
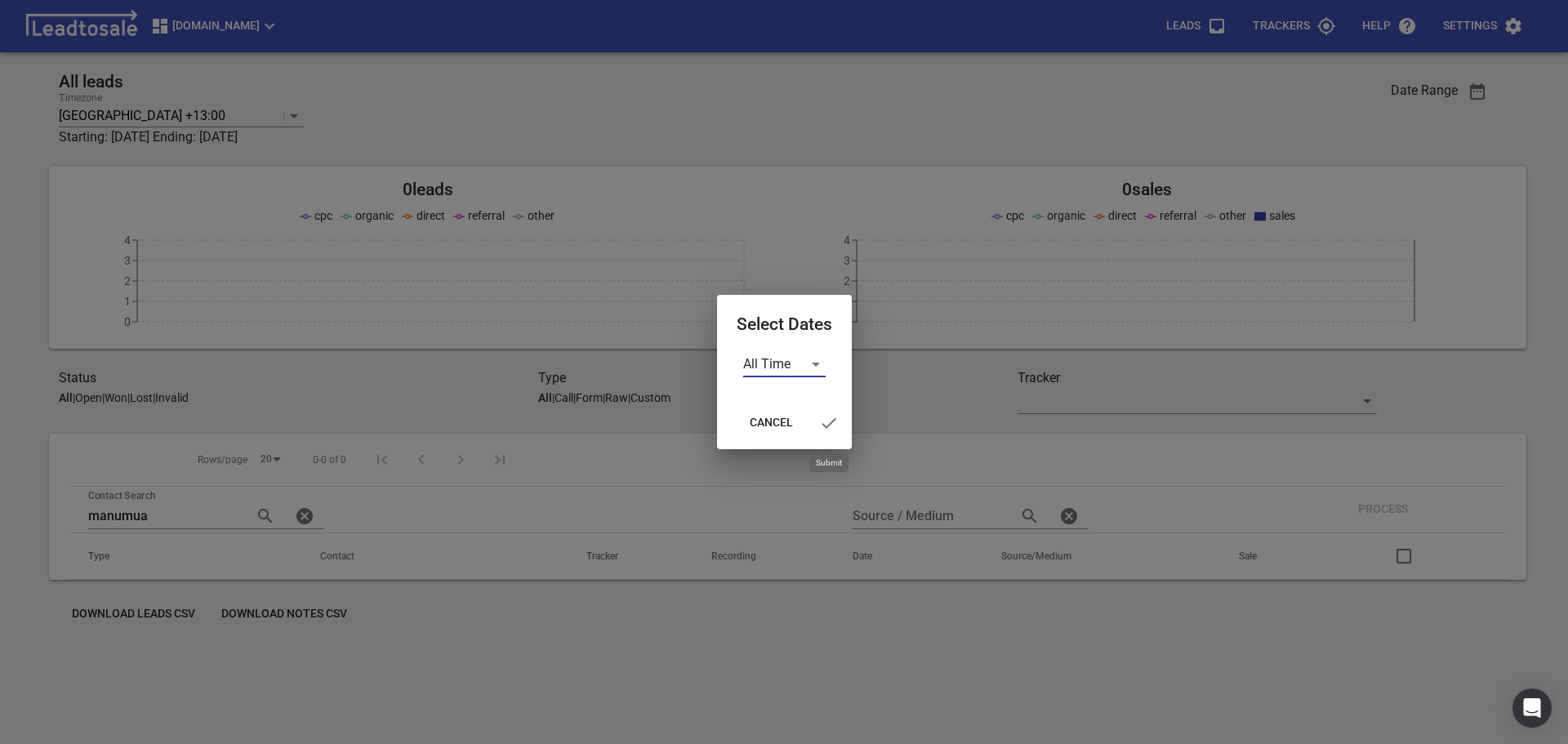
click at [826, 423] on icon "button" at bounding box center [829, 423] width 19 height 19
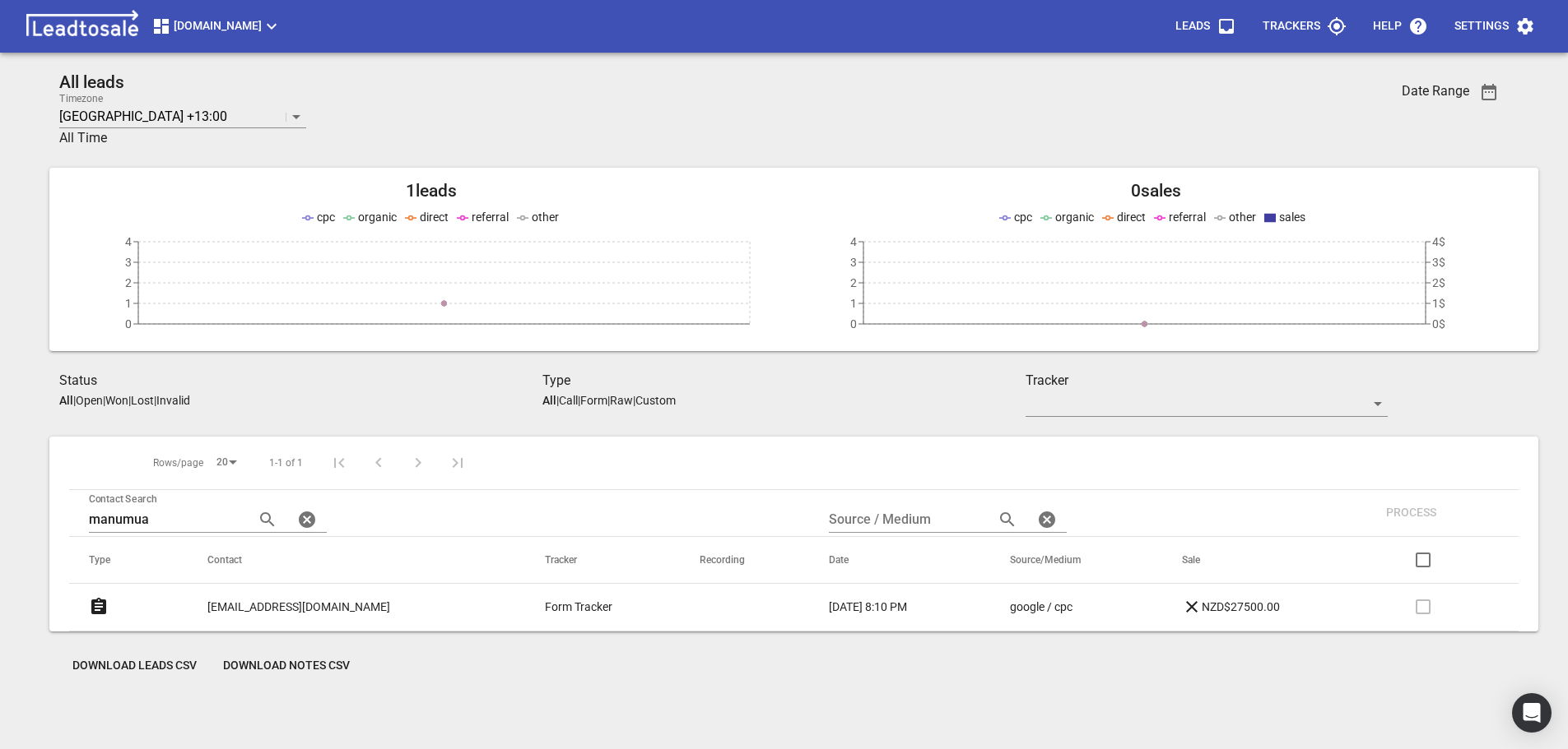
click at [303, 408] on div "Status All | Open | Won | Lost | Invalid" at bounding box center [301, 391] width 483 height 40
click at [94, 399] on p "Open" at bounding box center [89, 401] width 27 height 13
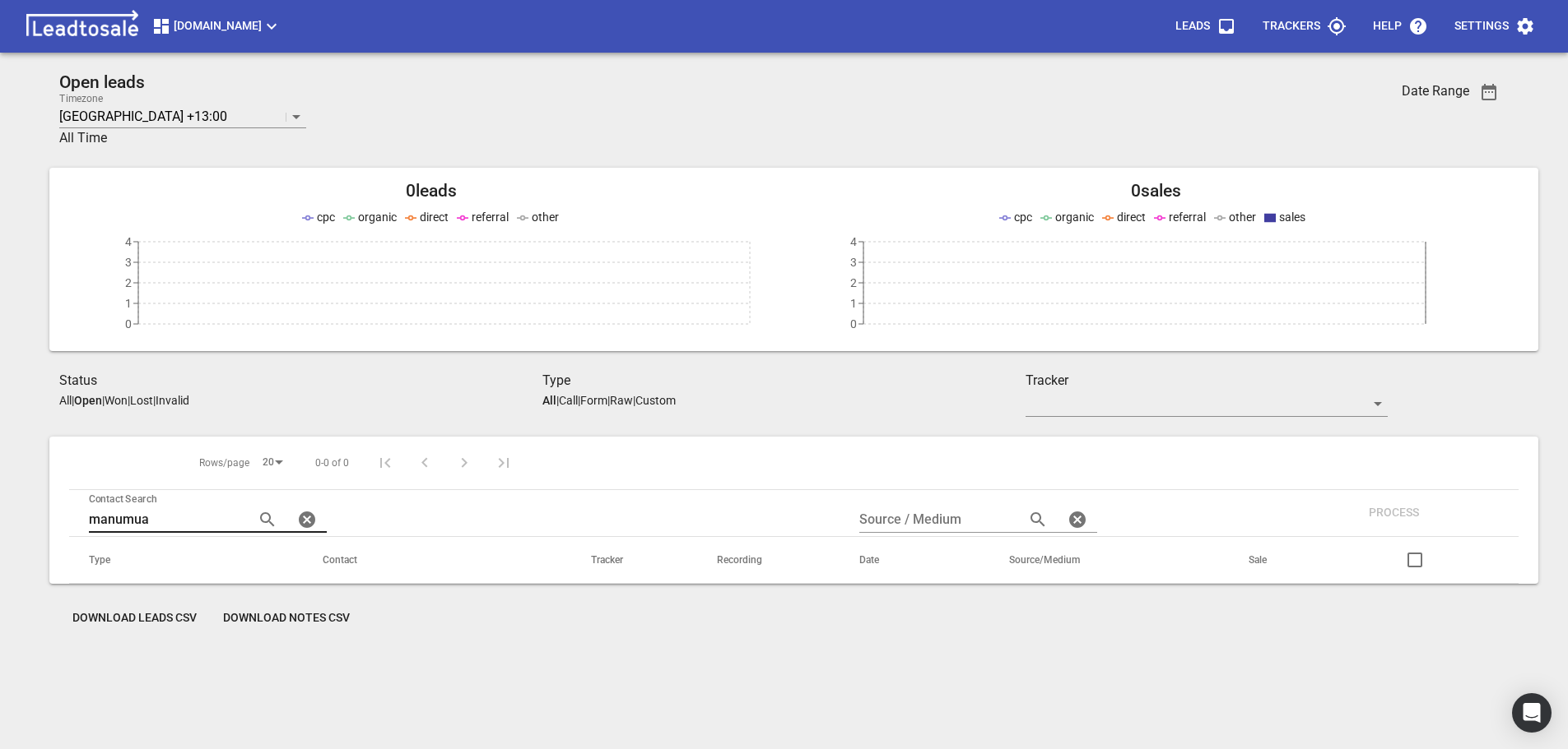
click at [299, 518] on icon "button" at bounding box center [307, 520] width 19 height 19
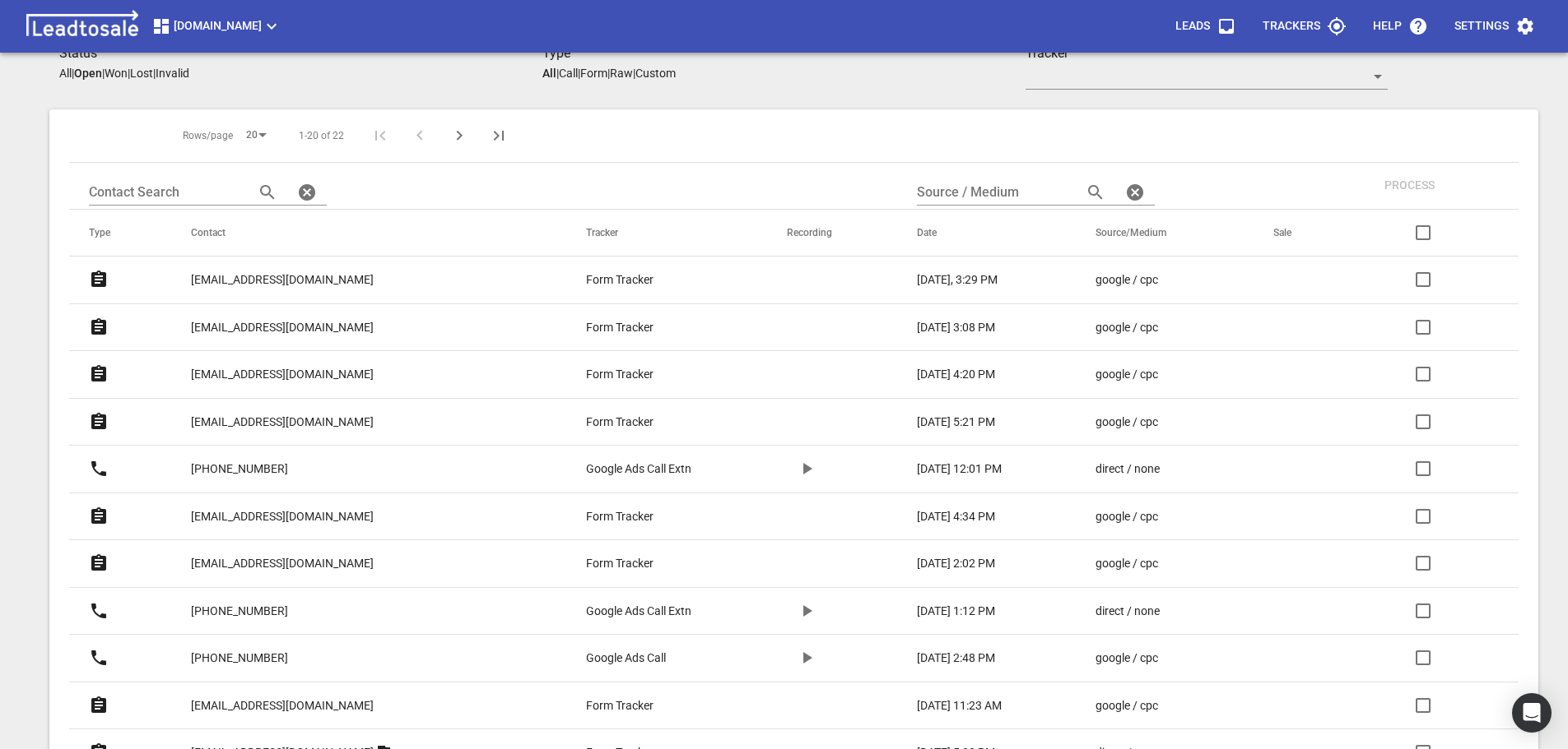
scroll to position [329, 0]
